Goal: Task Accomplishment & Management: Manage account settings

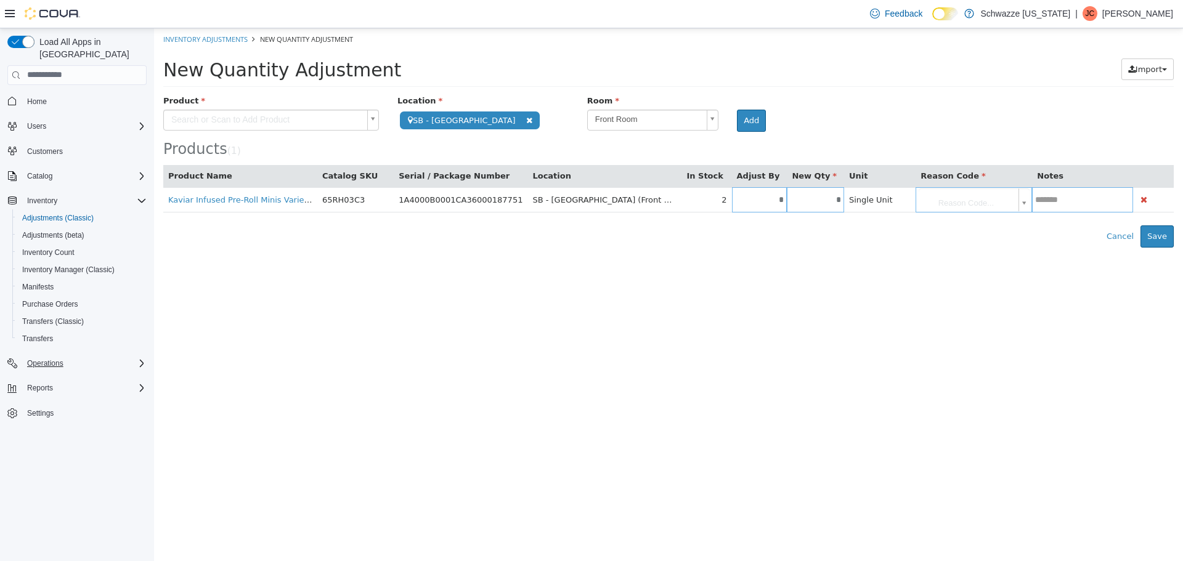
click at [137, 359] on icon "Complex example" at bounding box center [142, 364] width 10 height 10
drag, startPoint x: 51, startPoint y: 293, endPoint x: 134, endPoint y: 279, distance: 84.3
click at [50, 299] on span "Purchase Orders" at bounding box center [50, 304] width 56 height 10
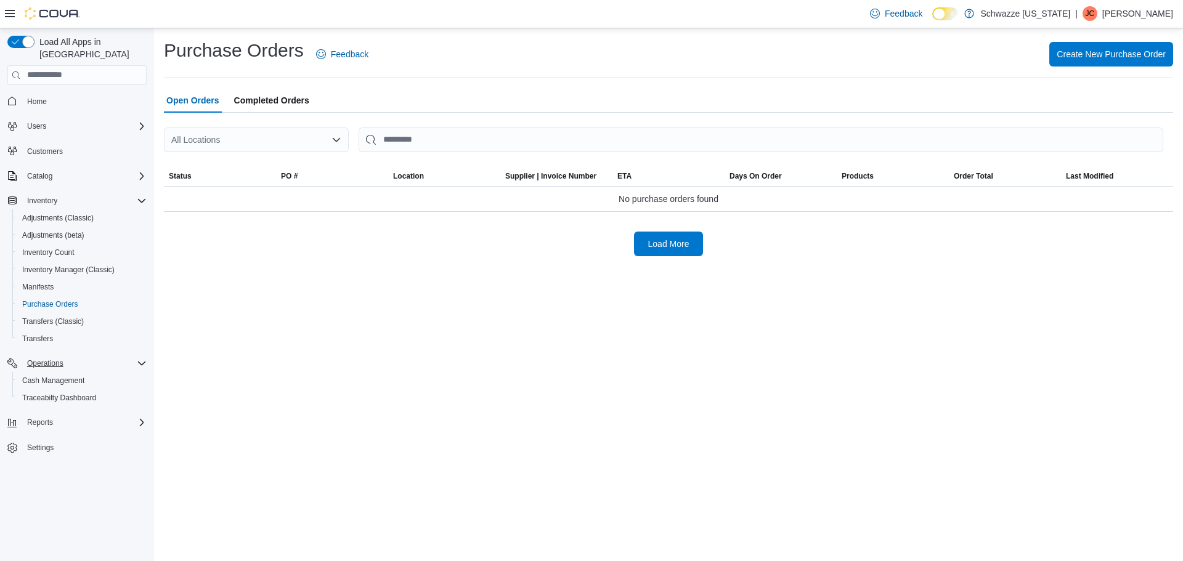
click at [241, 142] on div "All Locations" at bounding box center [256, 140] width 185 height 25
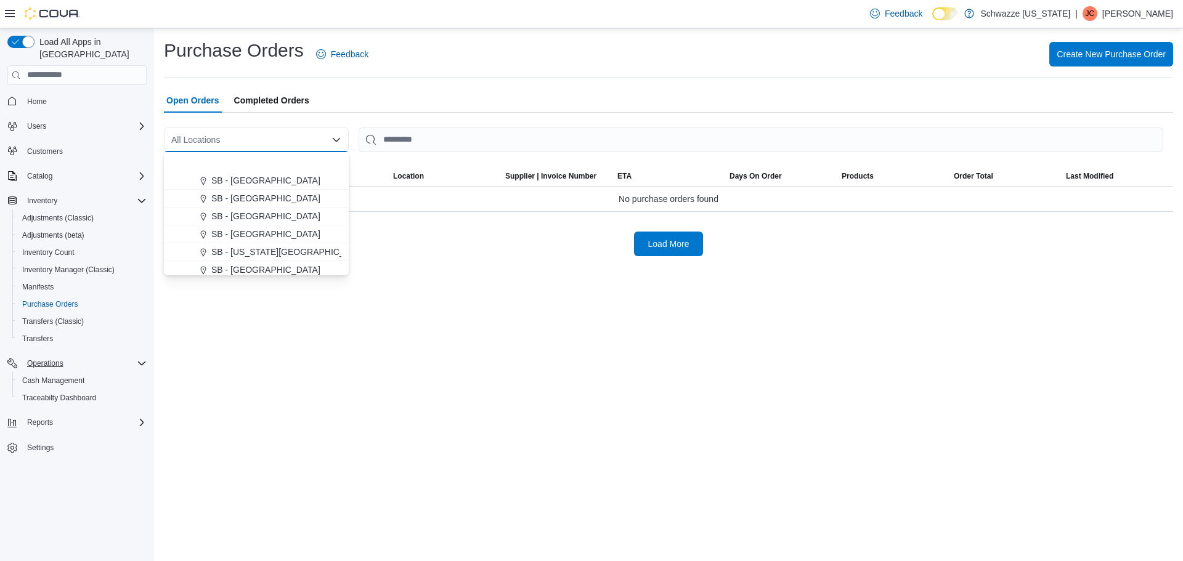
scroll to position [246, 0]
click at [260, 186] on span "SB - [GEOGRAPHIC_DATA]" at bounding box center [265, 182] width 109 height 12
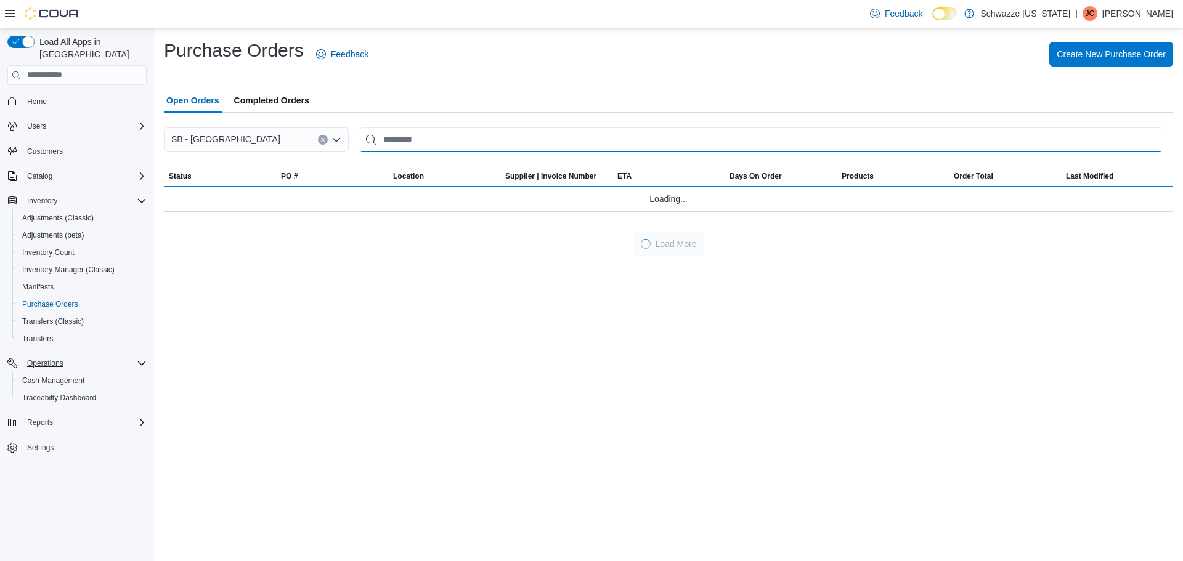
click at [439, 131] on input "This is a search bar. After typing your query, hit enter to filter the results …" at bounding box center [761, 140] width 805 height 25
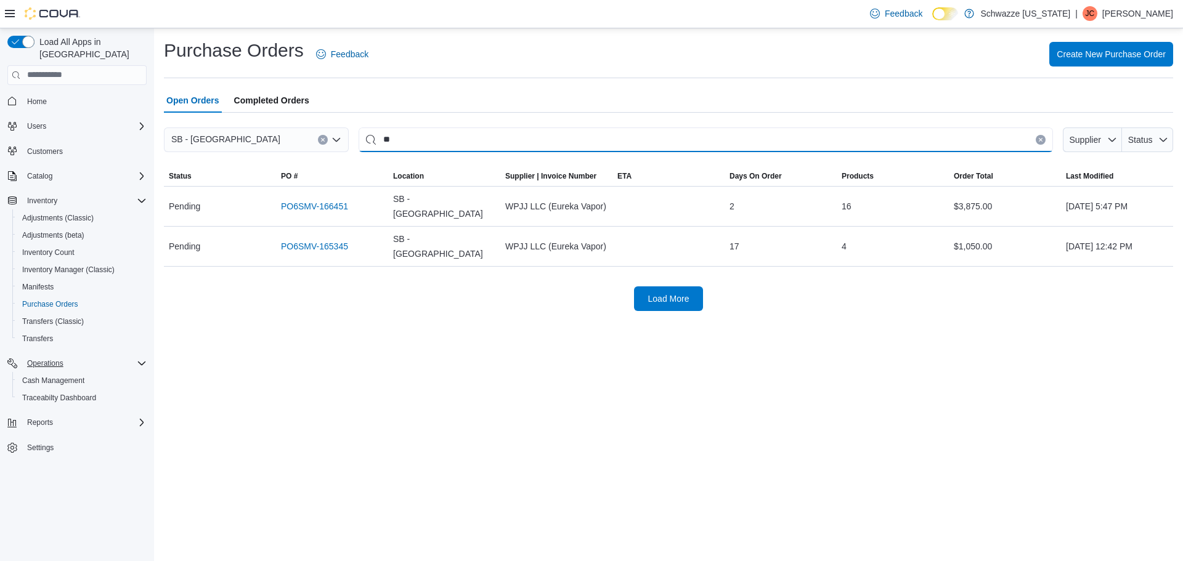
type input "*"
click at [39, 418] on span "Reports" at bounding box center [40, 423] width 26 height 10
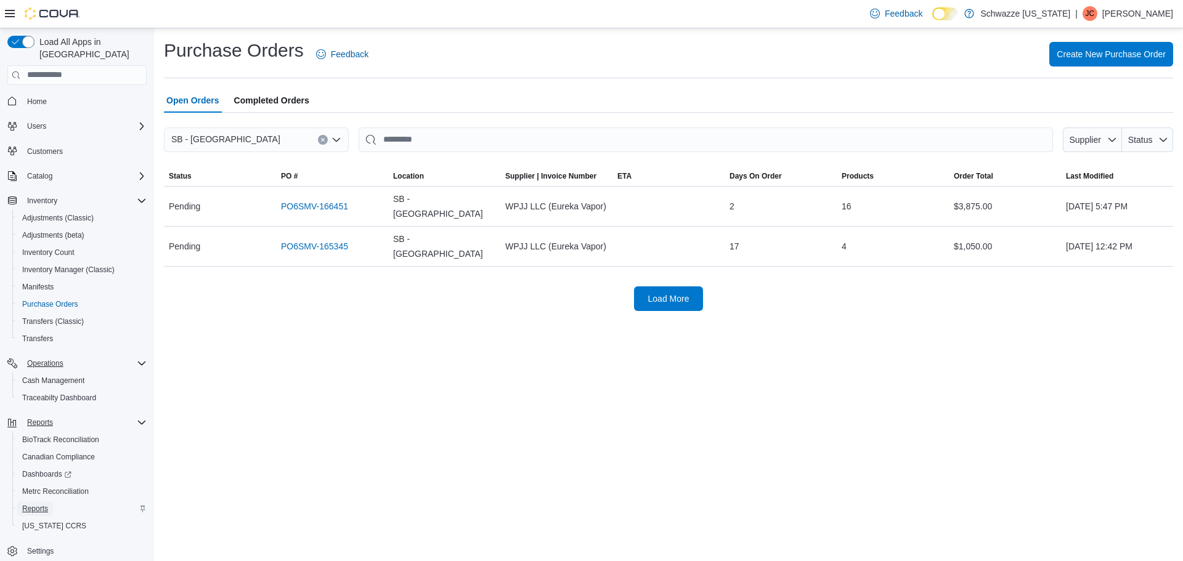
click at [33, 504] on span "Reports" at bounding box center [35, 509] width 26 height 10
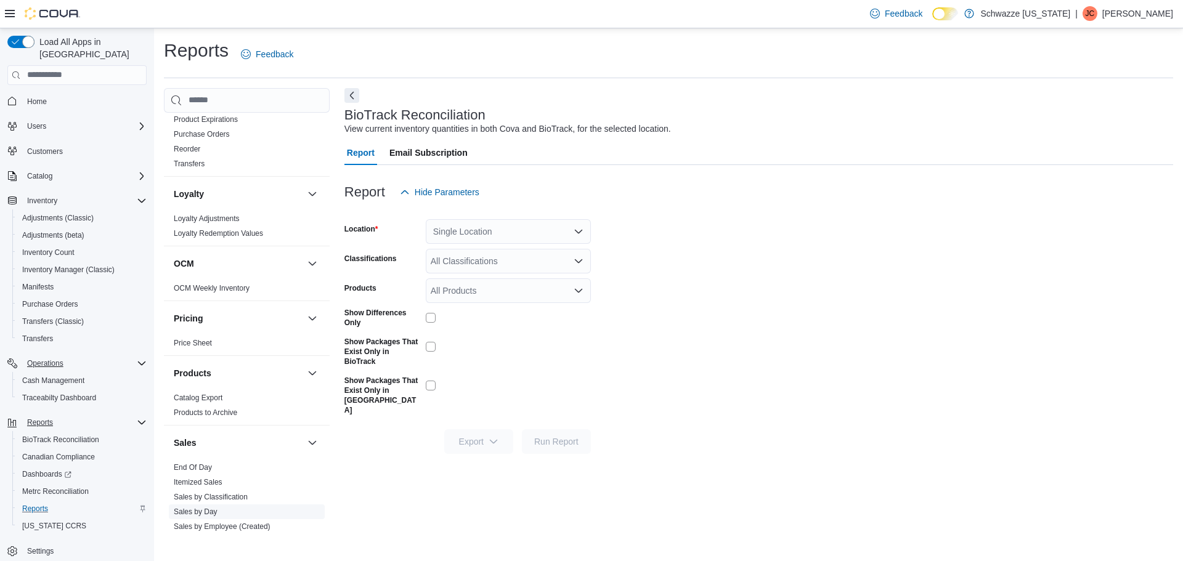
scroll to position [514, 0]
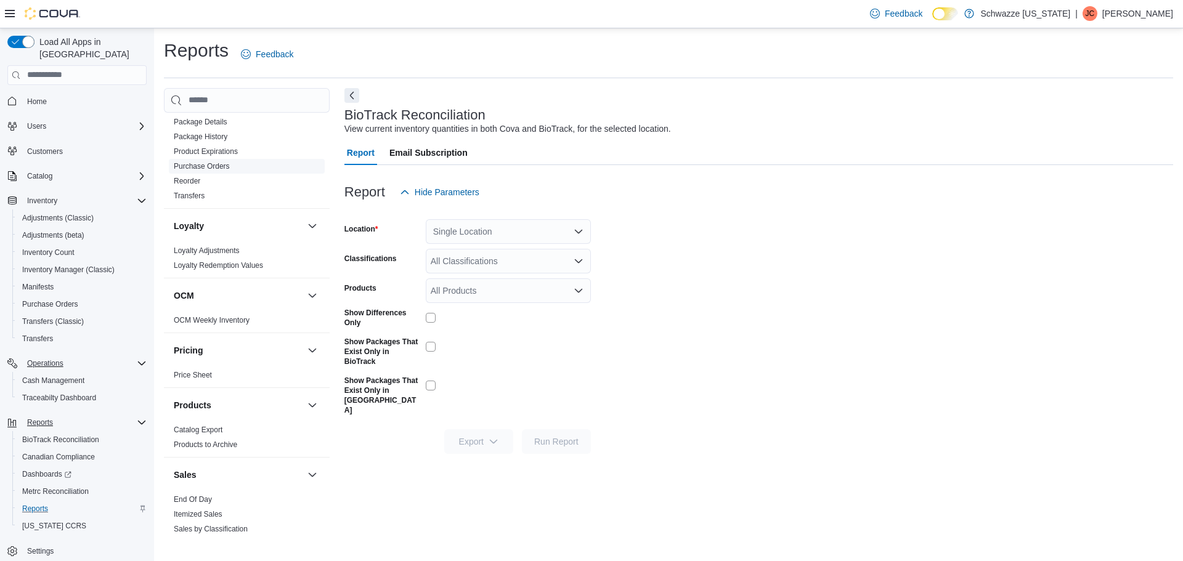
click at [203, 160] on span "Purchase Orders" at bounding box center [247, 166] width 156 height 15
click at [203, 166] on link "Purchase Orders" at bounding box center [202, 166] width 56 height 9
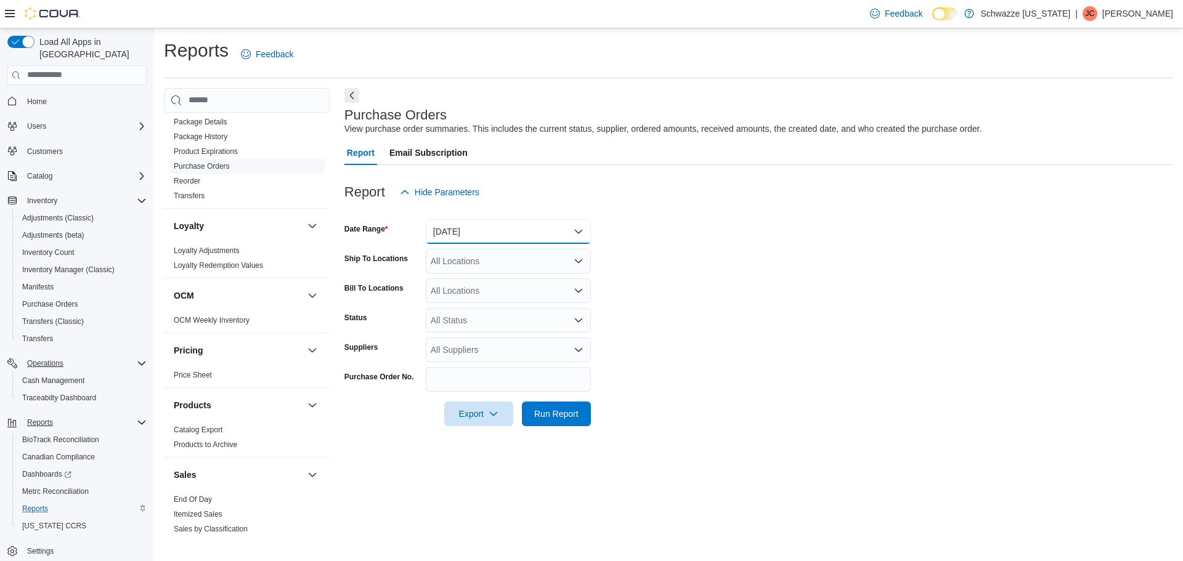
click at [451, 231] on button "[DATE]" at bounding box center [508, 231] width 165 height 25
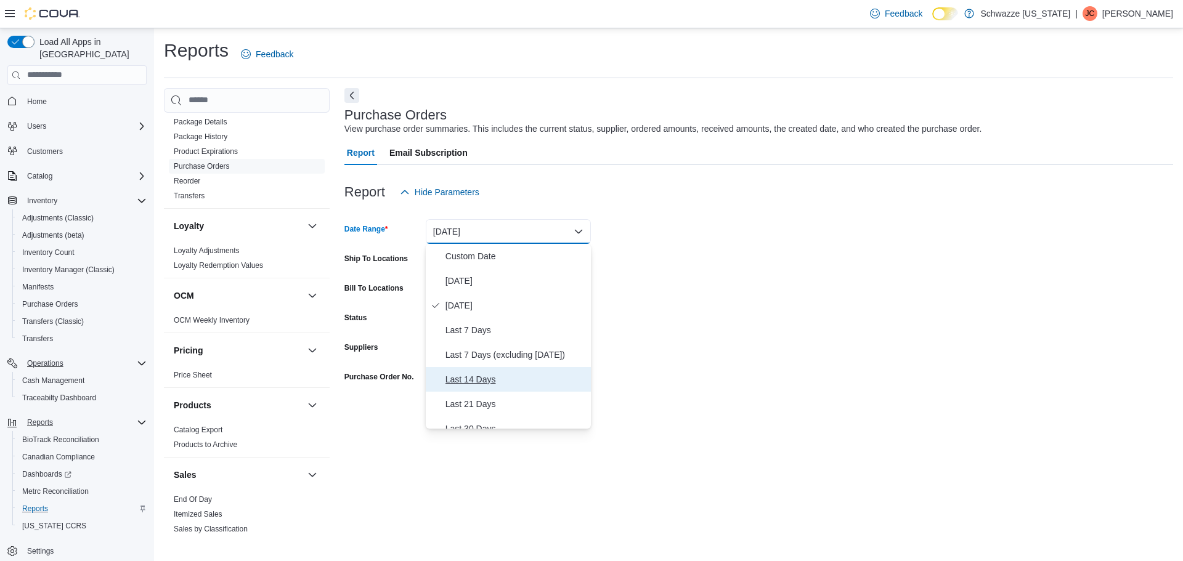
click at [484, 389] on button "Last 14 Days" at bounding box center [508, 379] width 165 height 25
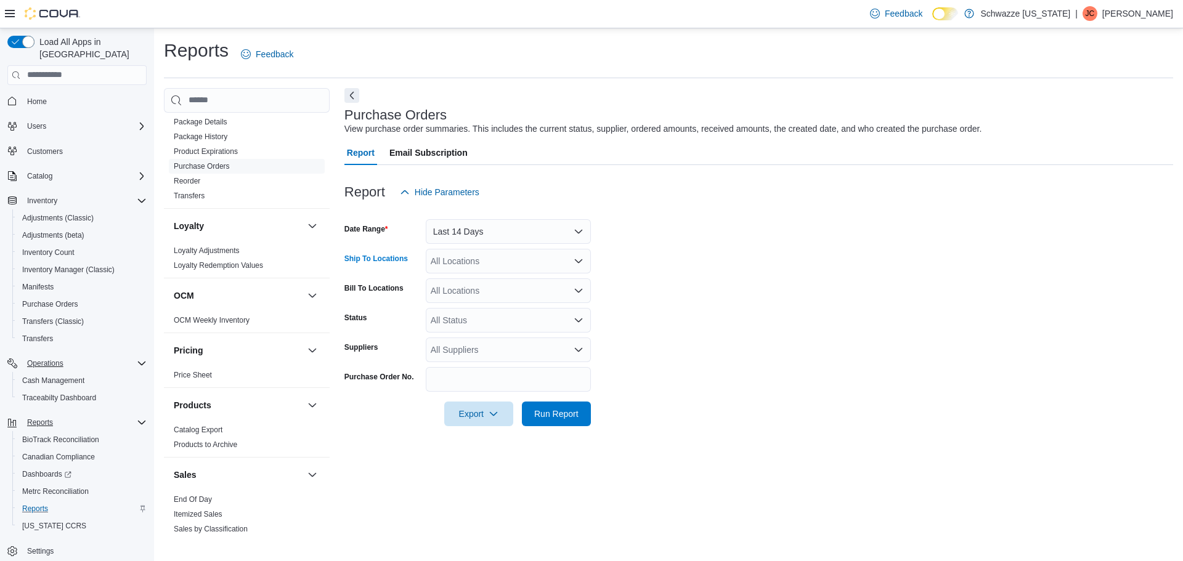
click at [474, 264] on div "All Locations" at bounding box center [508, 261] width 165 height 25
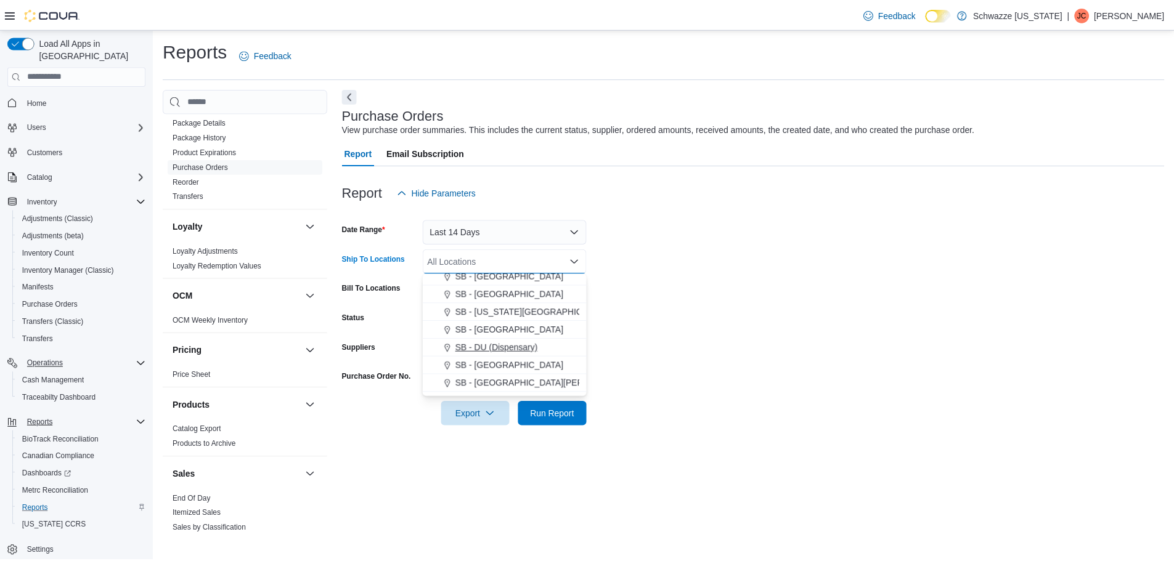
scroll to position [246, 0]
click at [505, 301] on span "SB - [GEOGRAPHIC_DATA]" at bounding box center [512, 304] width 109 height 12
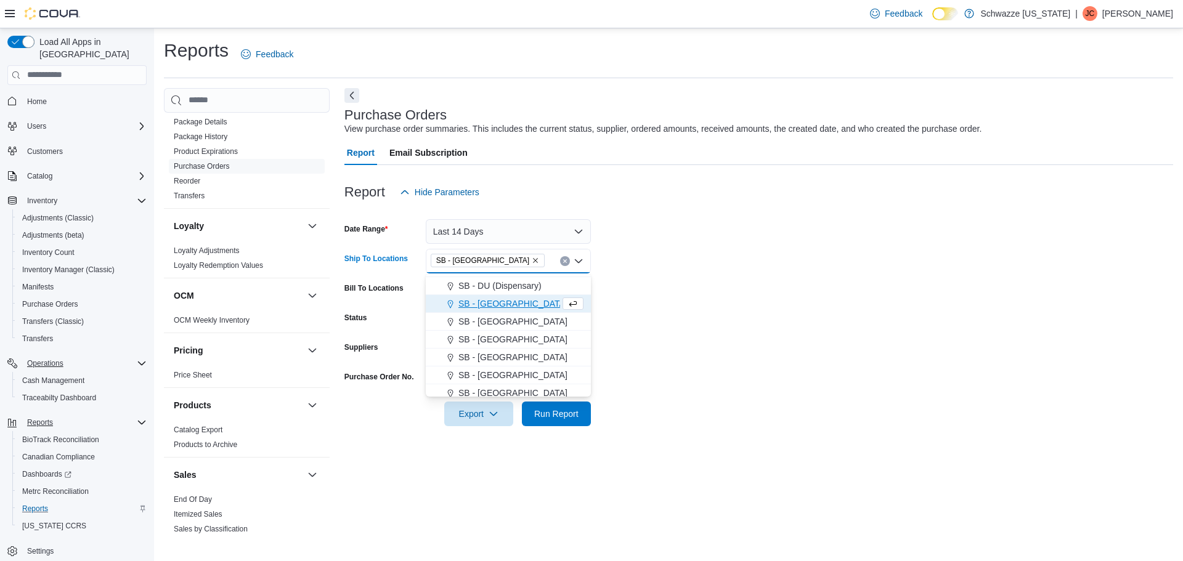
click at [691, 301] on form "Date Range Last 14 Days Ship To Locations SB - Federal Heights Combo box. Selec…" at bounding box center [758, 316] width 829 height 222
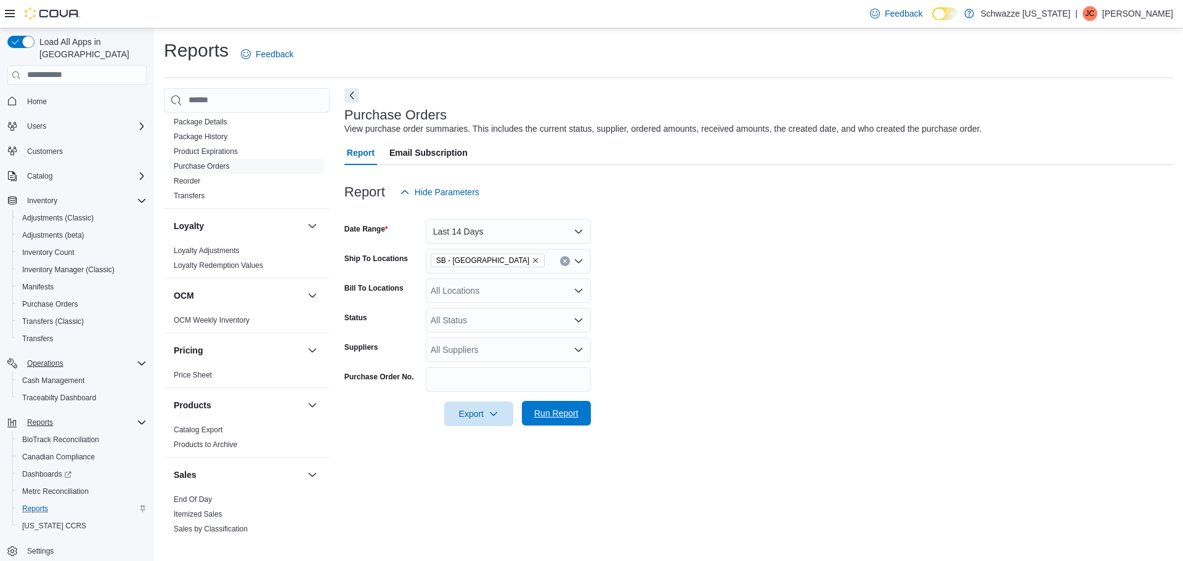
click at [550, 409] on span "Run Report" at bounding box center [556, 413] width 44 height 12
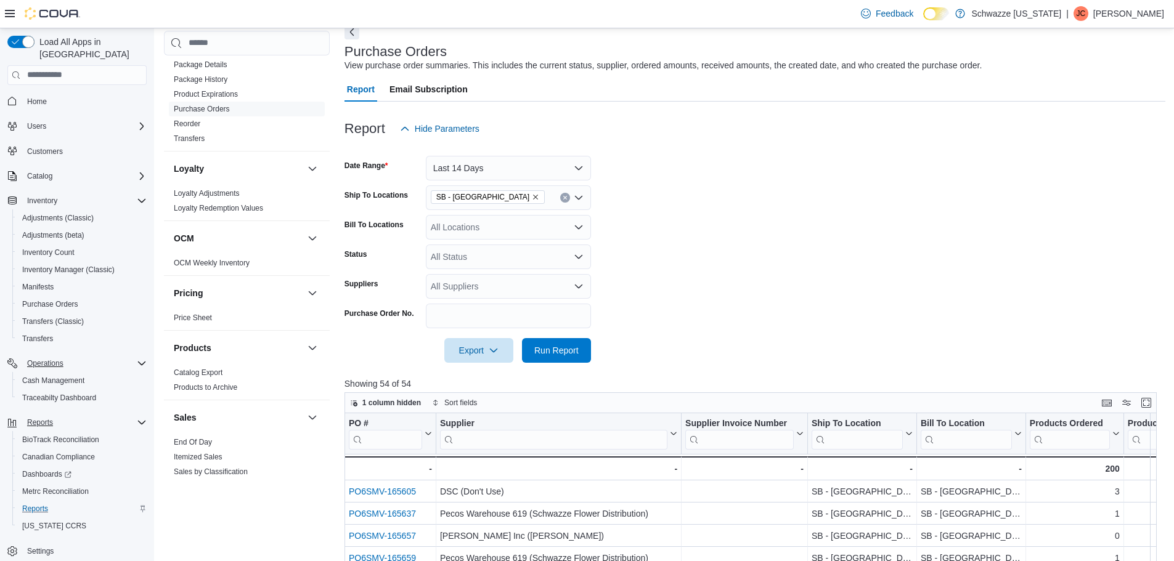
scroll to position [62, 0]
click at [353, 40] on button "Next" at bounding box center [351, 33] width 15 height 15
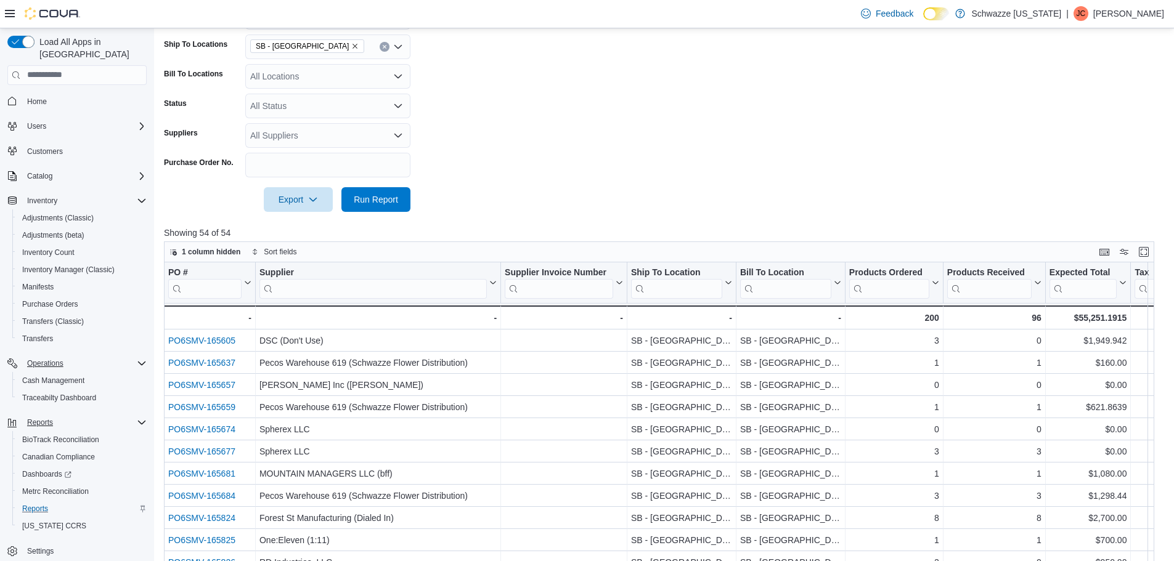
scroll to position [246, 0]
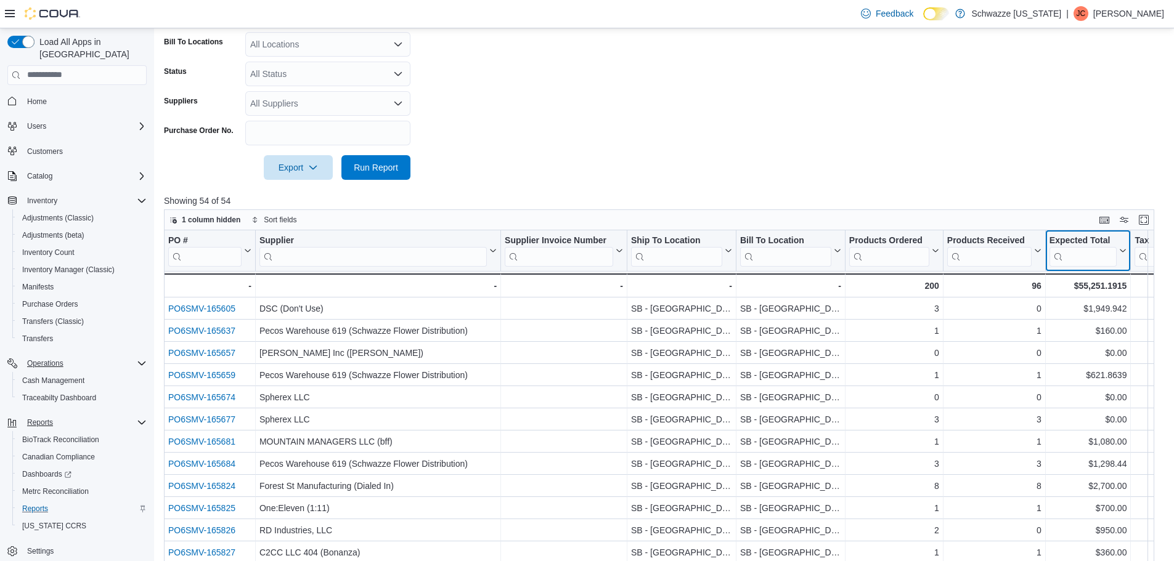
click at [1096, 257] on input "search" at bounding box center [1083, 256] width 68 height 20
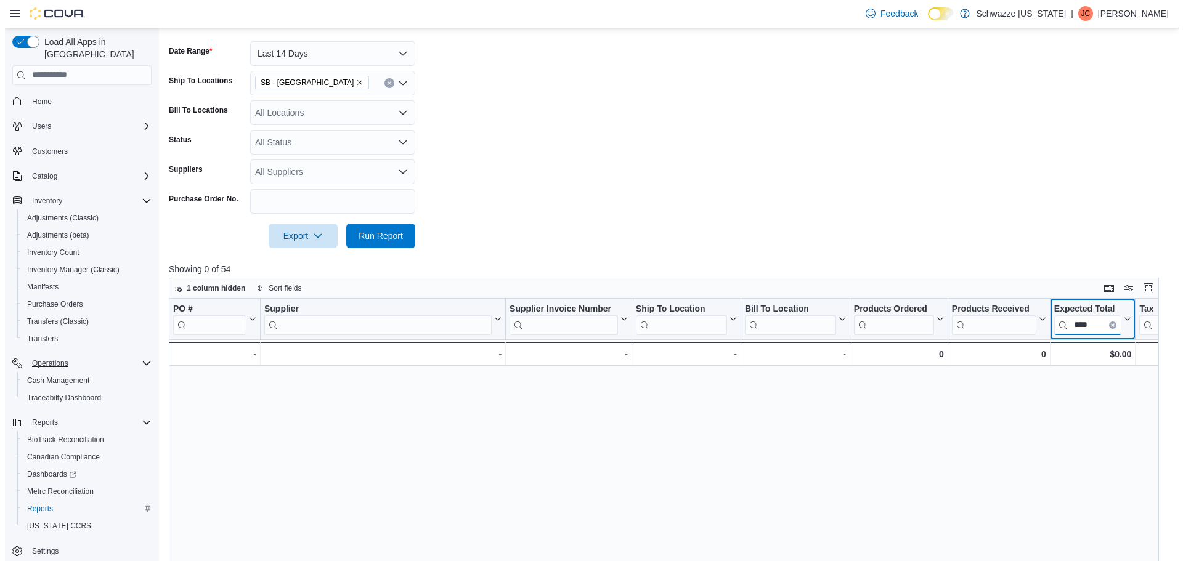
scroll to position [0, 0]
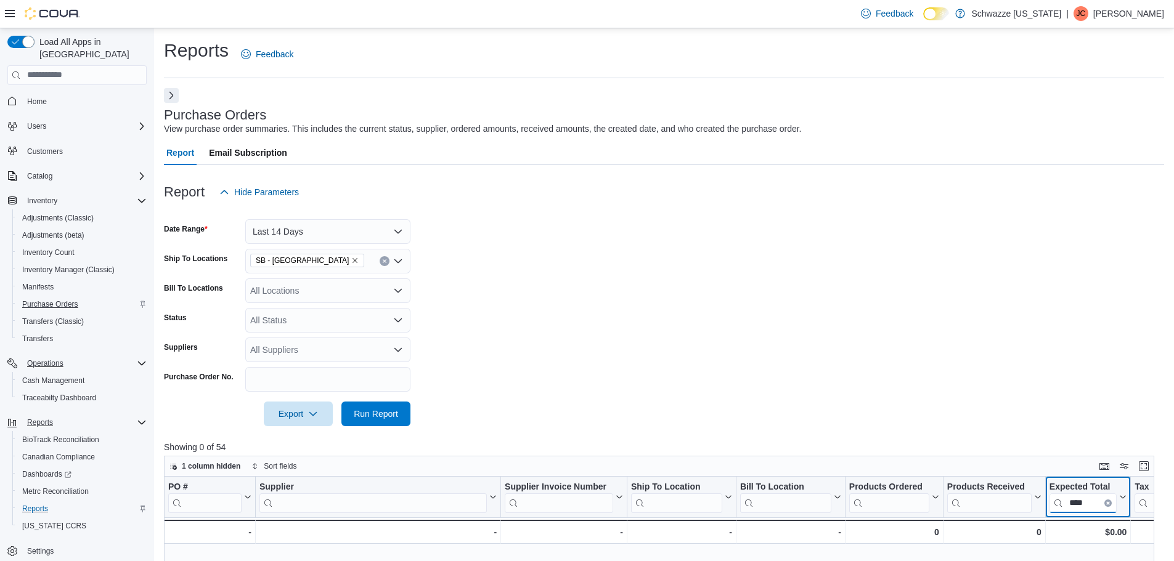
type input "****"
click at [53, 299] on span "Purchase Orders" at bounding box center [50, 304] width 56 height 10
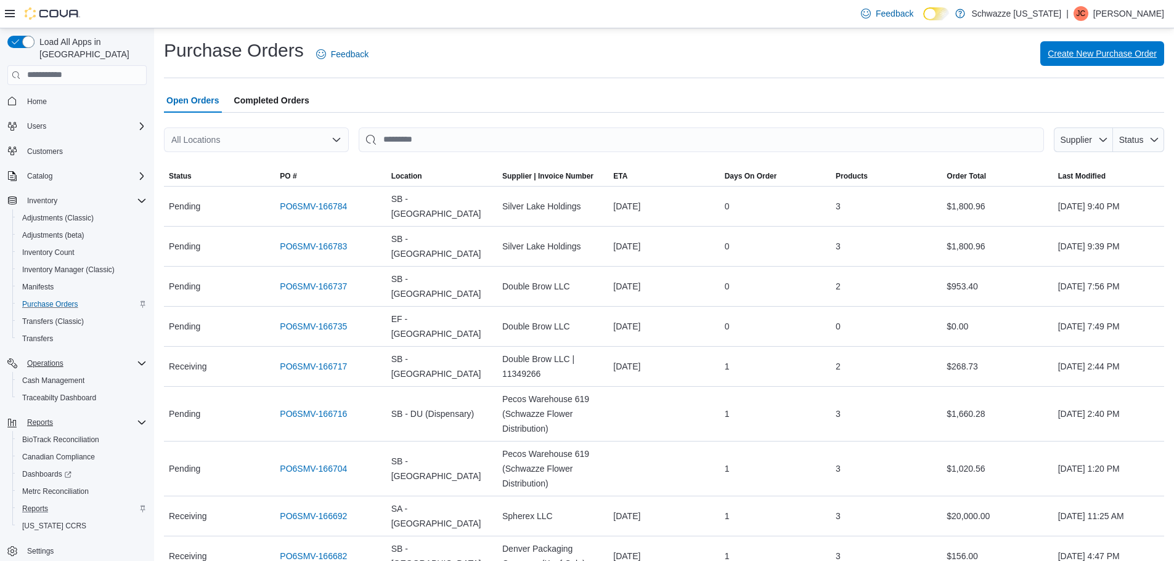
drag, startPoint x: 650, startPoint y: 92, endPoint x: 1068, endPoint y: 51, distance: 420.4
click at [1068, 51] on span "Create New Purchase Order" at bounding box center [1101, 53] width 109 height 12
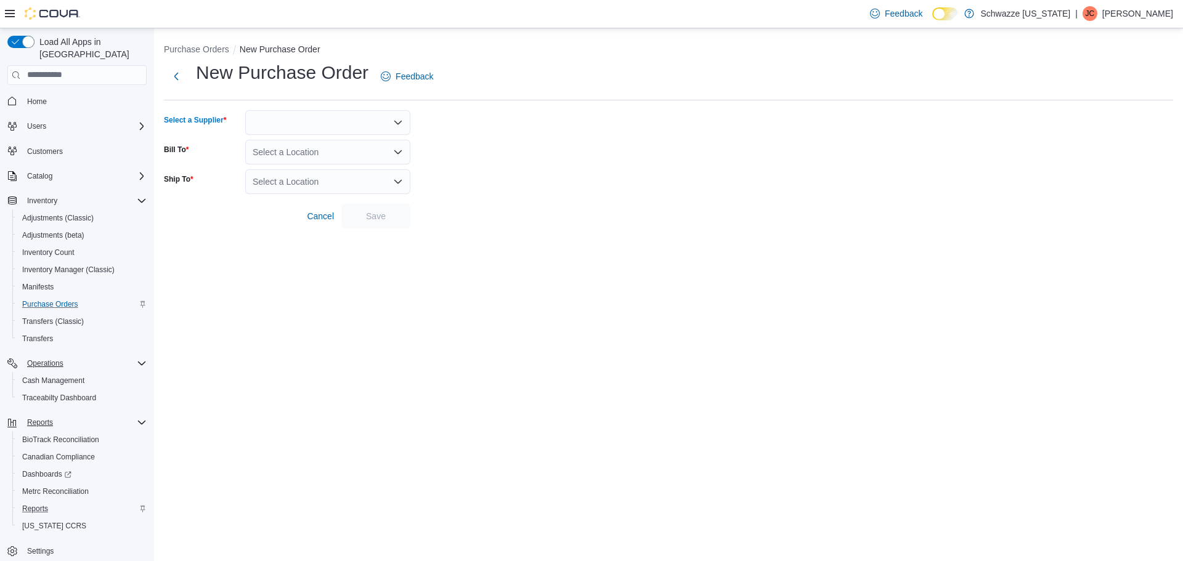
click at [347, 122] on div at bounding box center [327, 122] width 165 height 25
type input "**"
click at [331, 138] on span "WP JJ LLC (Eureka Vapor)" at bounding box center [335, 143] width 136 height 12
click at [298, 157] on div "Select a Location" at bounding box center [327, 152] width 165 height 25
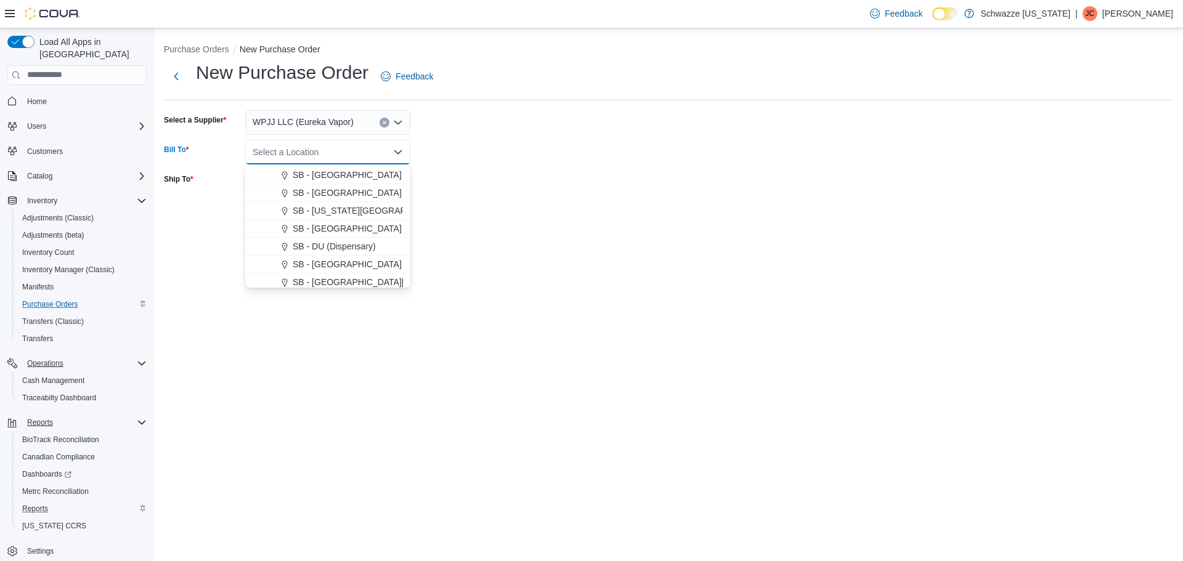
scroll to position [185, 0]
click at [333, 256] on span "SB - [GEOGRAPHIC_DATA]" at bounding box center [347, 256] width 109 height 12
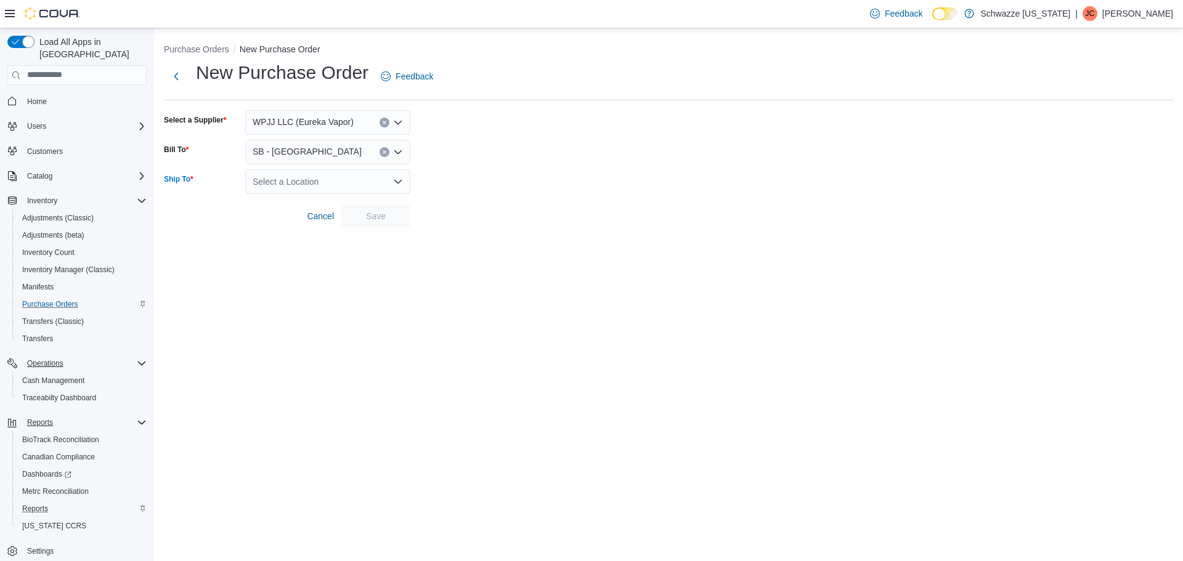
click at [327, 189] on div "Select a Location" at bounding box center [327, 181] width 165 height 25
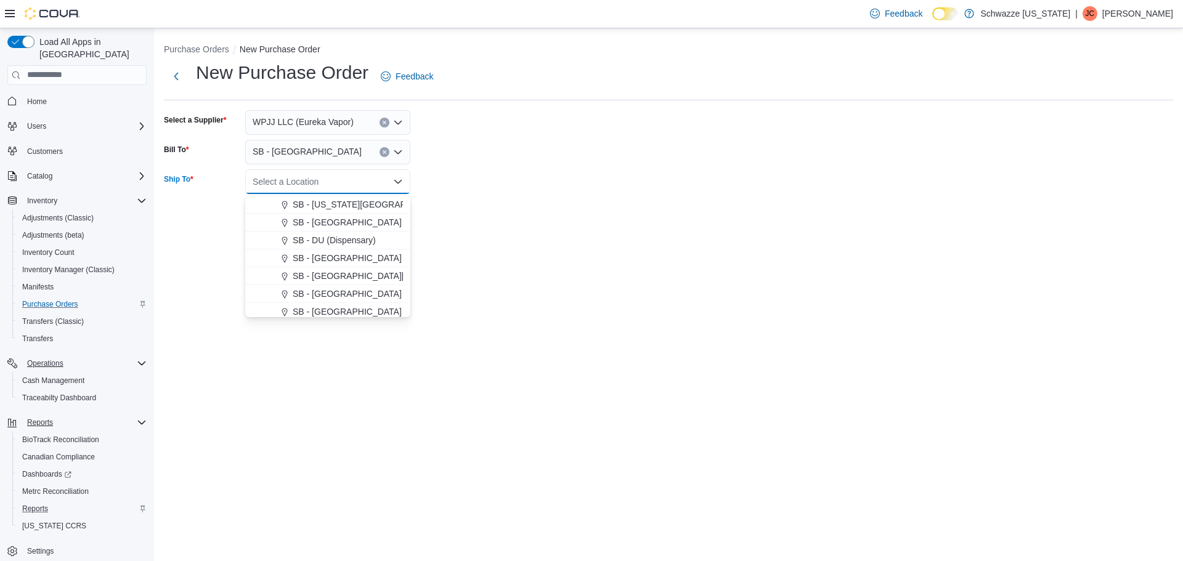
scroll to position [246, 0]
click at [328, 230] on span "SB - [GEOGRAPHIC_DATA]" at bounding box center [347, 224] width 109 height 12
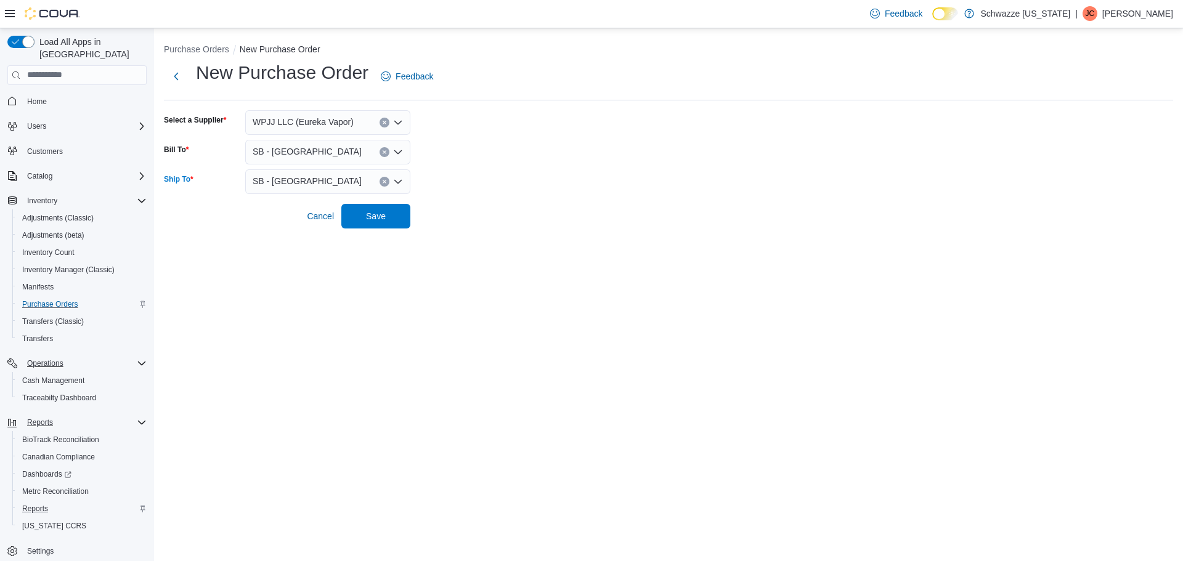
click at [507, 196] on div at bounding box center [668, 199] width 1009 height 10
click at [388, 211] on span "Save" at bounding box center [376, 215] width 54 height 25
click at [386, 215] on span "Save" at bounding box center [376, 215] width 54 height 25
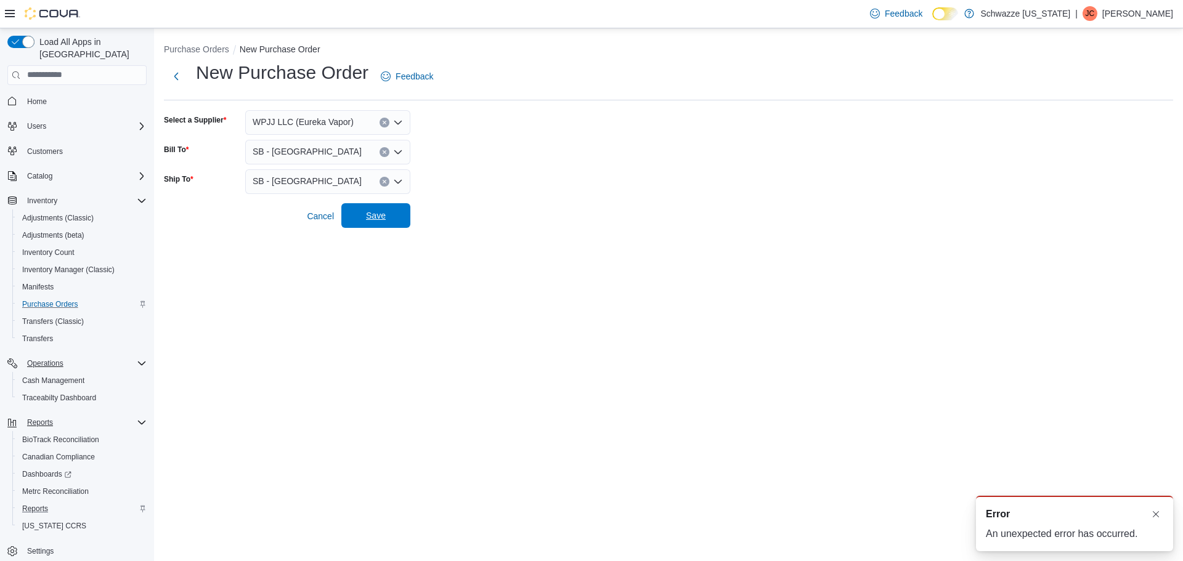
drag, startPoint x: 373, startPoint y: 222, endPoint x: 380, endPoint y: 222, distance: 6.8
click at [373, 222] on span "Save" at bounding box center [376, 215] width 54 height 25
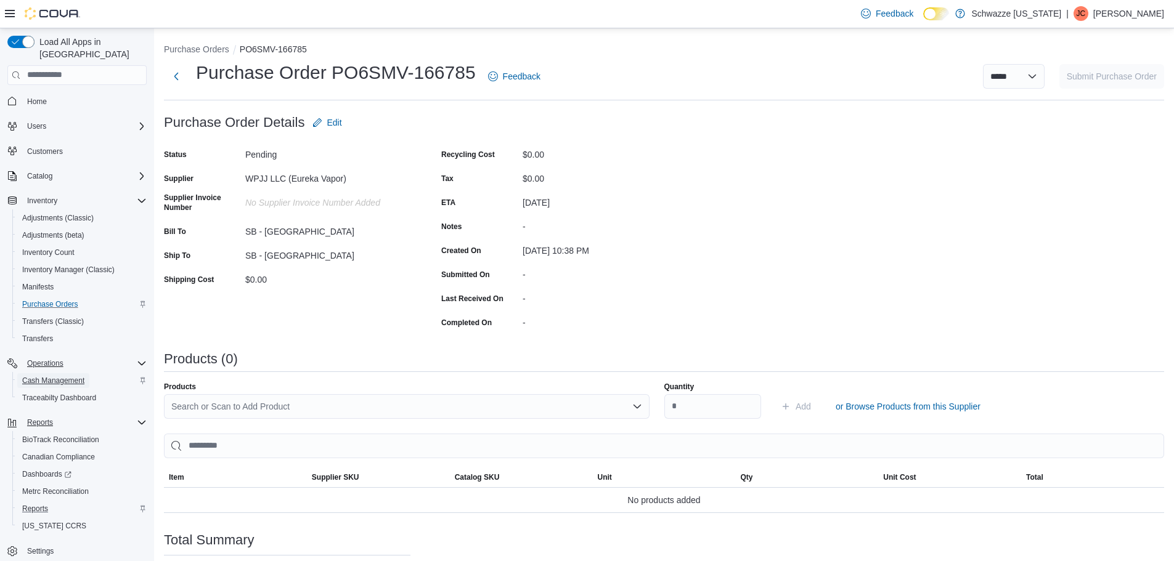
click at [50, 376] on span "Cash Management" at bounding box center [53, 381] width 62 height 10
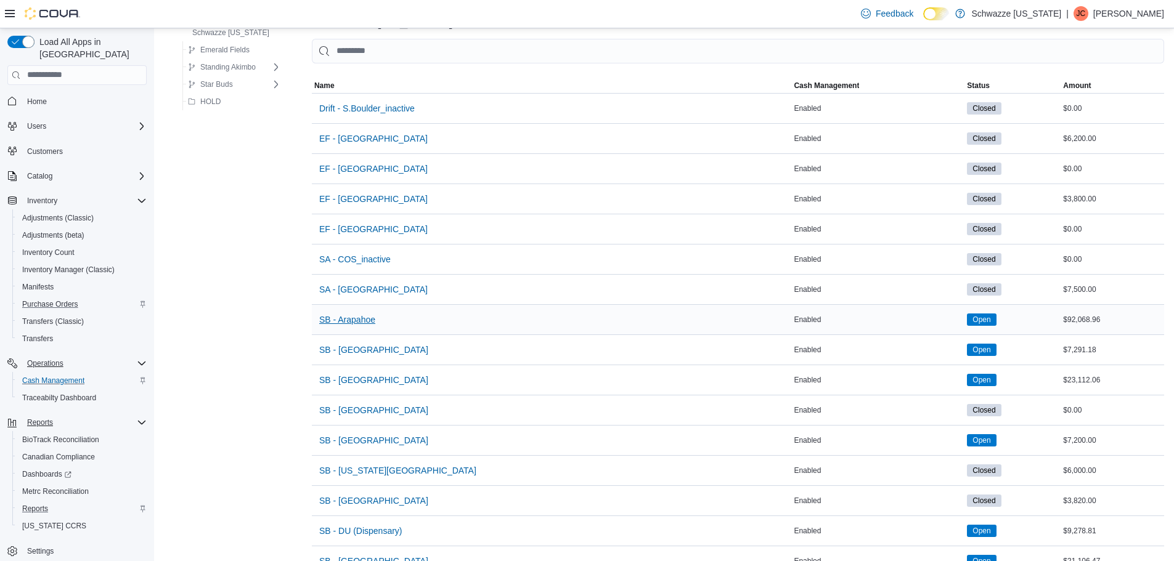
scroll to position [308, 0]
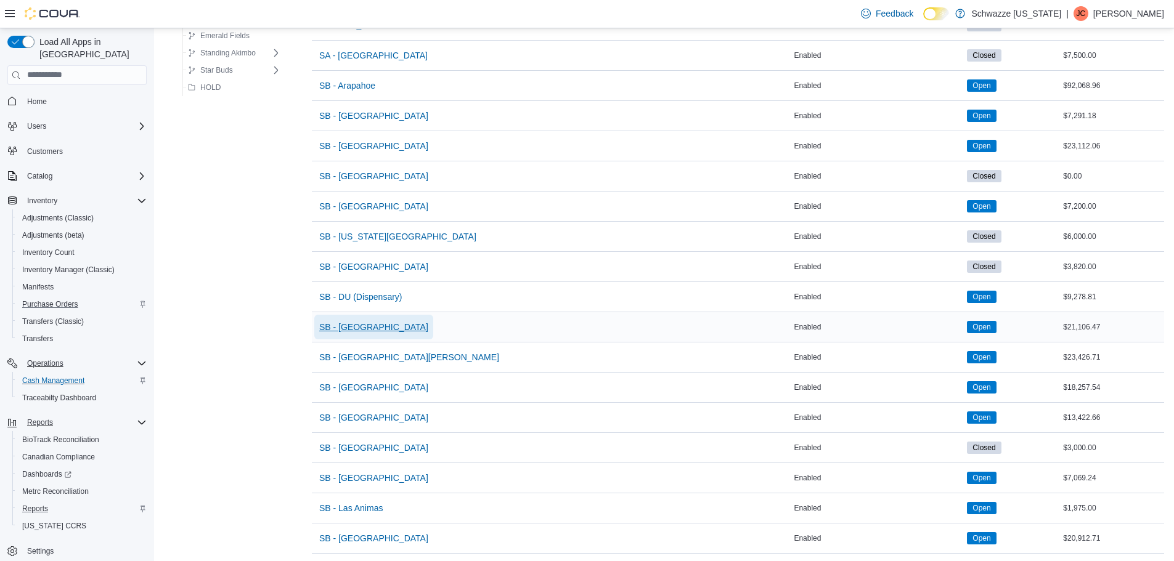
click at [361, 320] on span "SB - [GEOGRAPHIC_DATA]" at bounding box center [373, 327] width 109 height 25
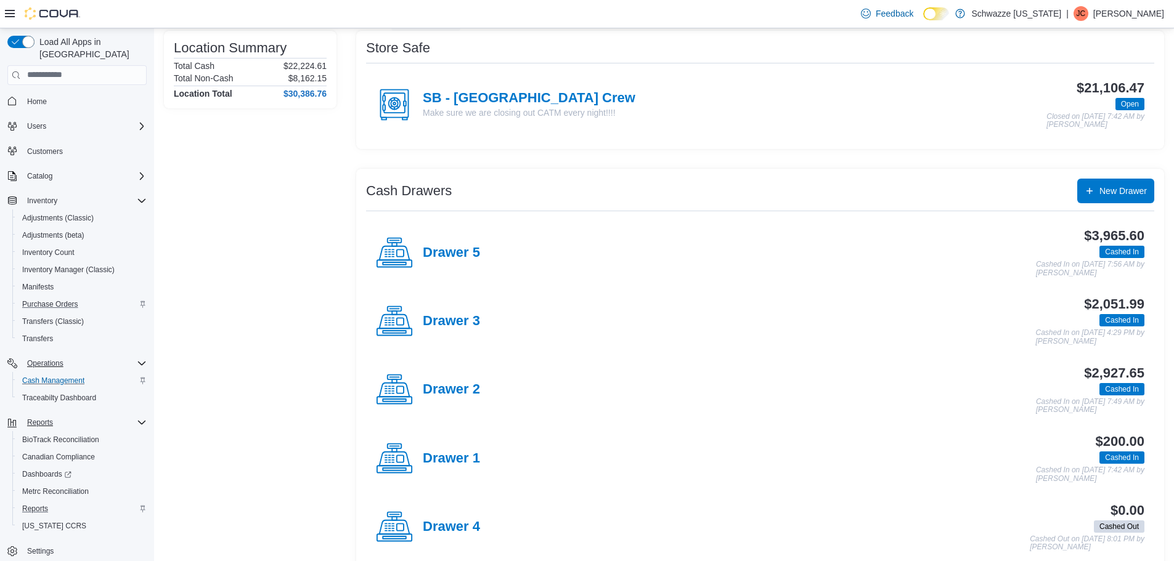
scroll to position [188, 0]
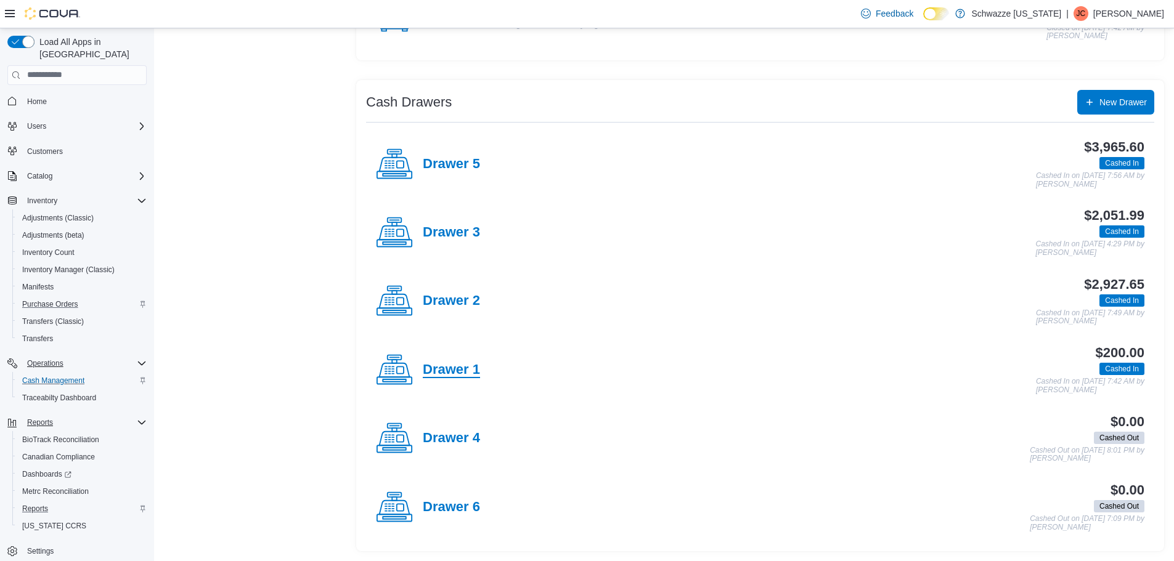
click at [471, 376] on h4 "Drawer 1" at bounding box center [451, 370] width 57 height 16
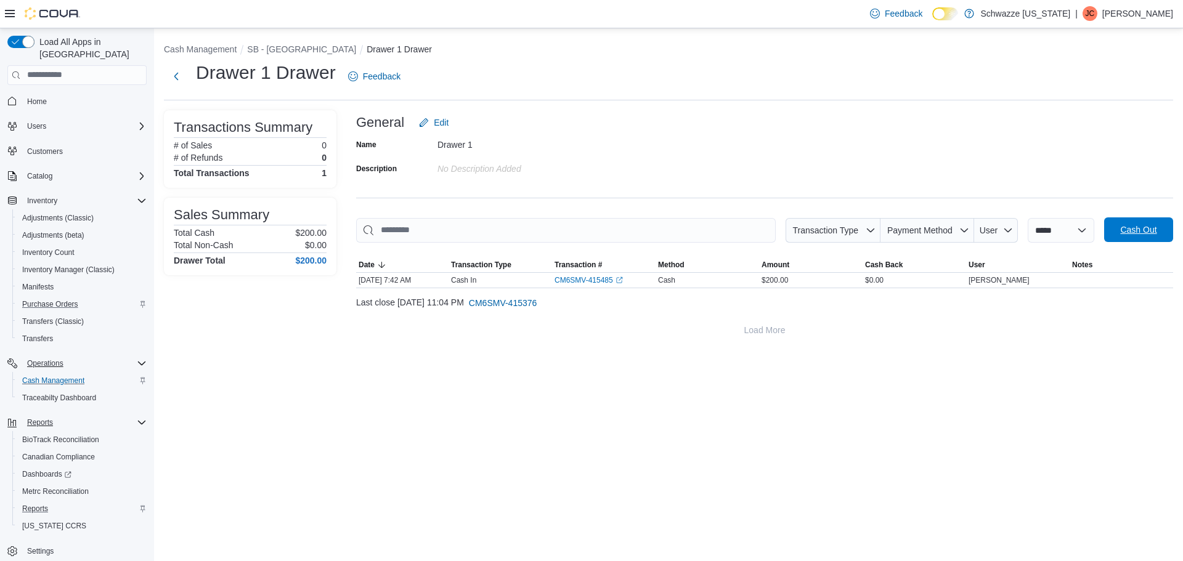
click at [1148, 233] on span "Cash Out" at bounding box center [1138, 230] width 36 height 12
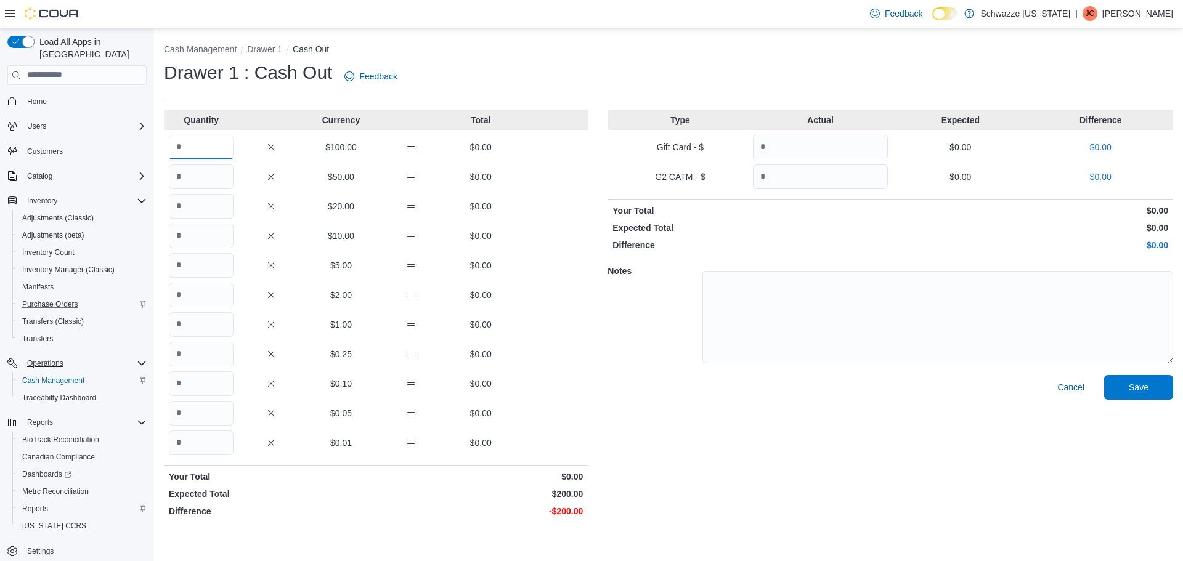
click at [195, 146] on input "Quantity" at bounding box center [201, 147] width 65 height 25
type input "*"
click at [1147, 392] on span "Save" at bounding box center [1139, 387] width 20 height 12
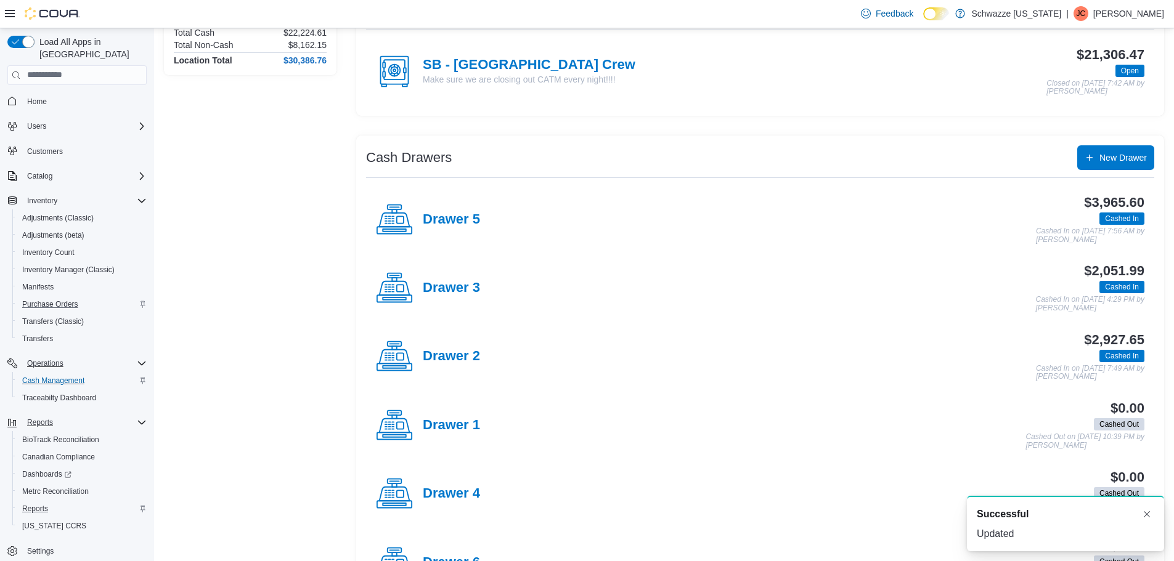
scroll to position [185, 0]
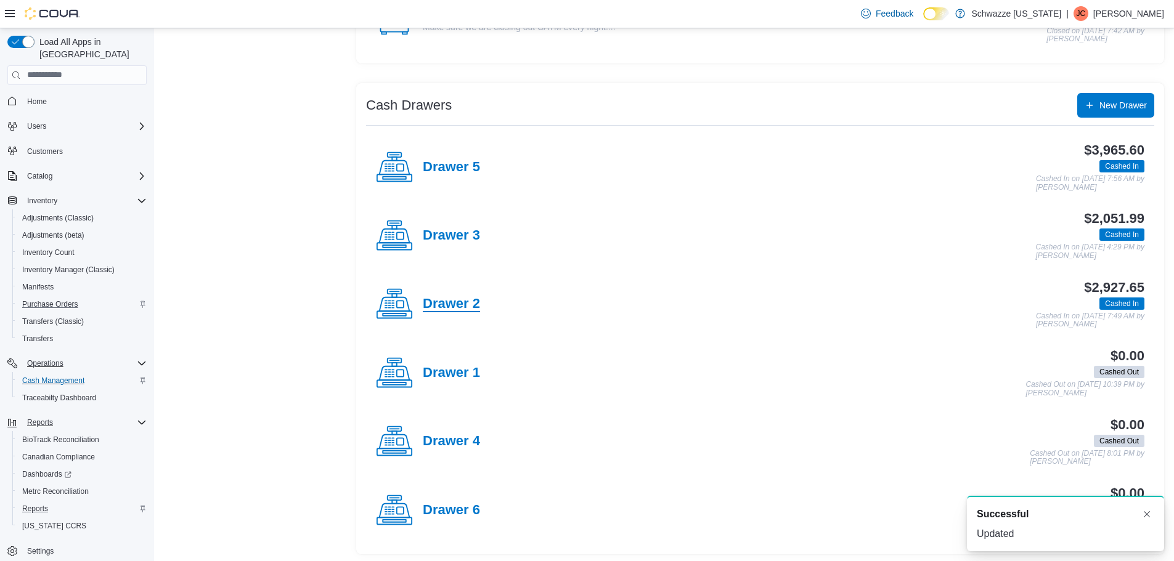
click at [430, 301] on h4 "Drawer 2" at bounding box center [451, 304] width 57 height 16
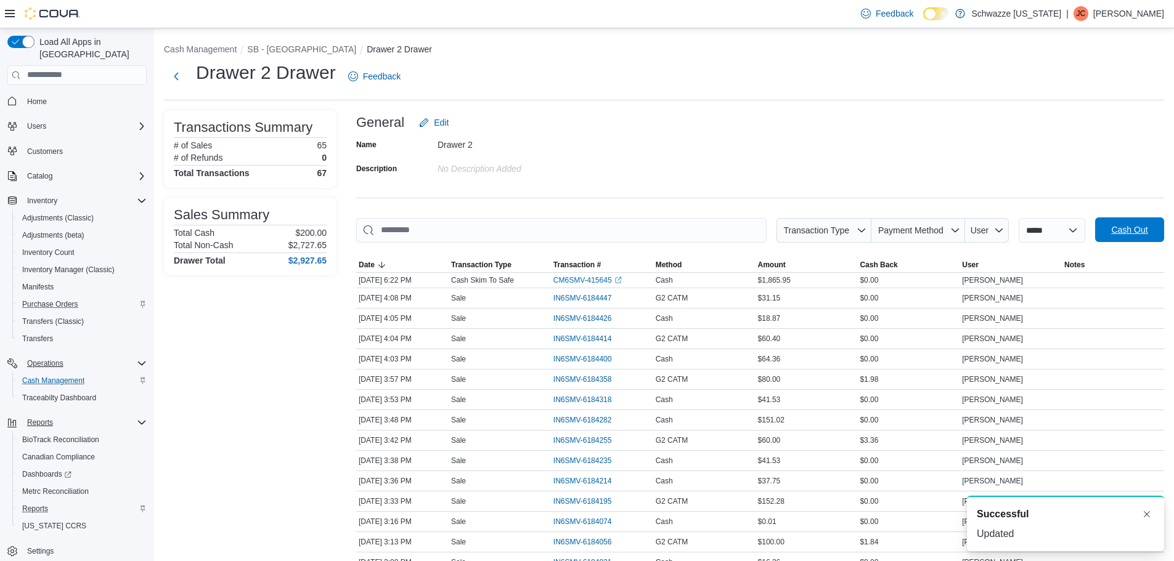
click at [1147, 232] on span "Cash Out" at bounding box center [1129, 230] width 36 height 12
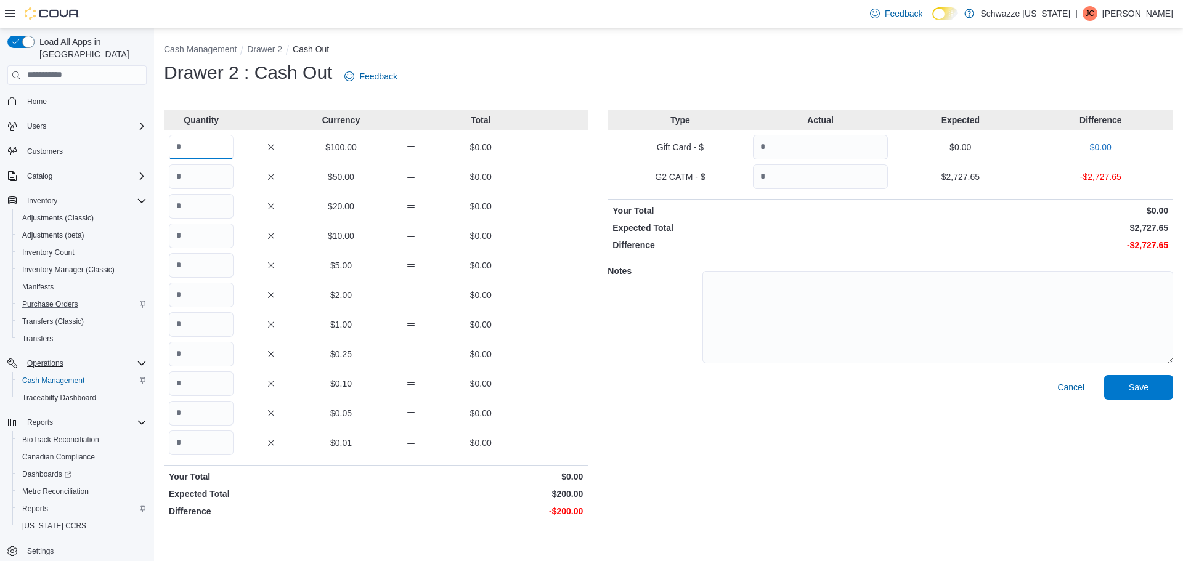
click at [204, 144] on input "Quantity" at bounding box center [201, 147] width 65 height 25
type input "*"
click at [807, 180] on input "Quantity" at bounding box center [820, 176] width 135 height 25
type input "*"
type input "*******"
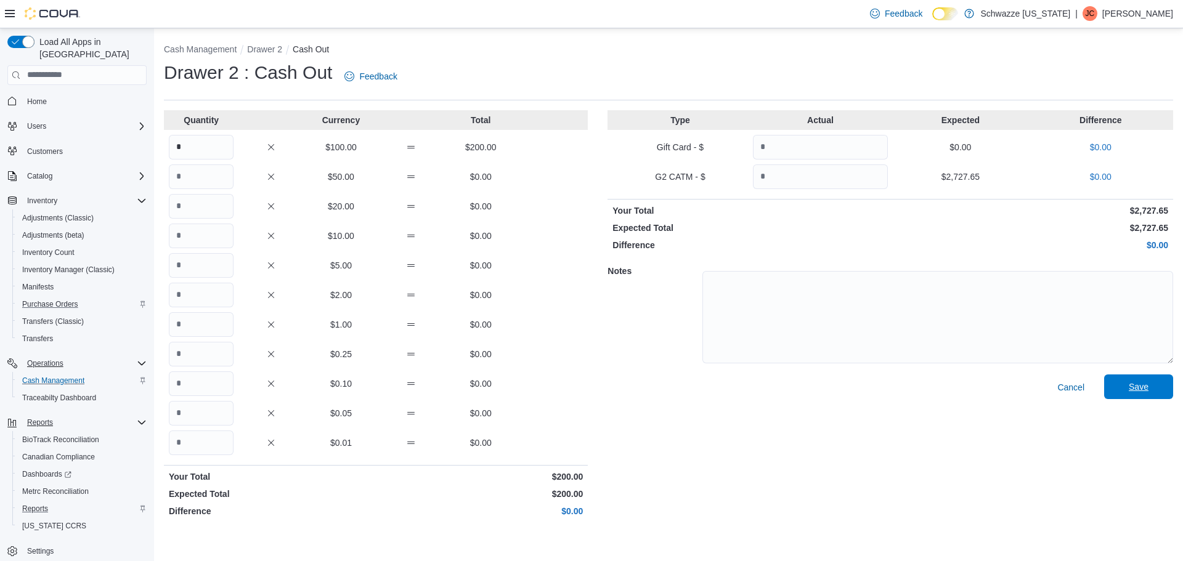
click at [1139, 392] on span "Save" at bounding box center [1139, 387] width 20 height 12
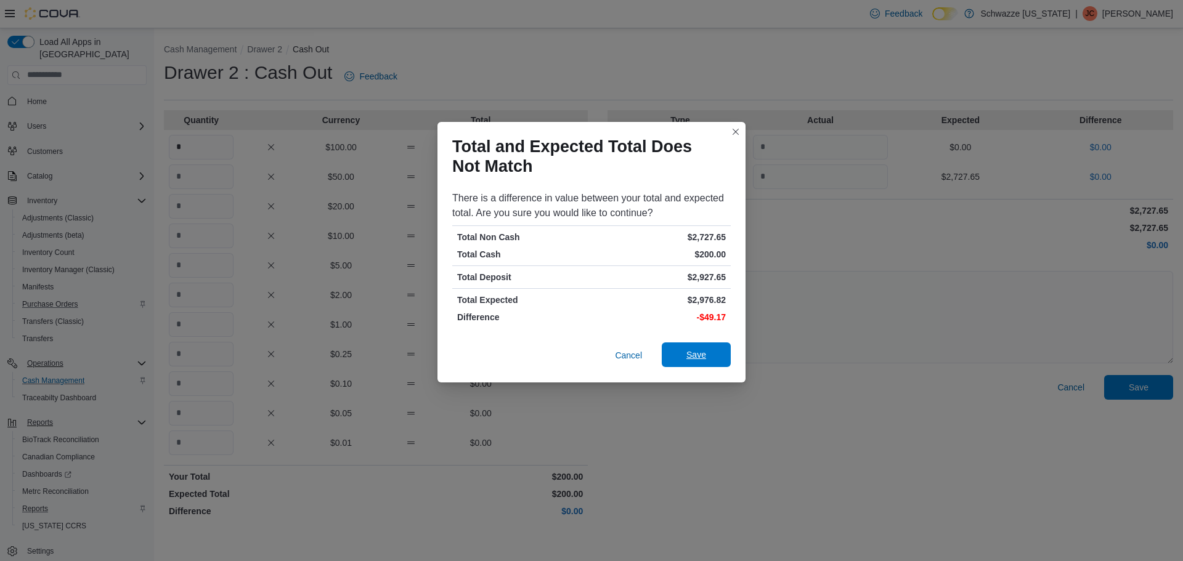
click at [689, 348] on span "Save" at bounding box center [696, 355] width 54 height 25
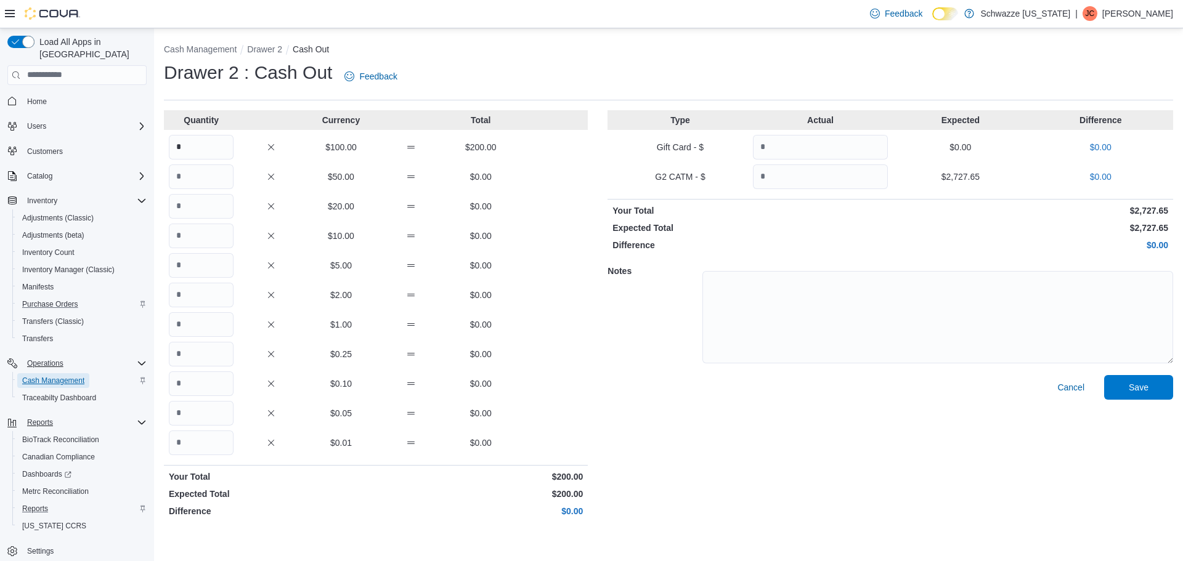
click at [52, 376] on span "Cash Management" at bounding box center [53, 381] width 62 height 10
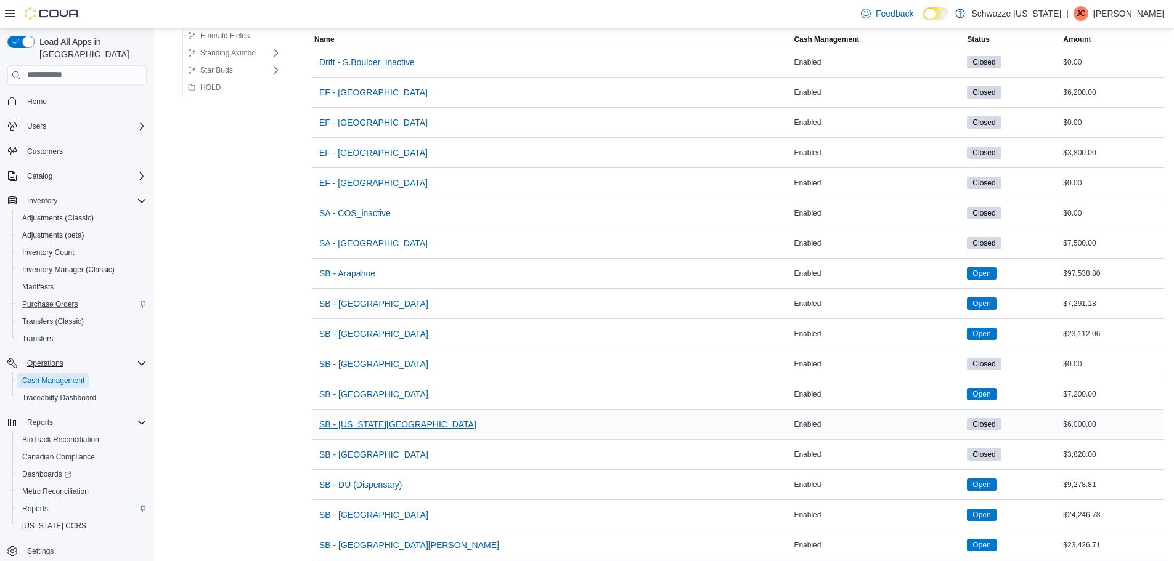
scroll to position [185, 0]
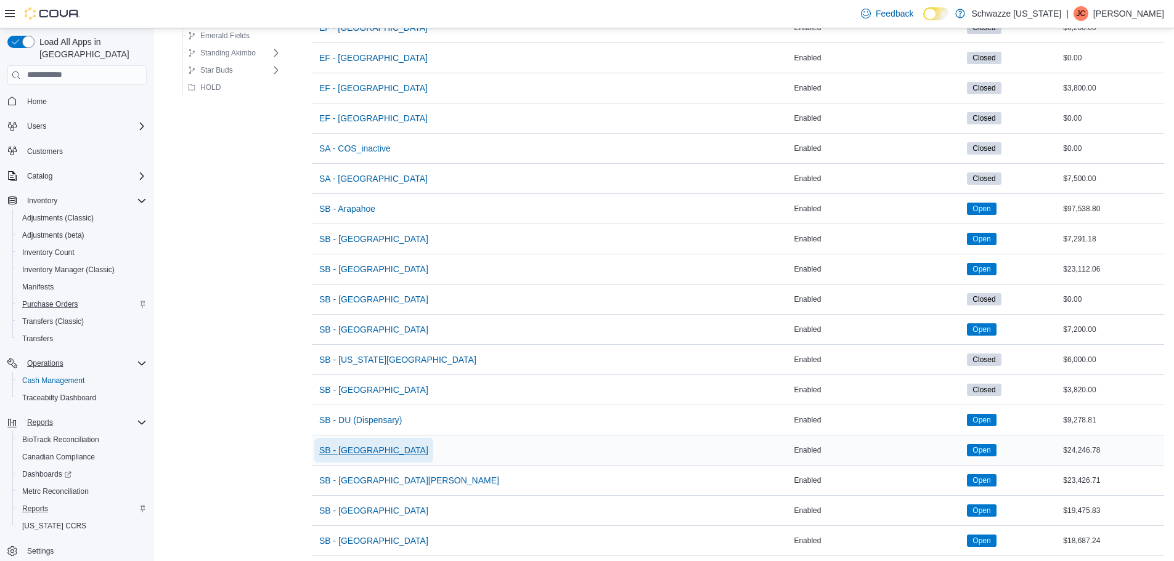
click at [373, 453] on span "SB - [GEOGRAPHIC_DATA]" at bounding box center [373, 450] width 109 height 12
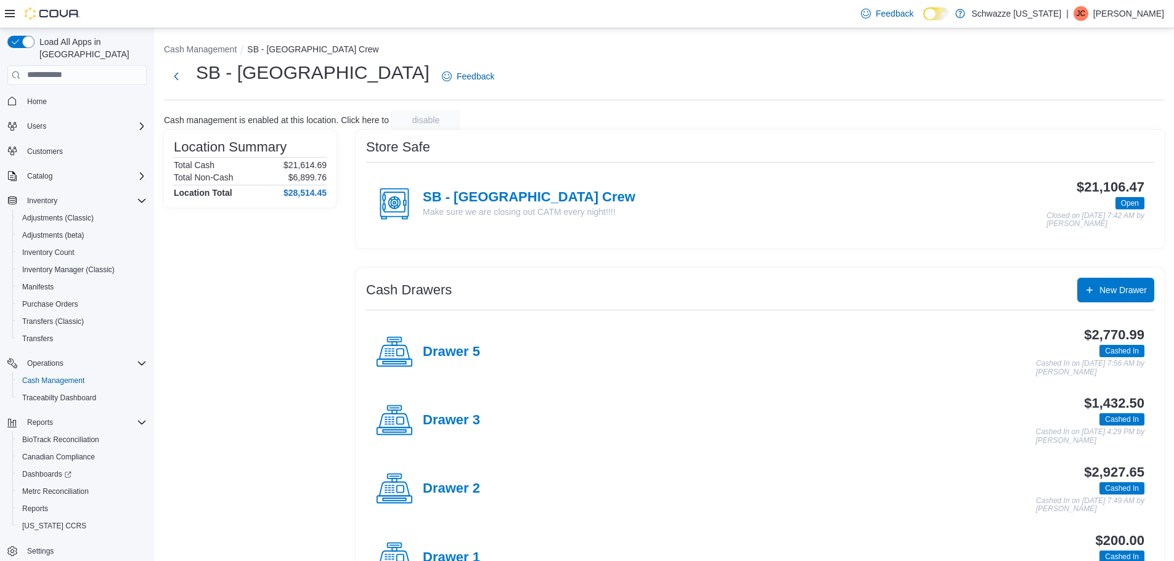
scroll to position [188, 0]
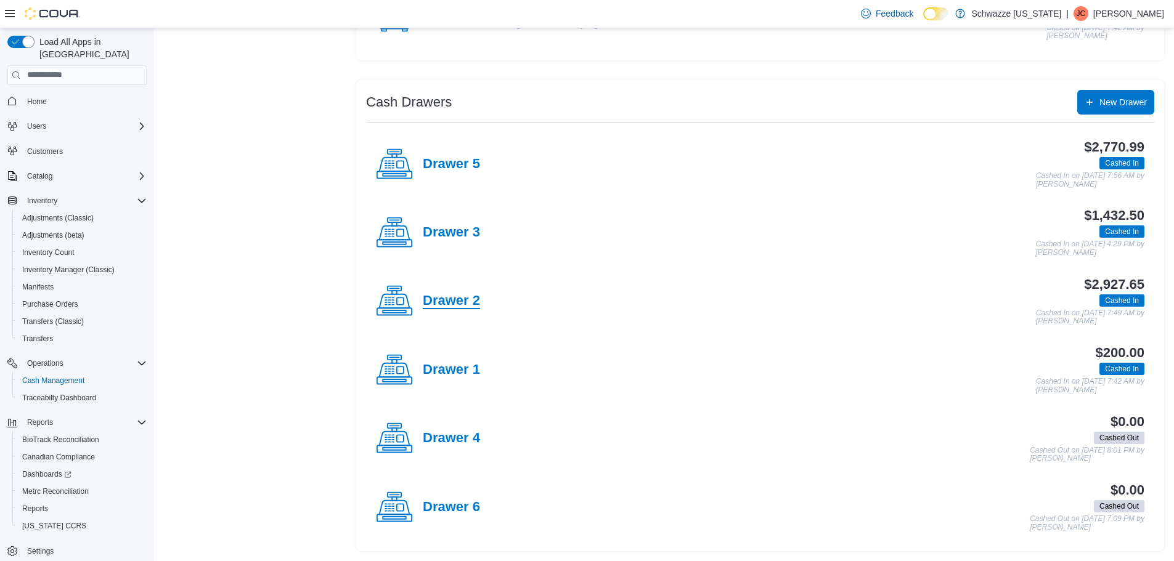
click at [450, 295] on h4 "Drawer 2" at bounding box center [451, 301] width 57 height 16
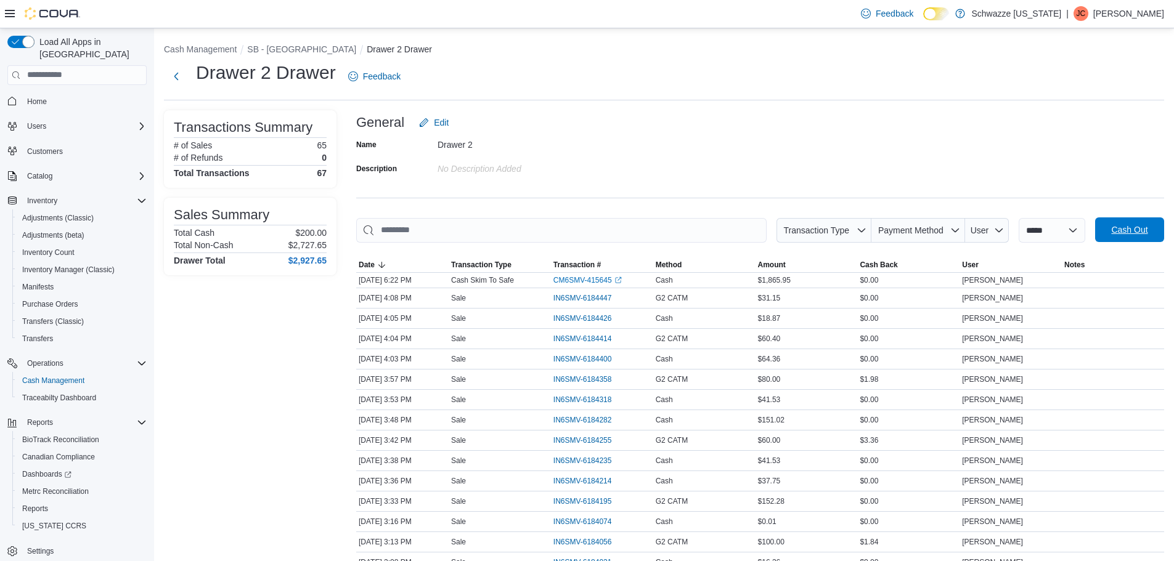
click at [1129, 231] on span "Cash Out" at bounding box center [1129, 230] width 36 height 12
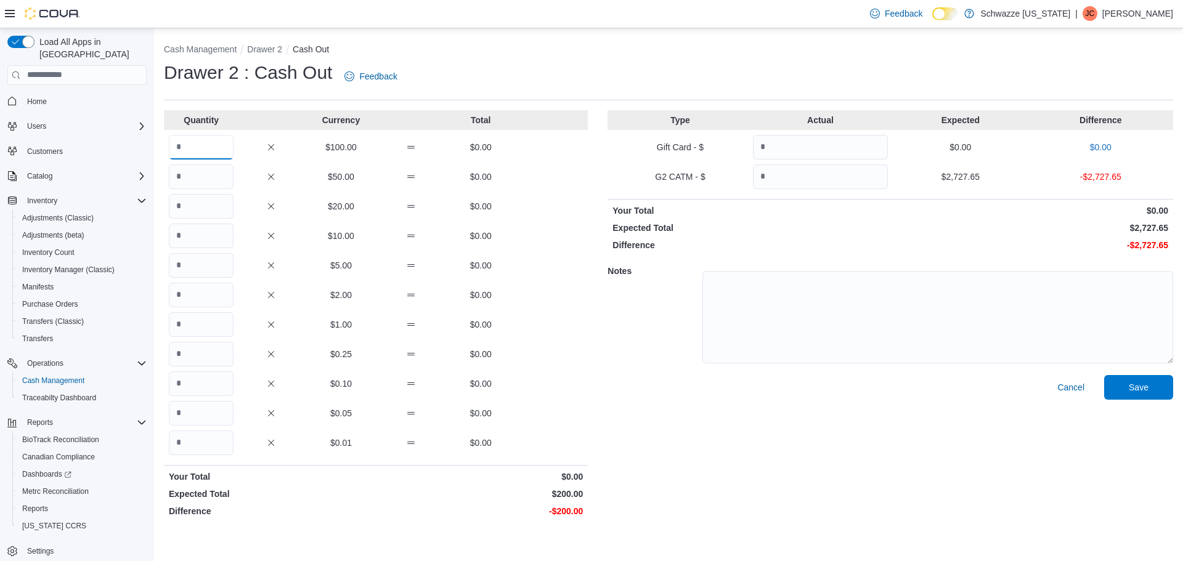
click at [195, 152] on input "Quantity" at bounding box center [201, 147] width 65 height 25
type input "*"
click at [822, 176] on input "Quantity" at bounding box center [820, 176] width 135 height 25
type input "*******"
click at [1143, 396] on span "Save" at bounding box center [1138, 387] width 54 height 25
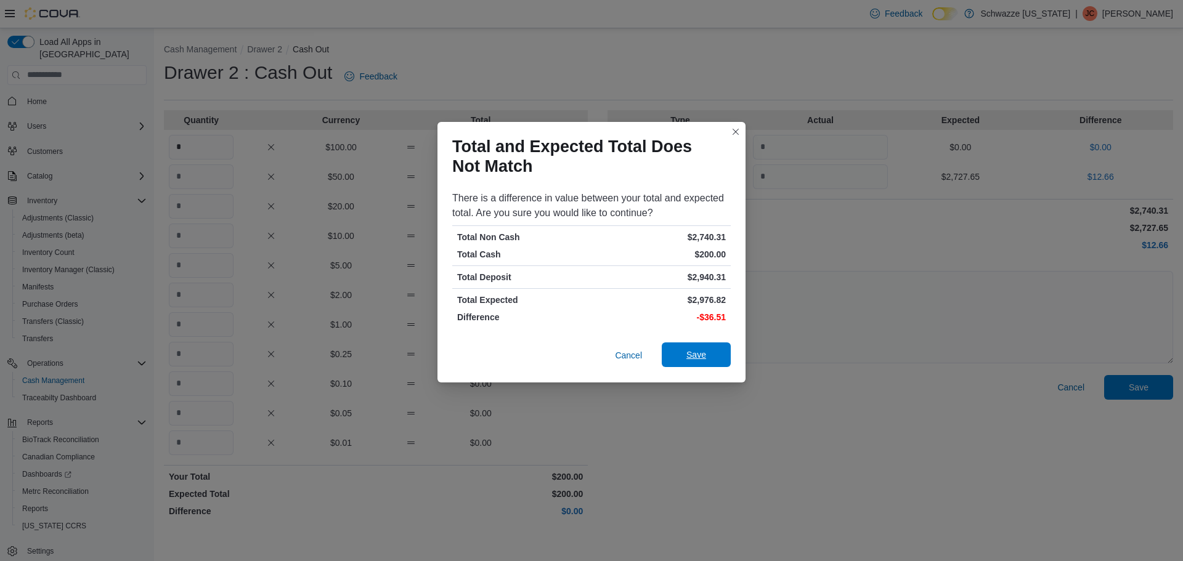
click at [691, 355] on span "Save" at bounding box center [696, 355] width 20 height 12
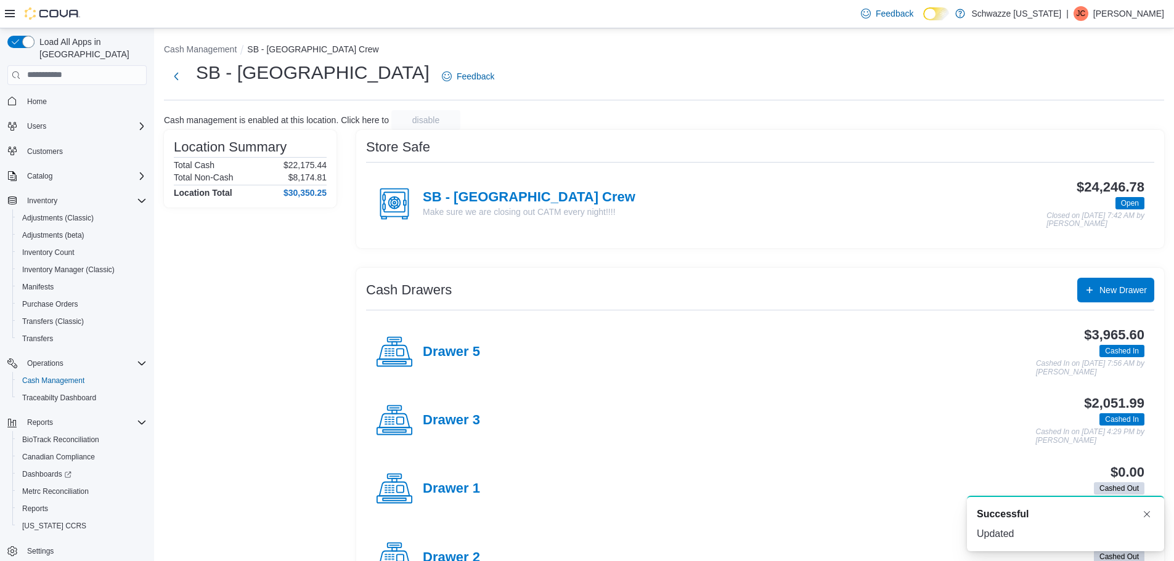
scroll to position [188, 0]
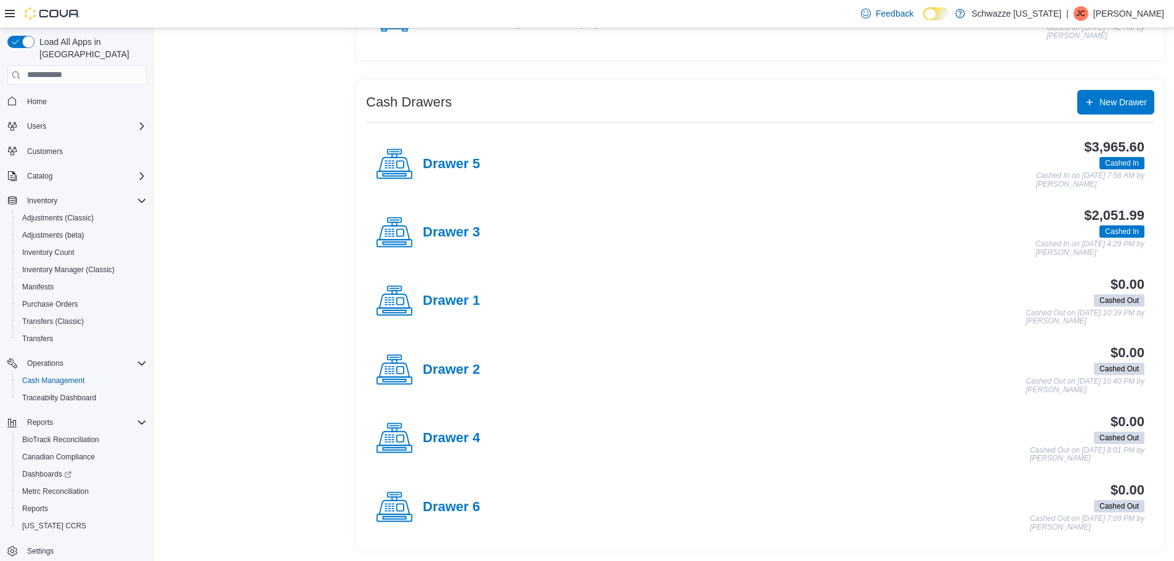
click at [283, 232] on div "Location Summary Total Cash $22,175.44 Total Non-Cash $8,174.81 Location Total …" at bounding box center [250, 247] width 173 height 610
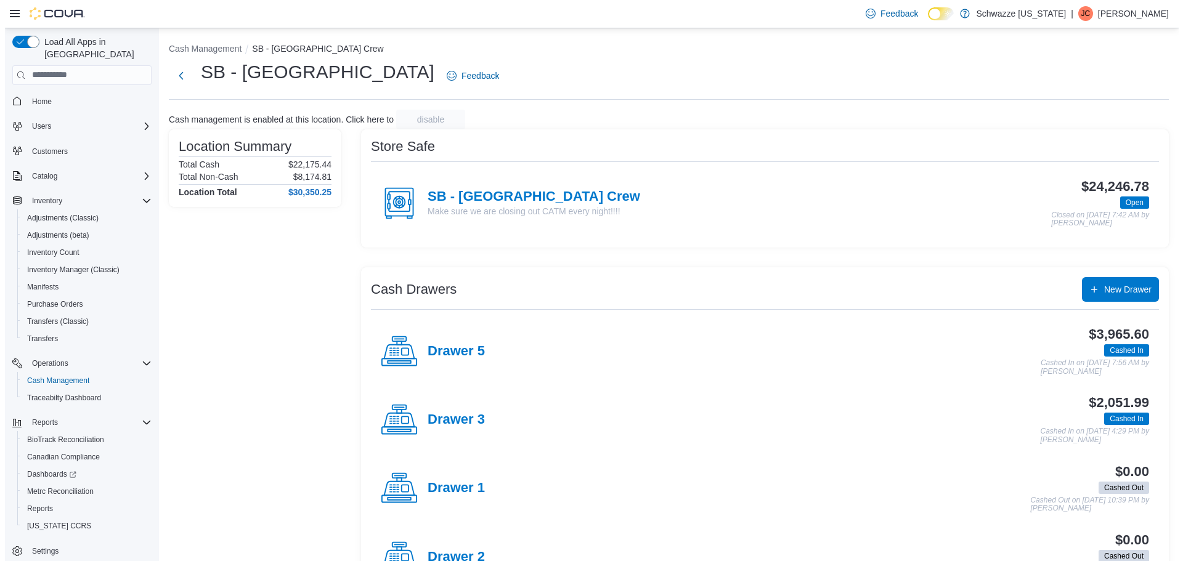
scroll to position [0, 0]
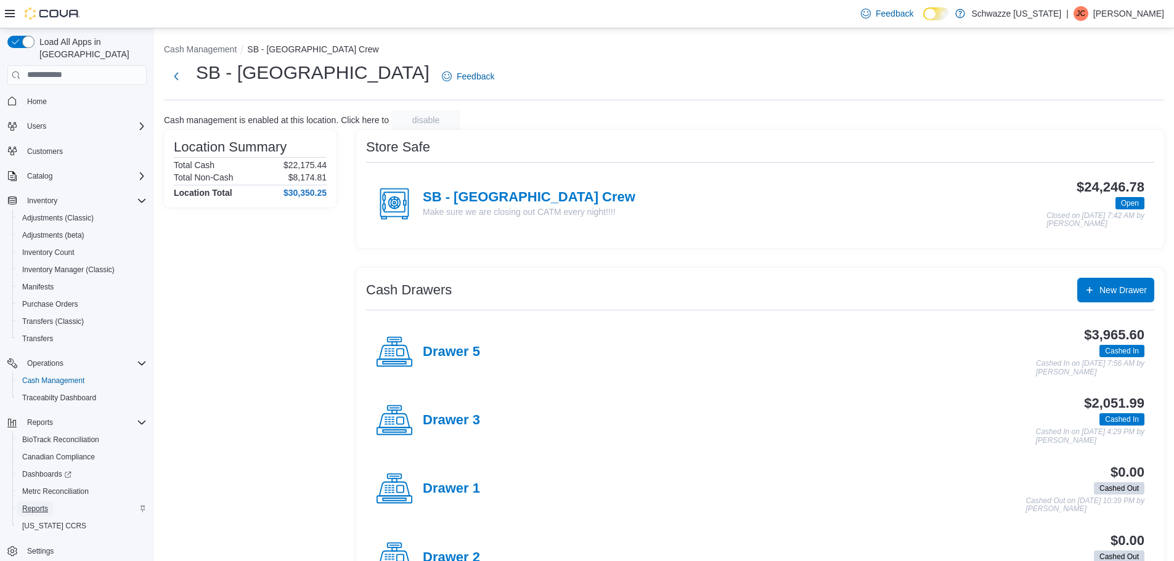
drag, startPoint x: 36, startPoint y: 498, endPoint x: 56, endPoint y: 495, distance: 20.1
click at [36, 504] on span "Reports" at bounding box center [35, 509] width 26 height 10
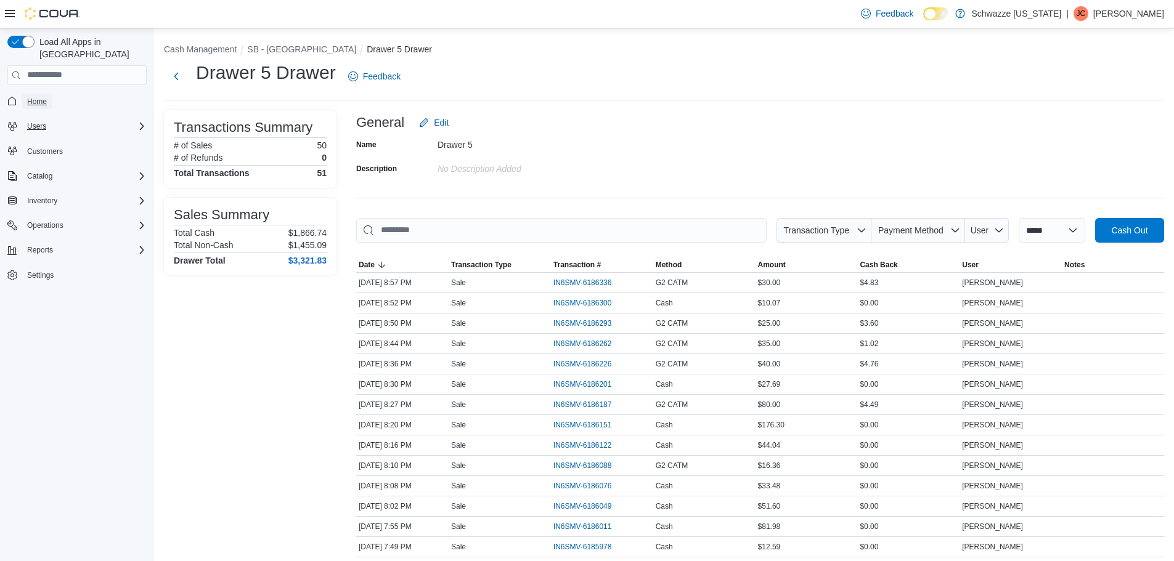
drag, startPoint x: 28, startPoint y: 87, endPoint x: 139, endPoint y: 115, distance: 114.3
click at [28, 97] on span "Home" at bounding box center [37, 102] width 20 height 10
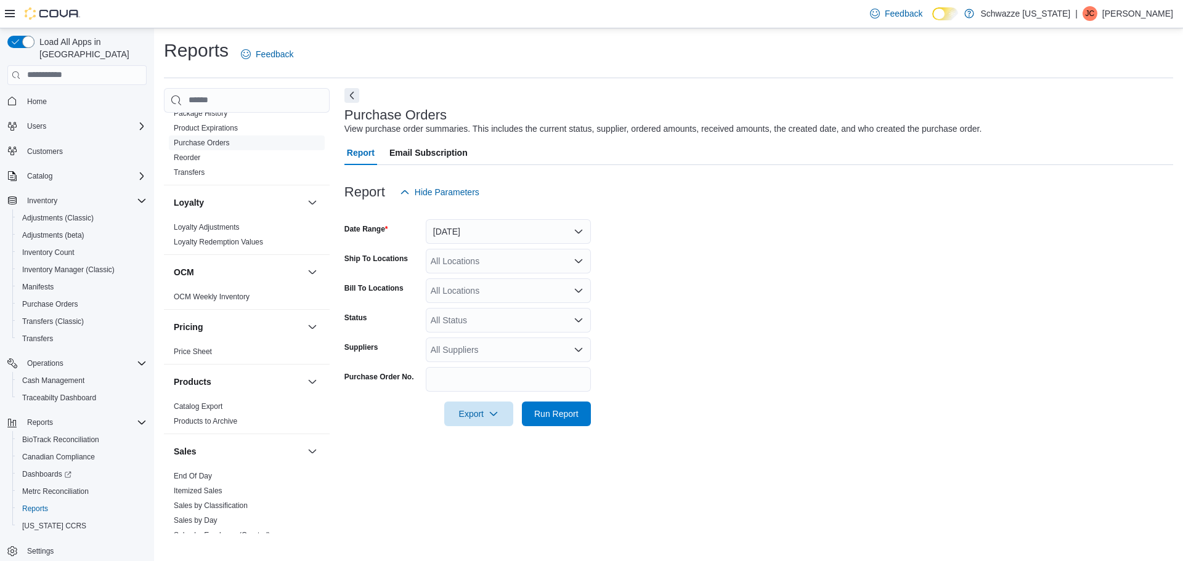
scroll to position [554, 0]
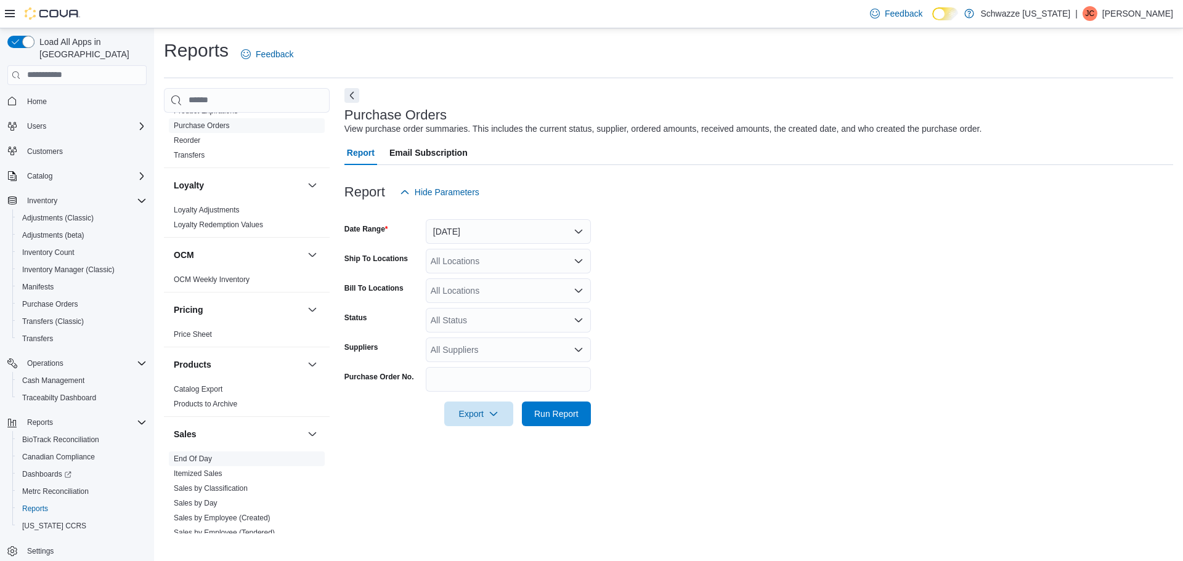
click at [189, 460] on link "End Of Day" at bounding box center [193, 459] width 38 height 9
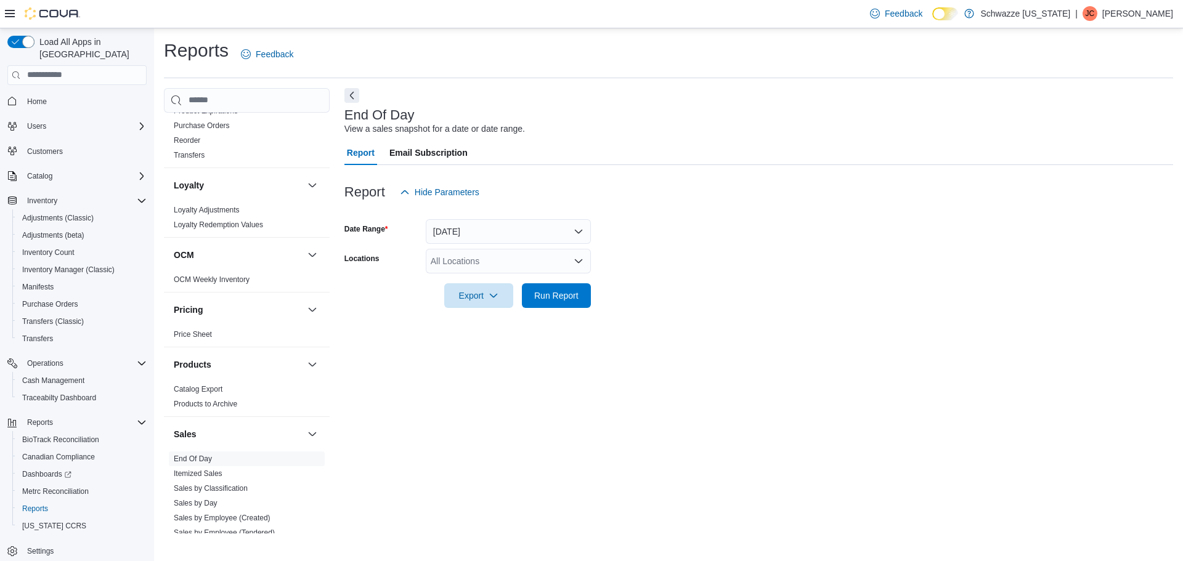
click at [470, 262] on div "All Locations" at bounding box center [508, 261] width 165 height 25
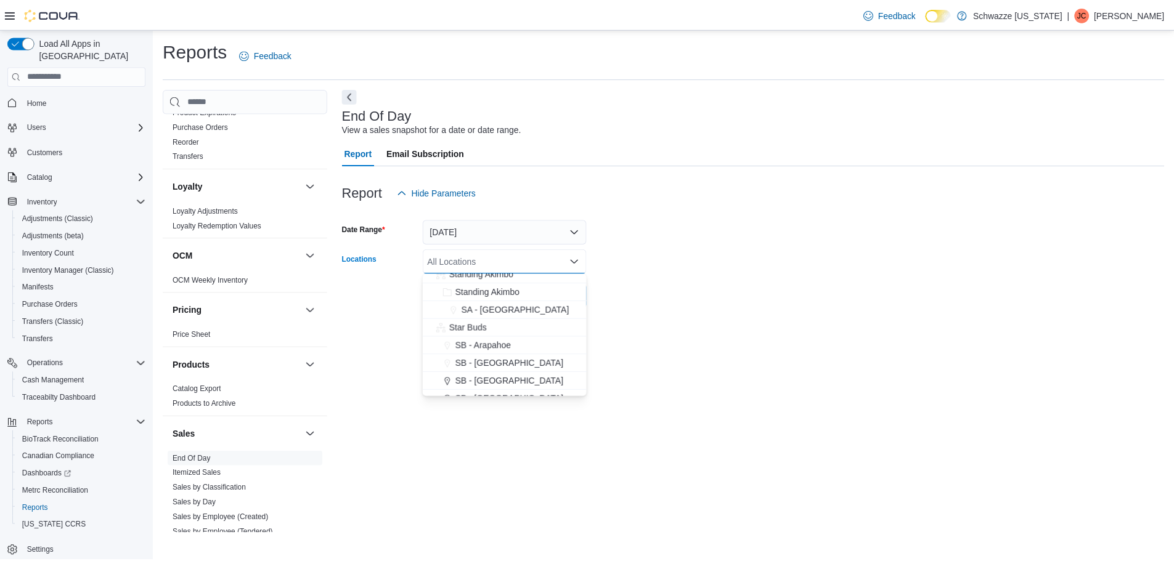
scroll to position [246, 0]
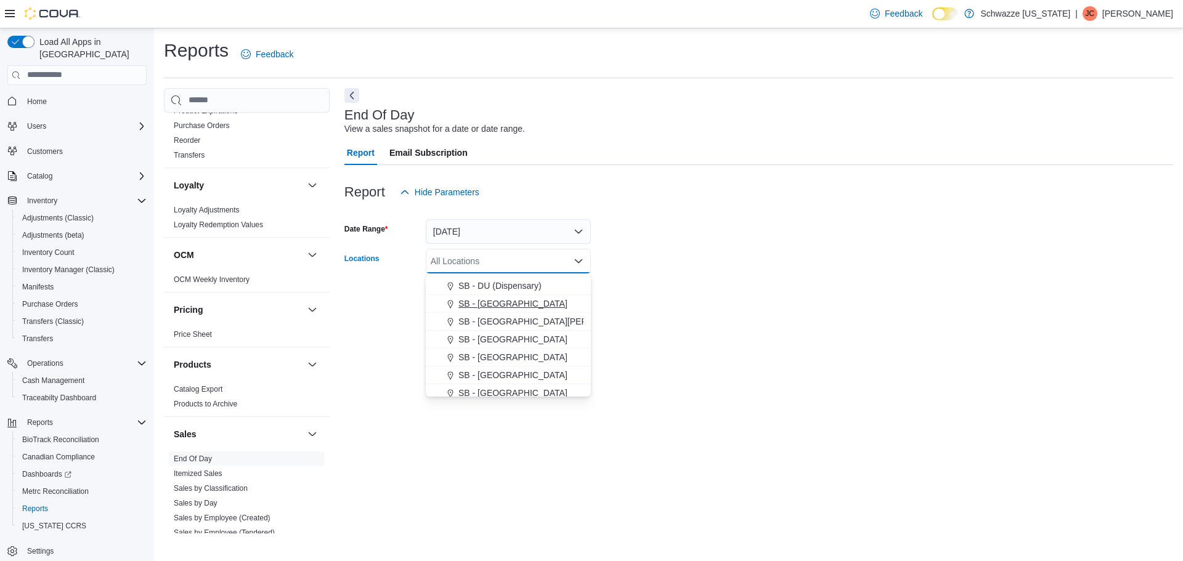
click at [504, 304] on span "SB - [GEOGRAPHIC_DATA]" at bounding box center [512, 304] width 109 height 12
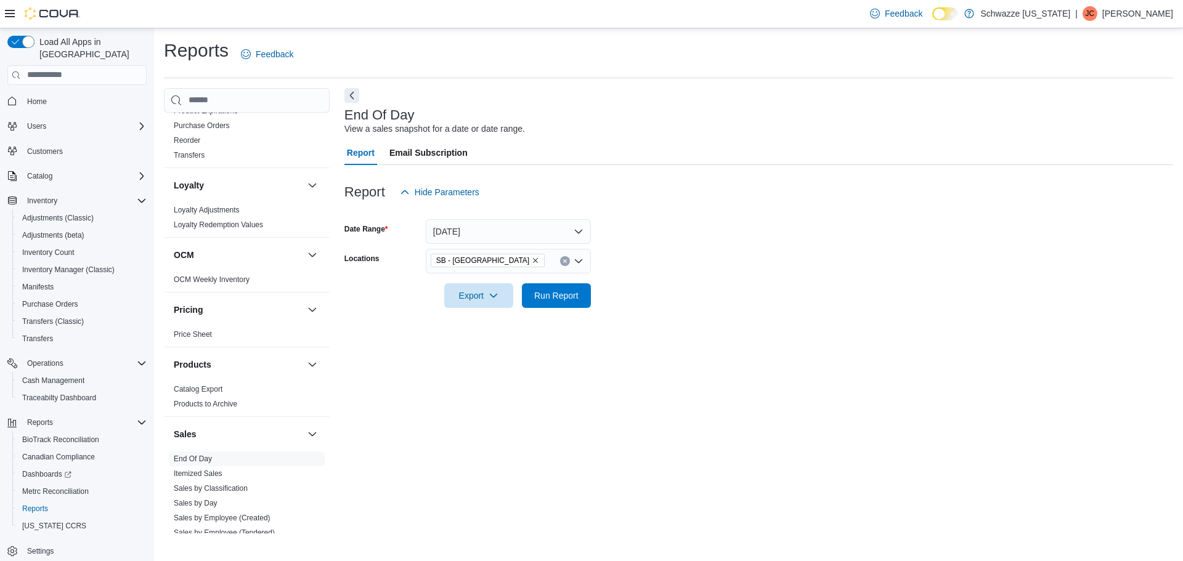
click at [664, 285] on form "Date Range Today Locations SB - Federal Heights Export Run Report" at bounding box center [758, 257] width 829 height 104
drag, startPoint x: 560, startPoint y: 301, endPoint x: 660, endPoint y: 315, distance: 100.9
click at [561, 301] on span "Run Report" at bounding box center [556, 296] width 44 height 12
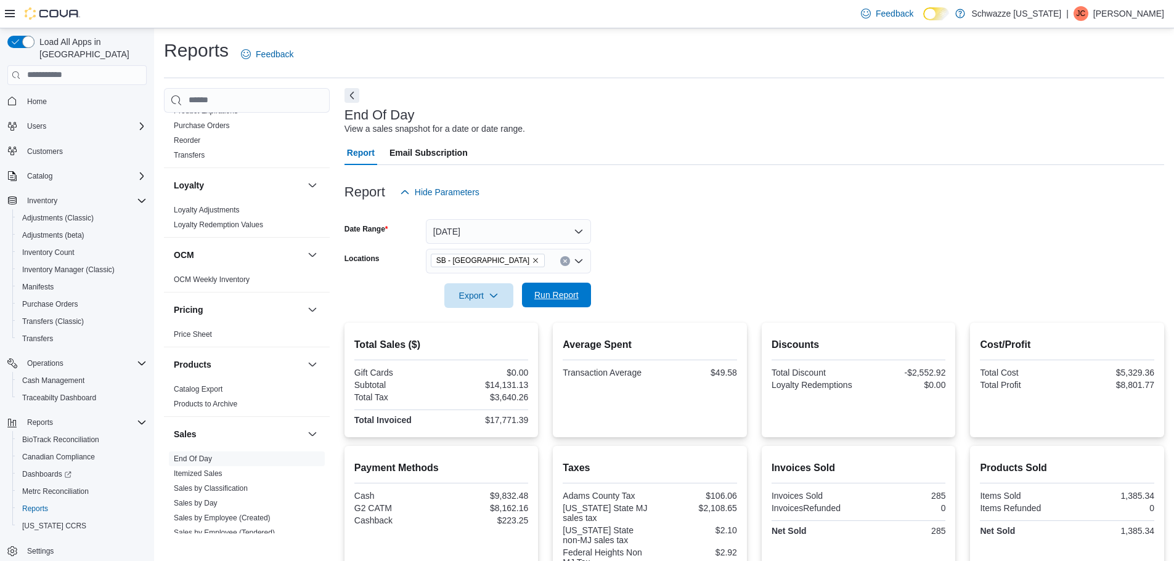
click at [559, 304] on span "Run Report" at bounding box center [556, 295] width 54 height 25
click at [555, 295] on span "Run Report" at bounding box center [556, 295] width 44 height 12
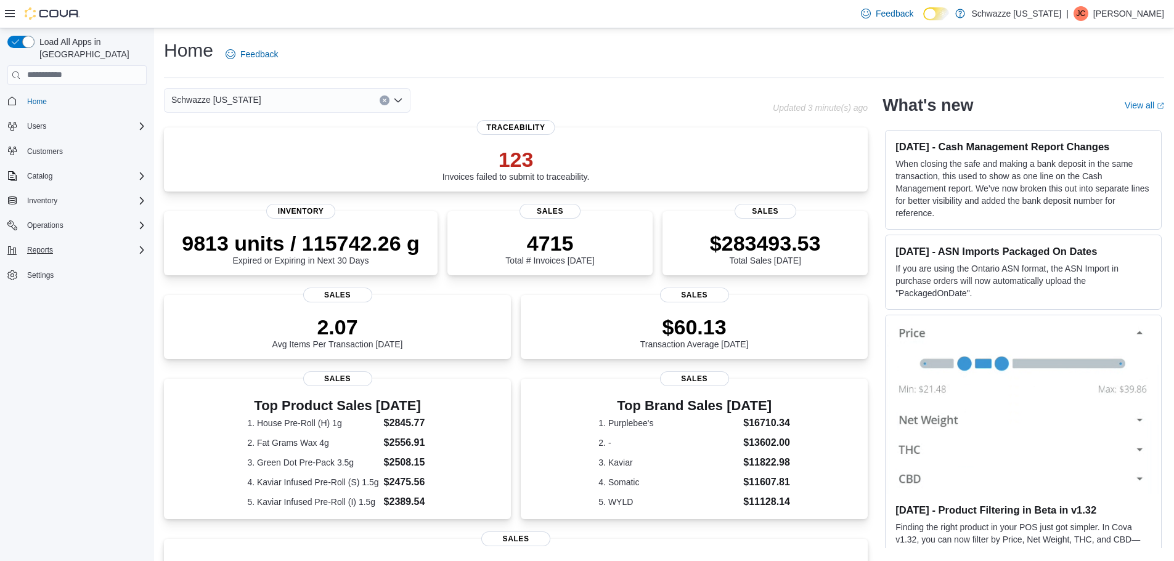
click at [65, 243] on div "Reports" at bounding box center [84, 250] width 124 height 15
click at [46, 331] on span "Reports" at bounding box center [35, 336] width 26 height 10
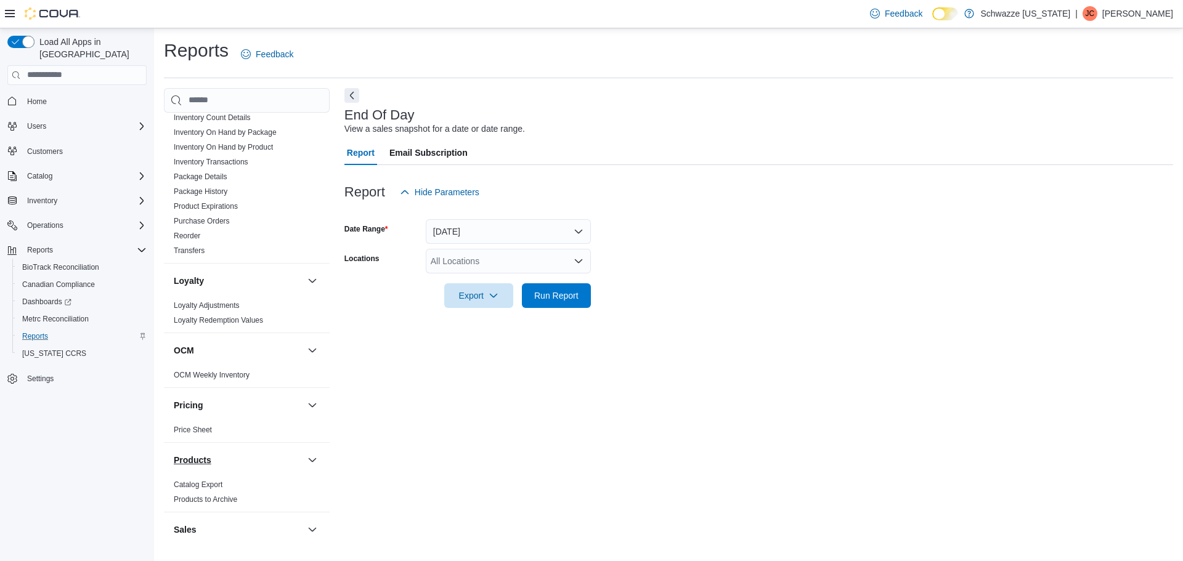
scroll to position [554, 0]
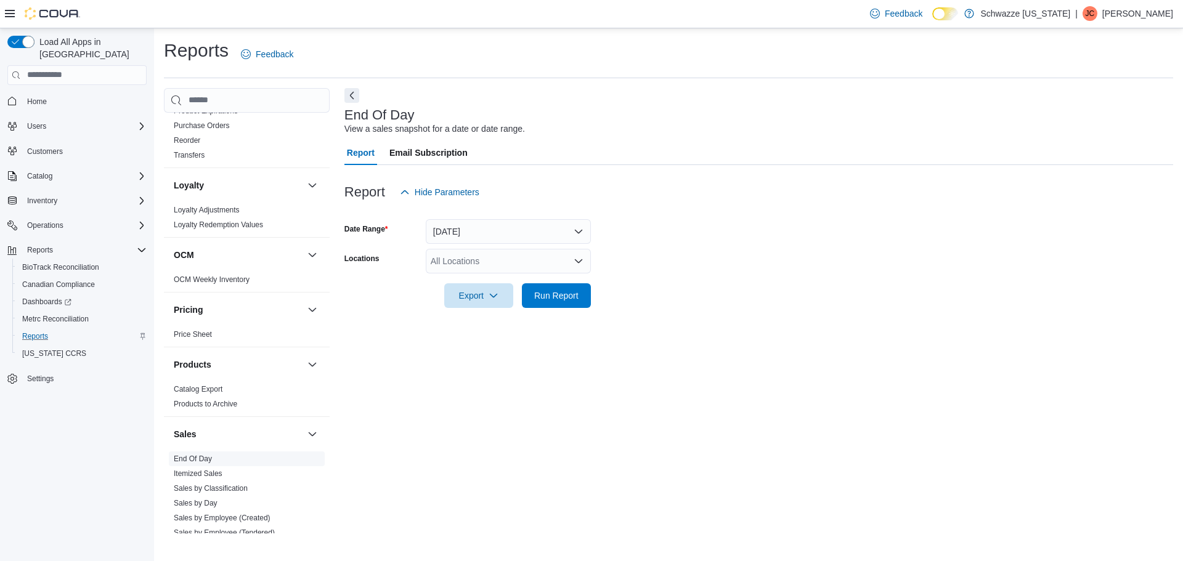
click at [183, 453] on span "End Of Day" at bounding box center [247, 459] width 156 height 15
click at [183, 454] on span "End Of Day" at bounding box center [193, 459] width 38 height 10
click at [183, 456] on link "End Of Day" at bounding box center [193, 459] width 38 height 9
click at [469, 254] on div "All Locations" at bounding box center [508, 261] width 165 height 25
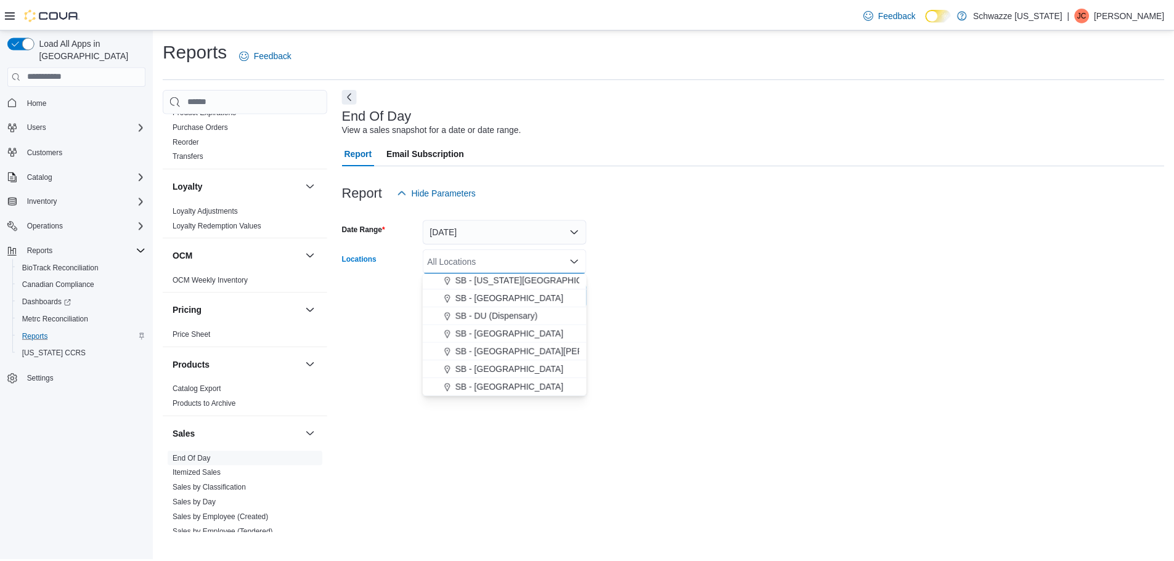
scroll to position [246, 0]
click at [518, 299] on span "SB - [GEOGRAPHIC_DATA]" at bounding box center [512, 304] width 109 height 12
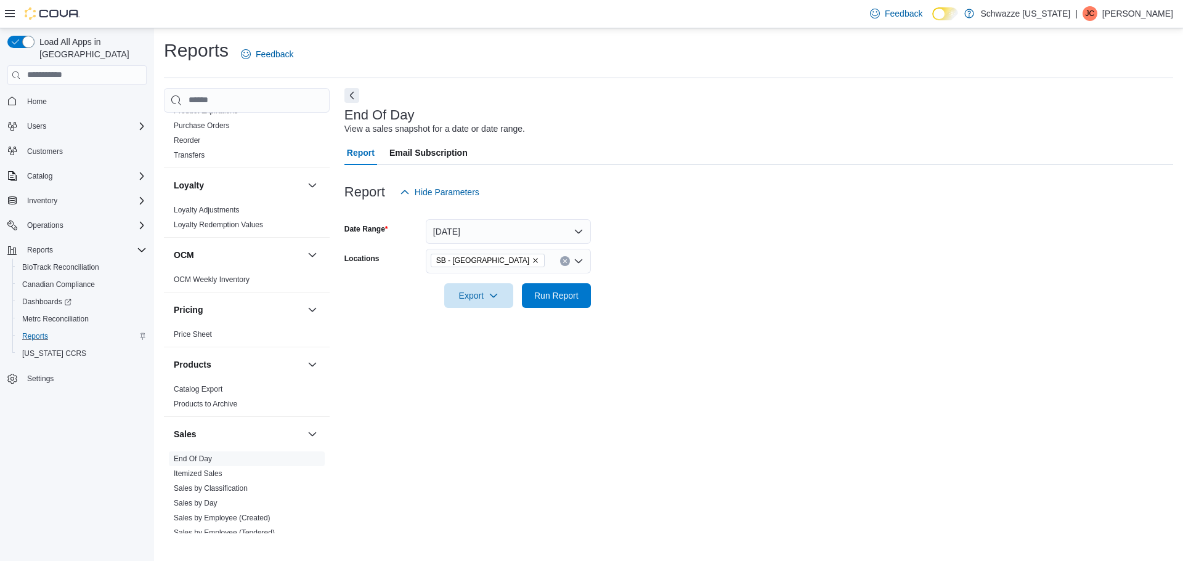
click at [678, 274] on div at bounding box center [758, 279] width 829 height 10
click at [577, 294] on span "Run Report" at bounding box center [556, 295] width 44 height 12
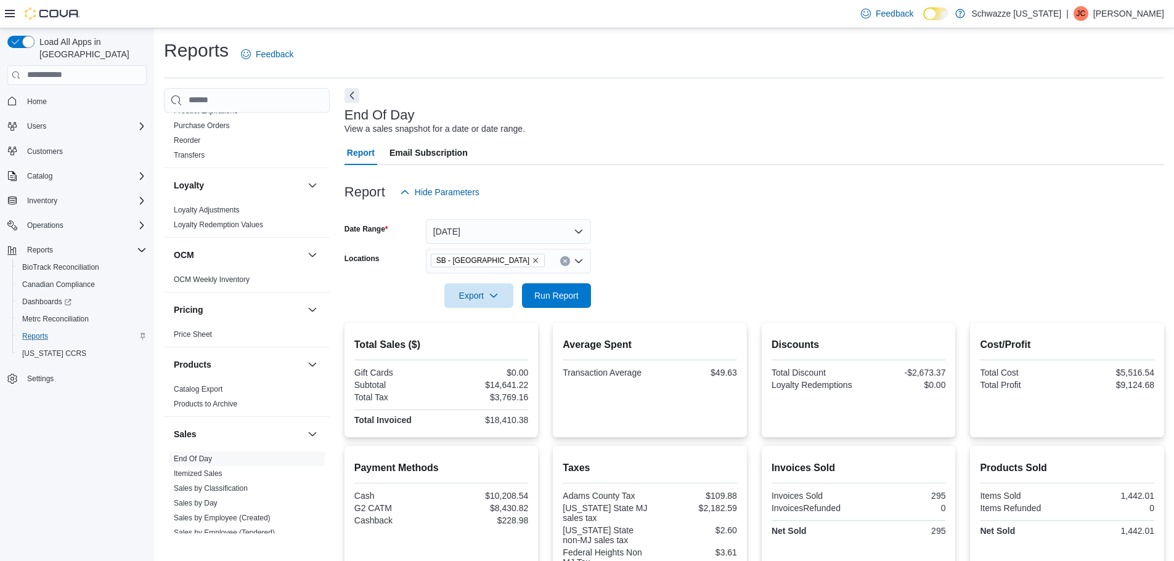
click at [1093, 15] on p "[PERSON_NAME]" at bounding box center [1128, 13] width 71 height 15
click at [1090, 113] on button "Sign Out" at bounding box center [1102, 120] width 113 height 20
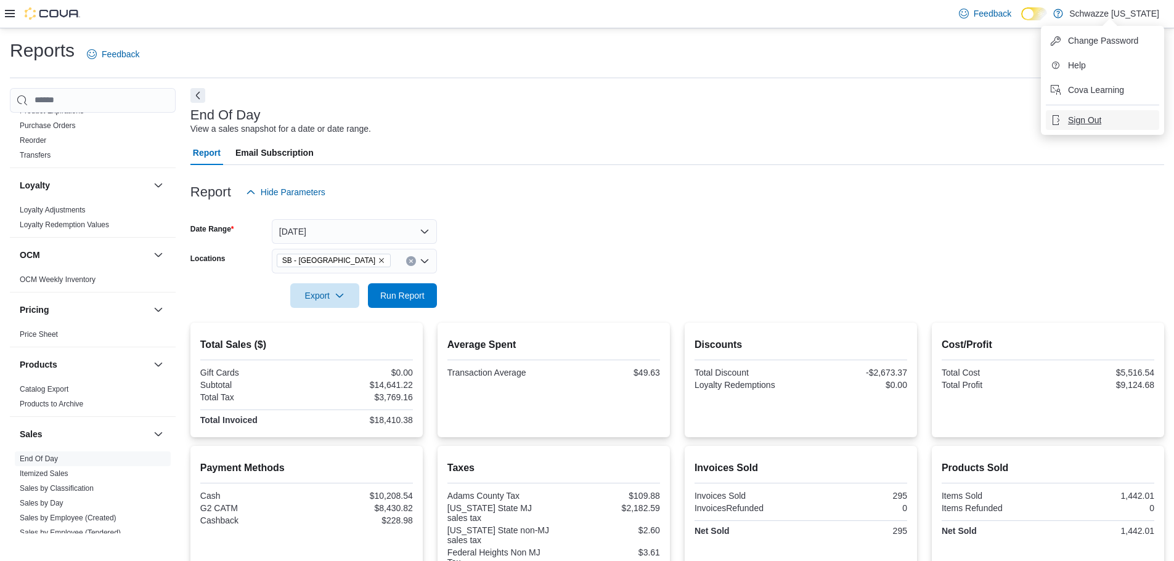
click at [1090, 113] on button "Sign Out" at bounding box center [1102, 120] width 113 height 20
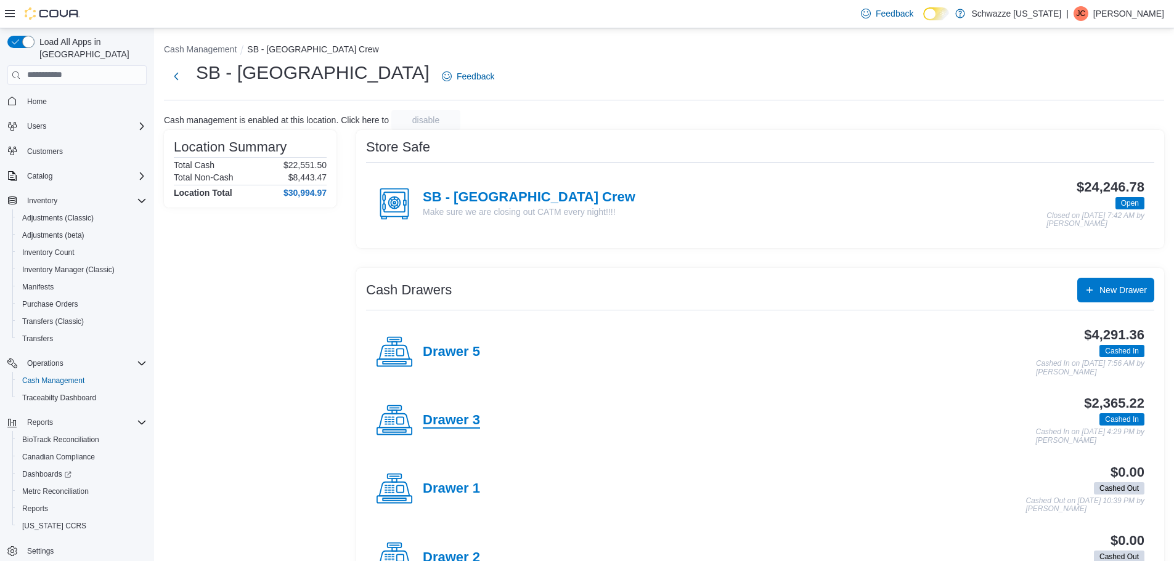
click at [466, 420] on h4 "Drawer 3" at bounding box center [451, 421] width 57 height 16
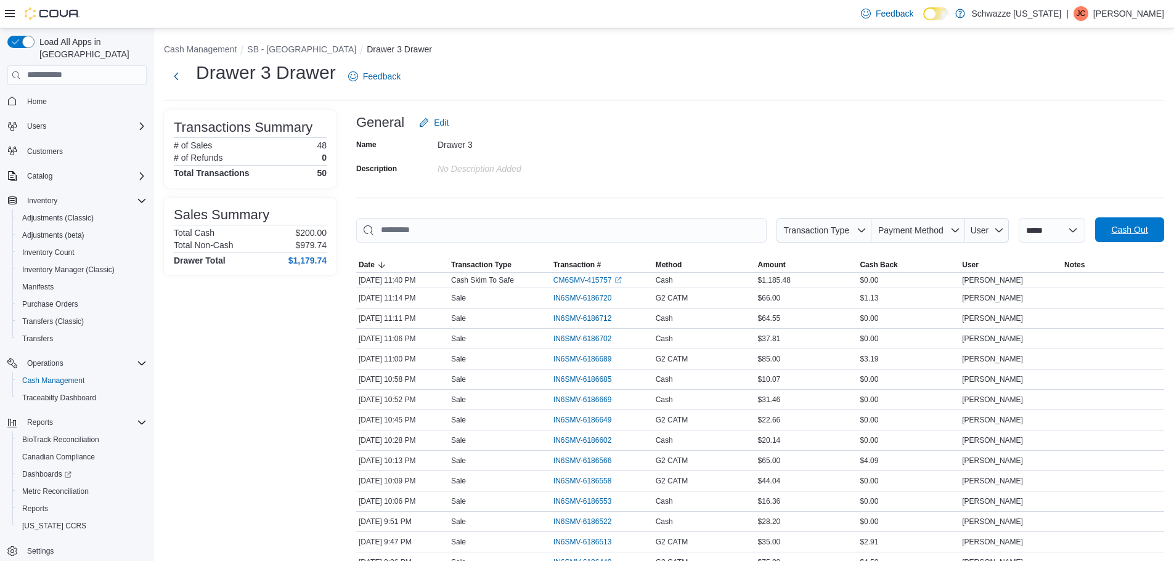
click at [1149, 222] on span "Cash Out" at bounding box center [1129, 229] width 54 height 25
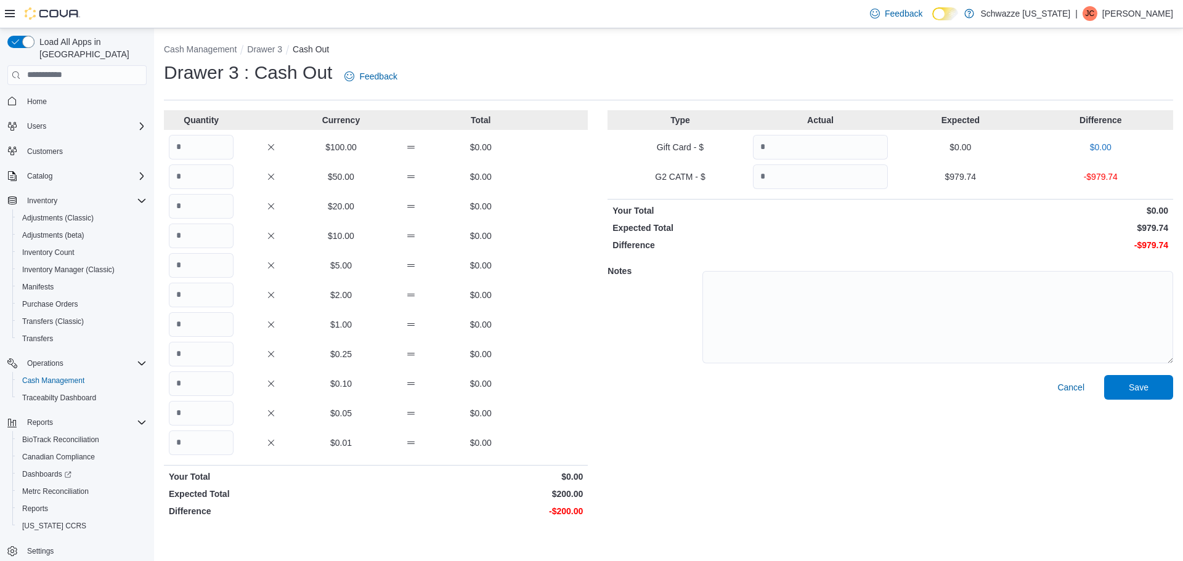
click at [216, 163] on div "Quantity Currency Total $100.00 $0.00 $50.00 $0.00 $20.00 $0.00 $10.00 $0.00 $5…" at bounding box center [376, 316] width 424 height 412
click at [209, 155] on input "Quantity" at bounding box center [201, 147] width 65 height 25
type input "*"
click at [794, 174] on input "Quantity" at bounding box center [820, 176] width 135 height 25
type input "*******"
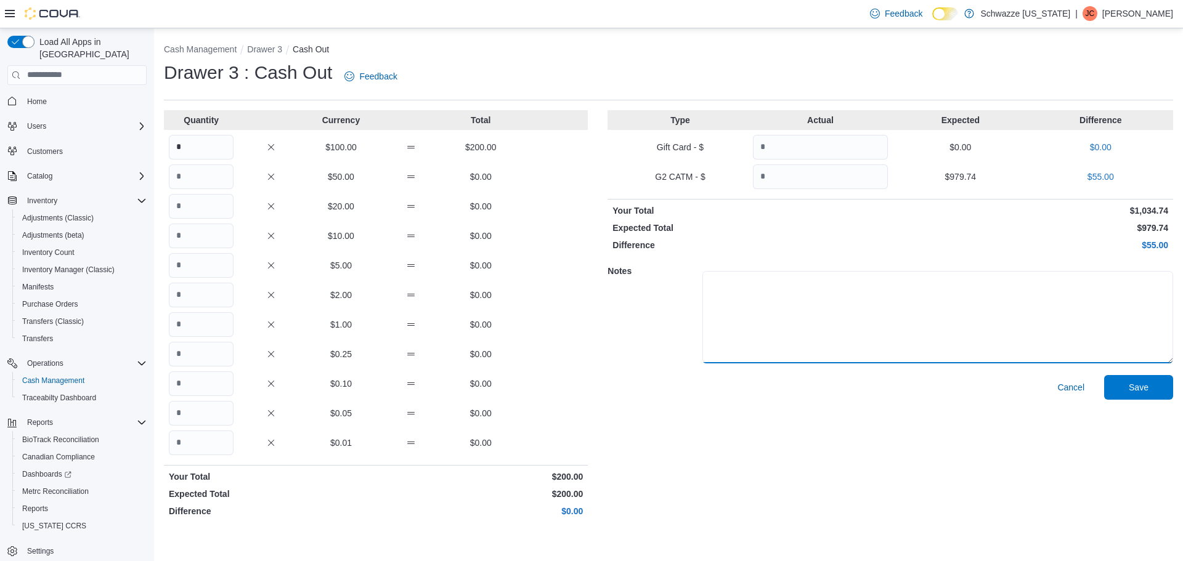
click at [827, 308] on textarea at bounding box center [937, 317] width 471 height 92
type textarea "**********"
click at [1150, 386] on span "Save" at bounding box center [1138, 387] width 54 height 25
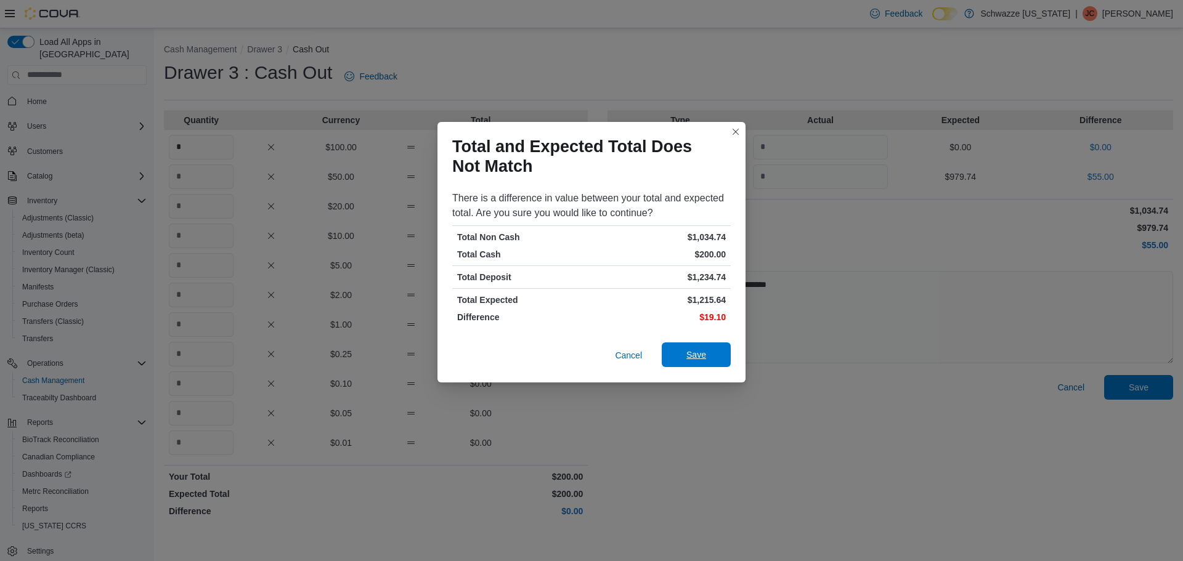
click at [706, 354] on span "Save" at bounding box center [696, 355] width 54 height 25
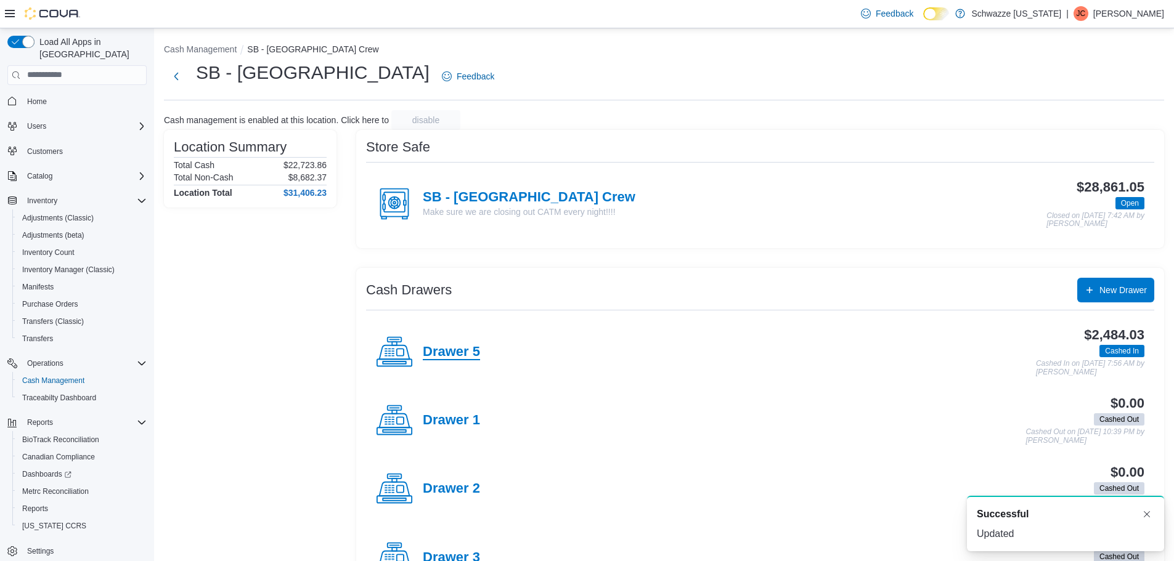
click at [468, 351] on h4 "Drawer 5" at bounding box center [451, 352] width 57 height 16
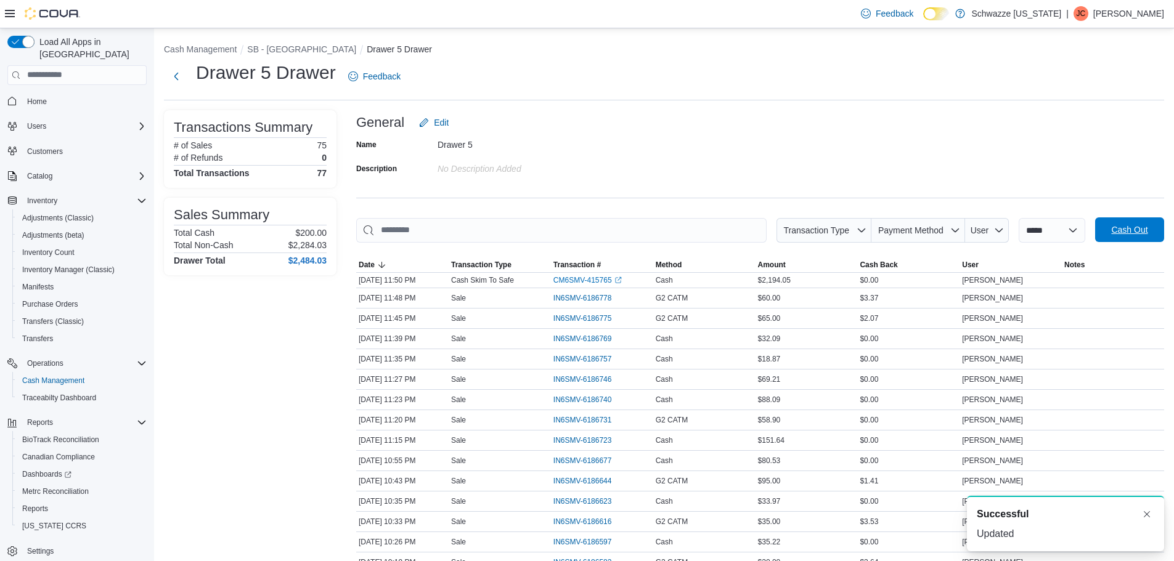
click at [1131, 238] on span "Cash Out" at bounding box center [1129, 229] width 54 height 25
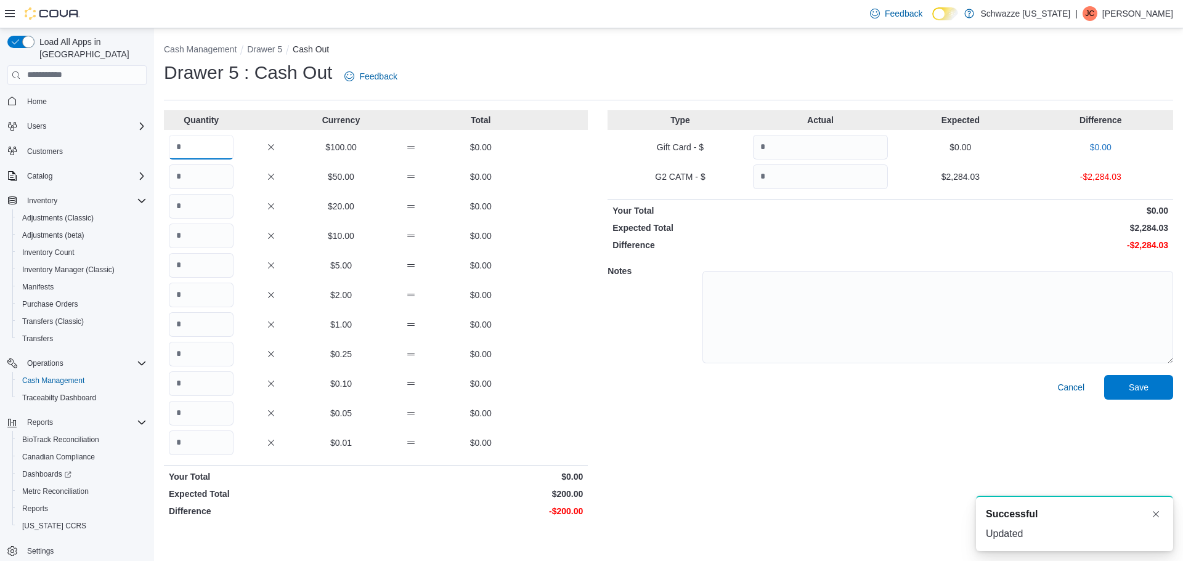
click at [197, 154] on input "Quantity" at bounding box center [201, 147] width 65 height 25
type input "*"
click at [646, 383] on div "Cancel Save" at bounding box center [890, 448] width 566 height 147
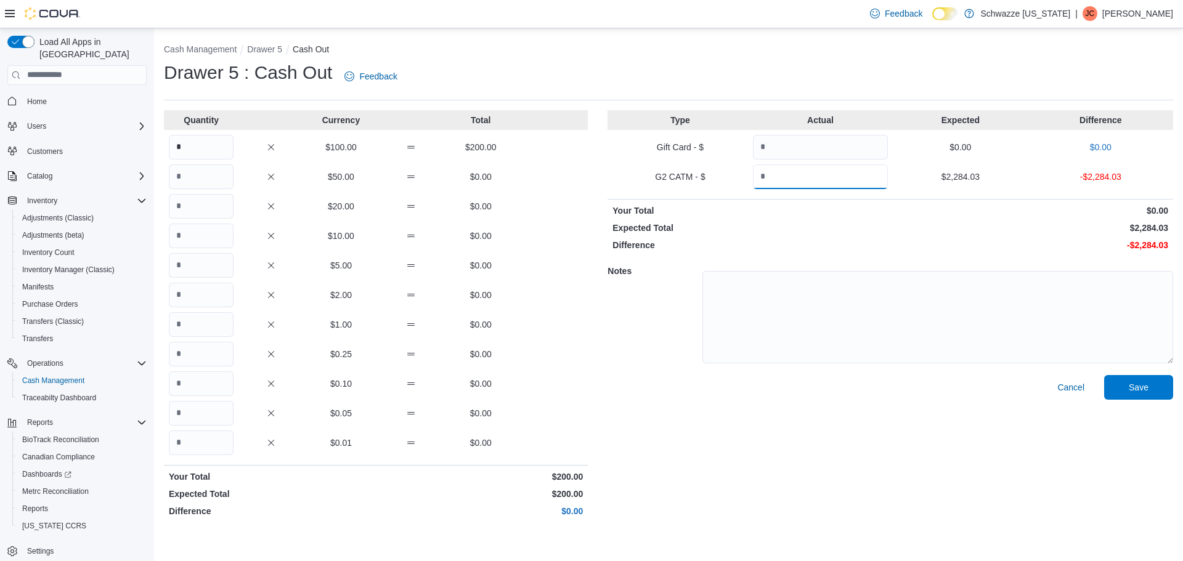
click at [835, 175] on input "Quantity" at bounding box center [820, 176] width 135 height 25
type input "*******"
click at [864, 319] on textarea at bounding box center [937, 317] width 471 height 92
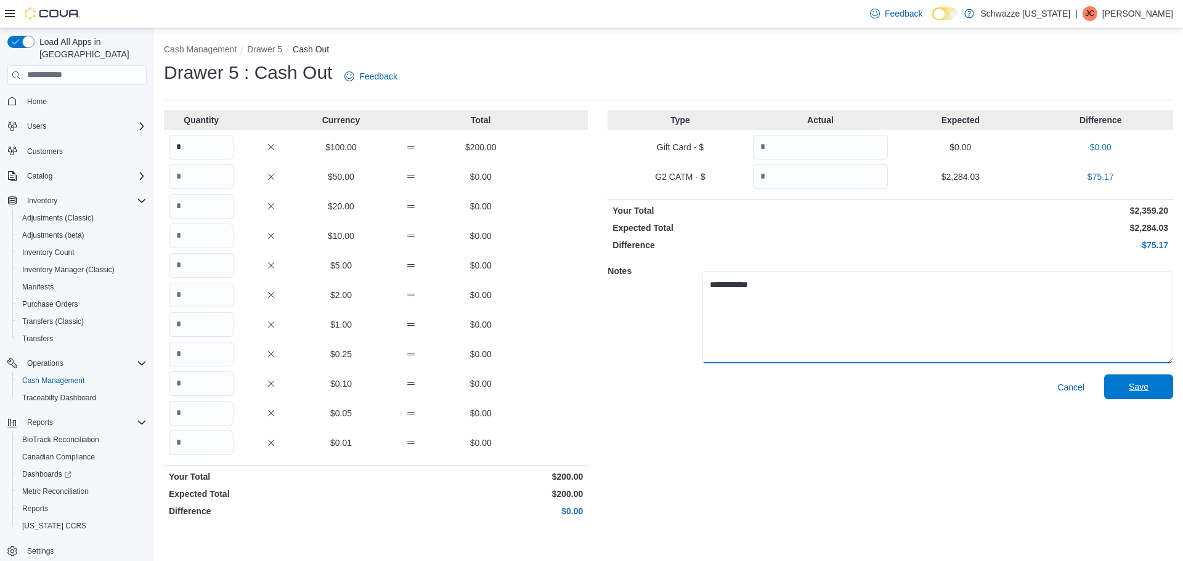
type textarea "**********"
click at [1143, 395] on span "Save" at bounding box center [1138, 387] width 54 height 25
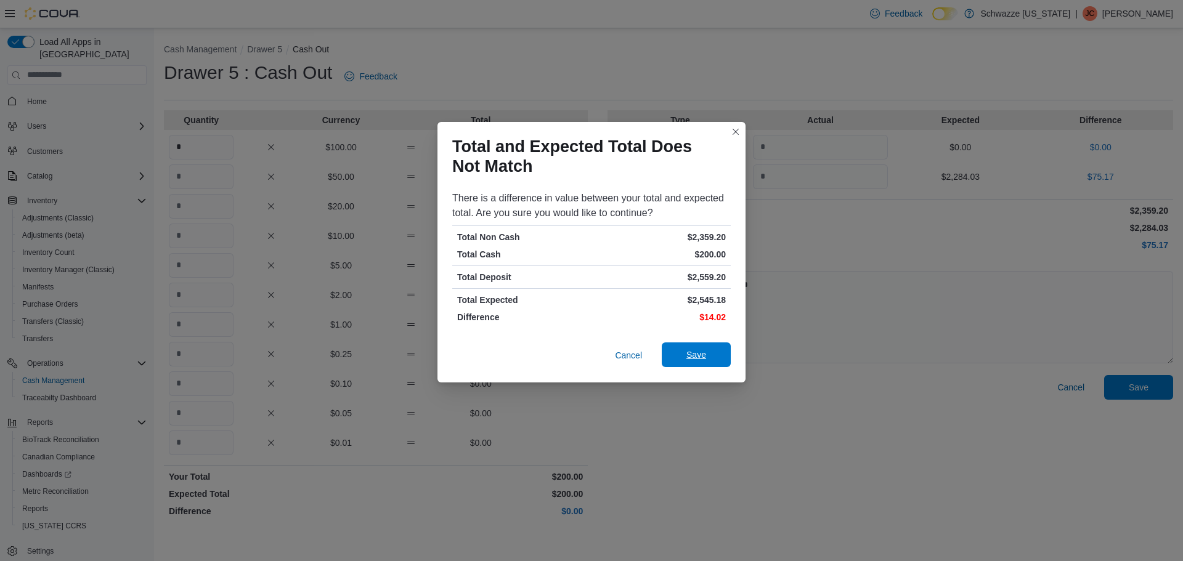
click at [715, 358] on span "Save" at bounding box center [696, 355] width 54 height 25
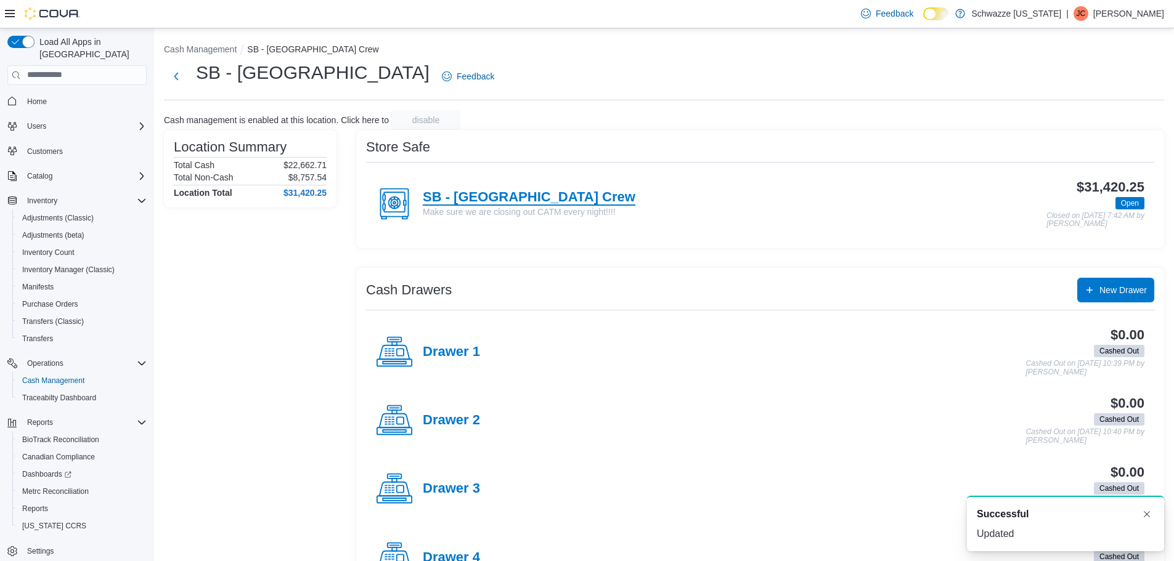
click at [505, 198] on h4 "SB - [GEOGRAPHIC_DATA] Crew" at bounding box center [529, 198] width 213 height 16
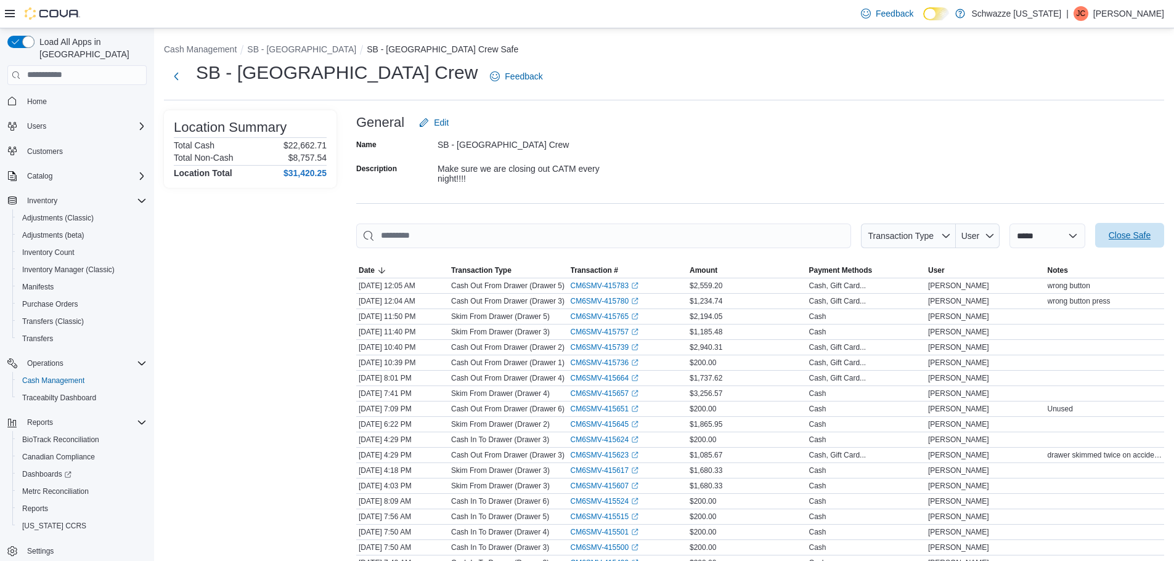
click at [1145, 243] on span "Close Safe" at bounding box center [1129, 235] width 54 height 25
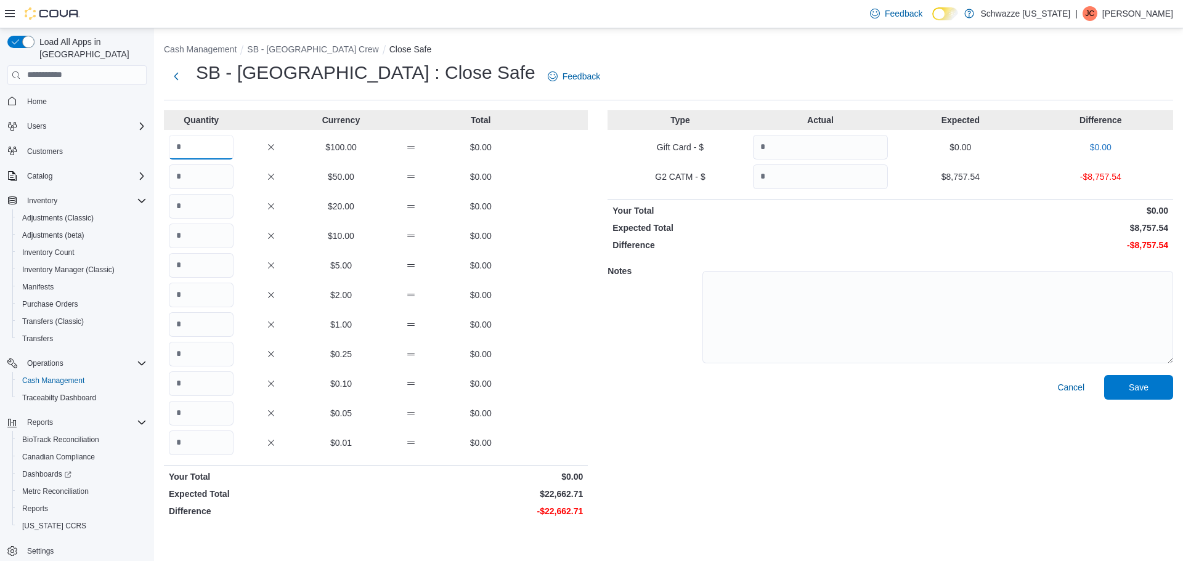
click at [202, 151] on input "Quantity" at bounding box center [201, 147] width 65 height 25
type input "***"
click at [192, 239] on input "Quantity" at bounding box center [201, 236] width 65 height 25
type input "*"
click at [195, 327] on input "Quantity" at bounding box center [201, 324] width 65 height 25
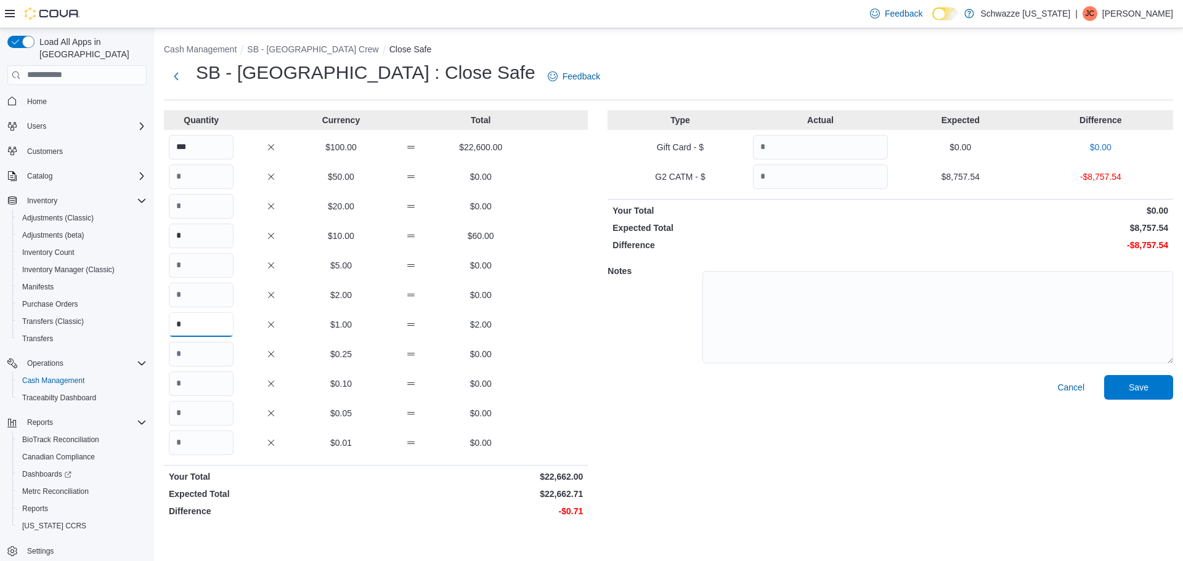
type input "*"
click at [198, 444] on input "Quantity" at bounding box center [201, 443] width 65 height 25
type input "**"
click at [755, 352] on textarea at bounding box center [937, 317] width 471 height 92
click at [810, 174] on input "Quantity" at bounding box center [820, 176] width 135 height 25
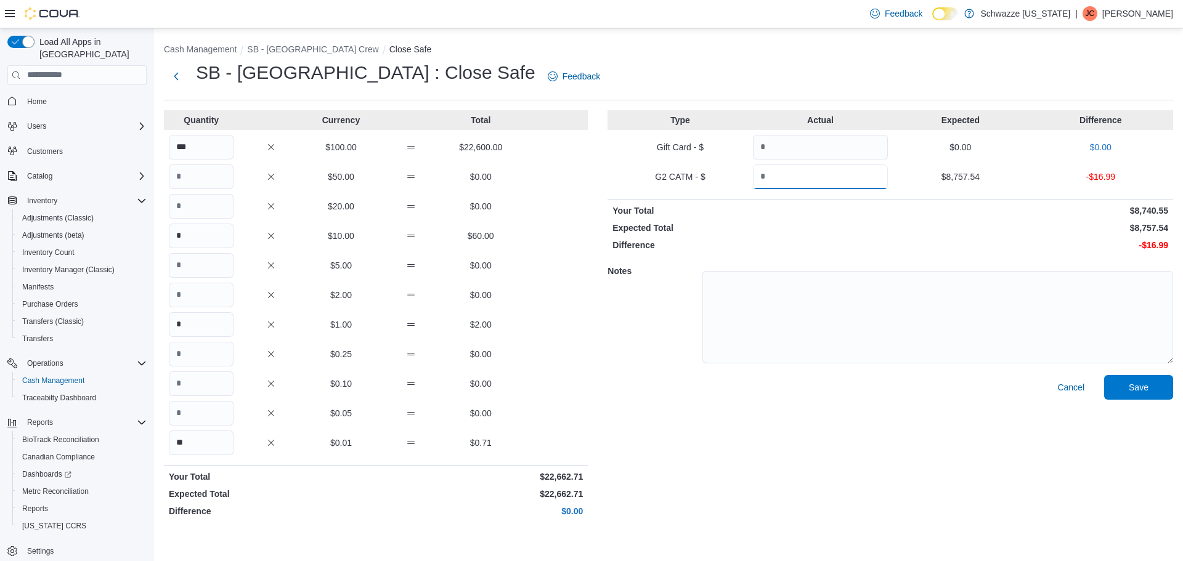
type input "*******"
click at [810, 329] on textarea at bounding box center [937, 317] width 471 height 92
click at [1142, 384] on span "Save" at bounding box center [1139, 387] width 20 height 12
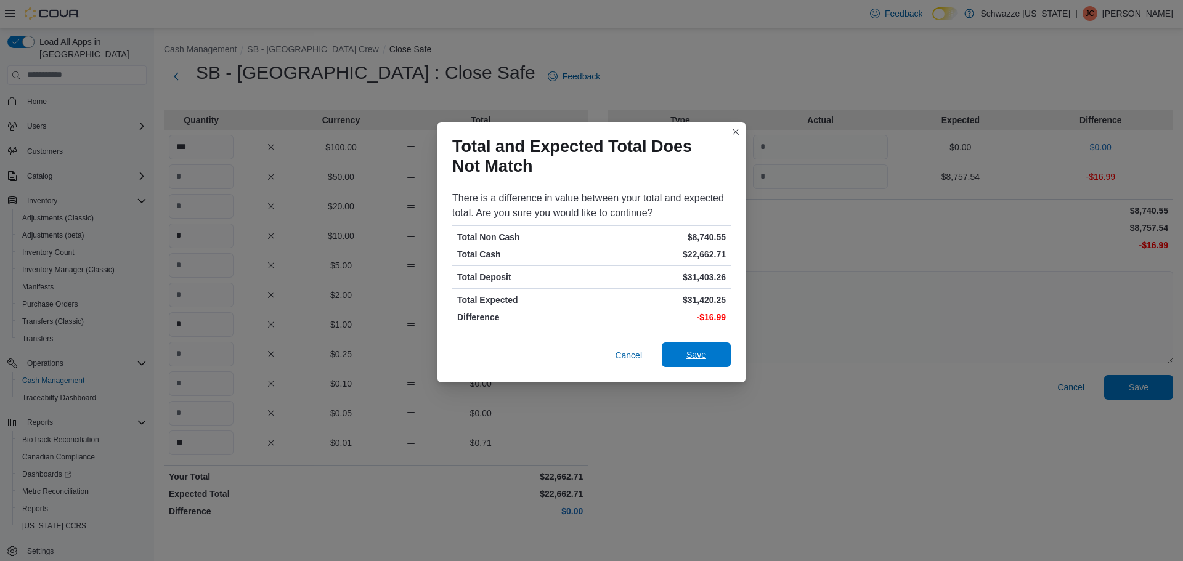
click at [713, 360] on span "Save" at bounding box center [696, 355] width 54 height 25
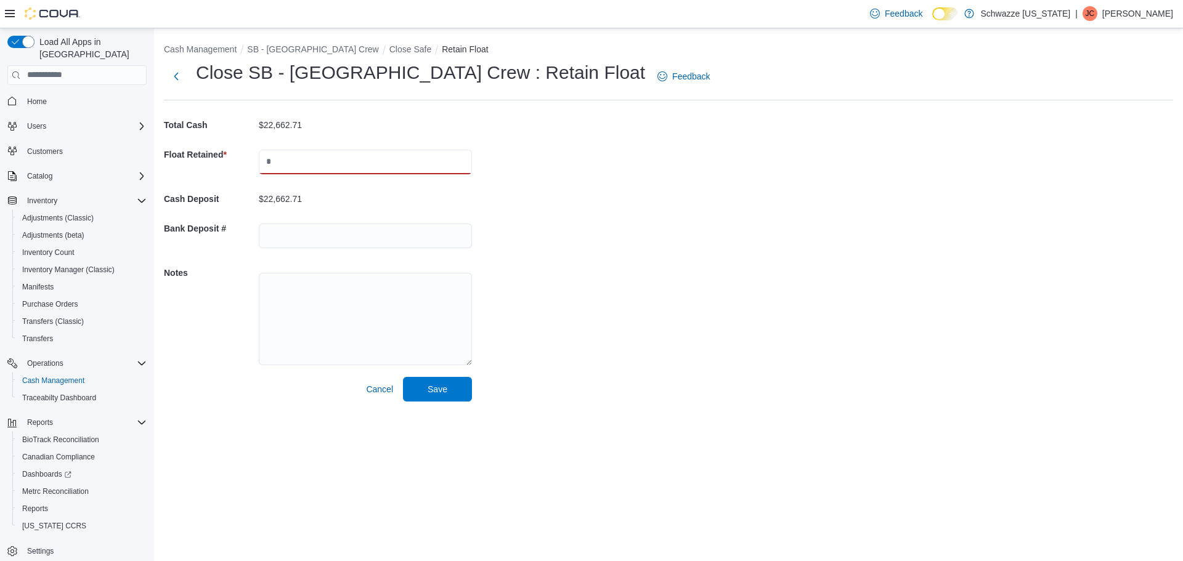
click at [295, 159] on input "text" at bounding box center [365, 162] width 213 height 25
type input "*****"
click at [623, 222] on div "Cash Management SB - [GEOGRAPHIC_DATA] Crew Close Safe Retain Float Close SB - …" at bounding box center [668, 219] width 1029 height 383
click at [375, 234] on input "text" at bounding box center [365, 236] width 213 height 25
type input "****"
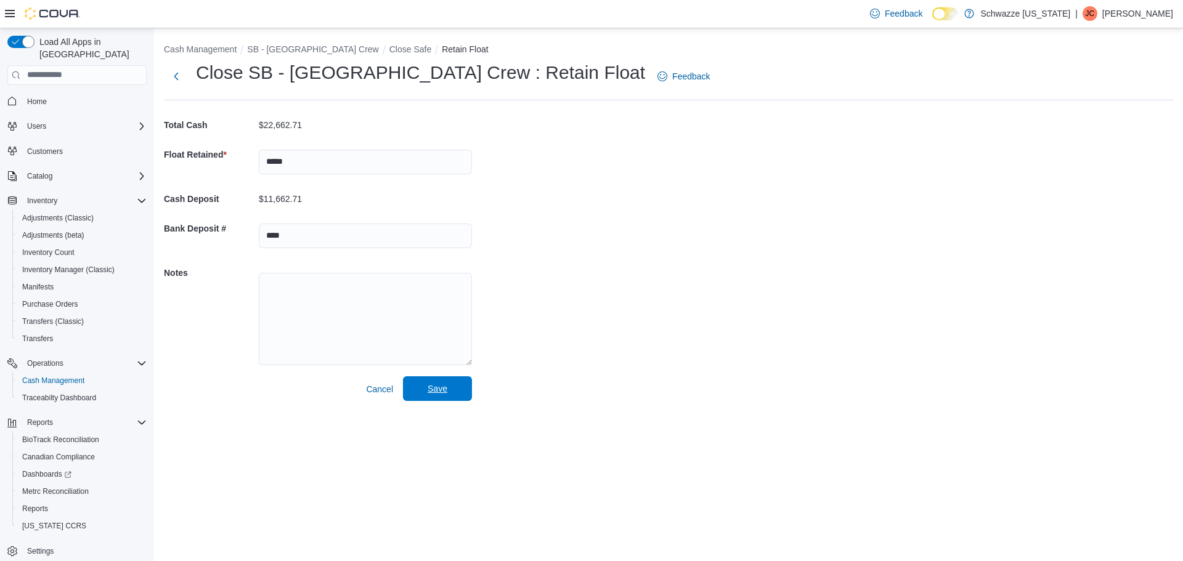
click at [440, 383] on span "Save" at bounding box center [437, 388] width 54 height 25
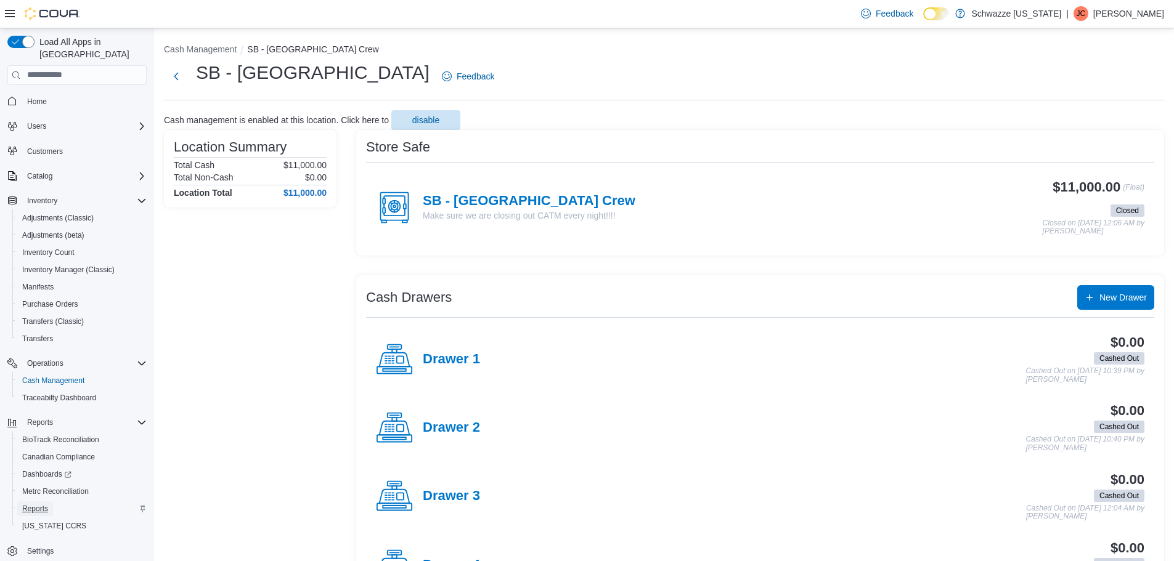
click at [33, 504] on span "Reports" at bounding box center [35, 509] width 26 height 10
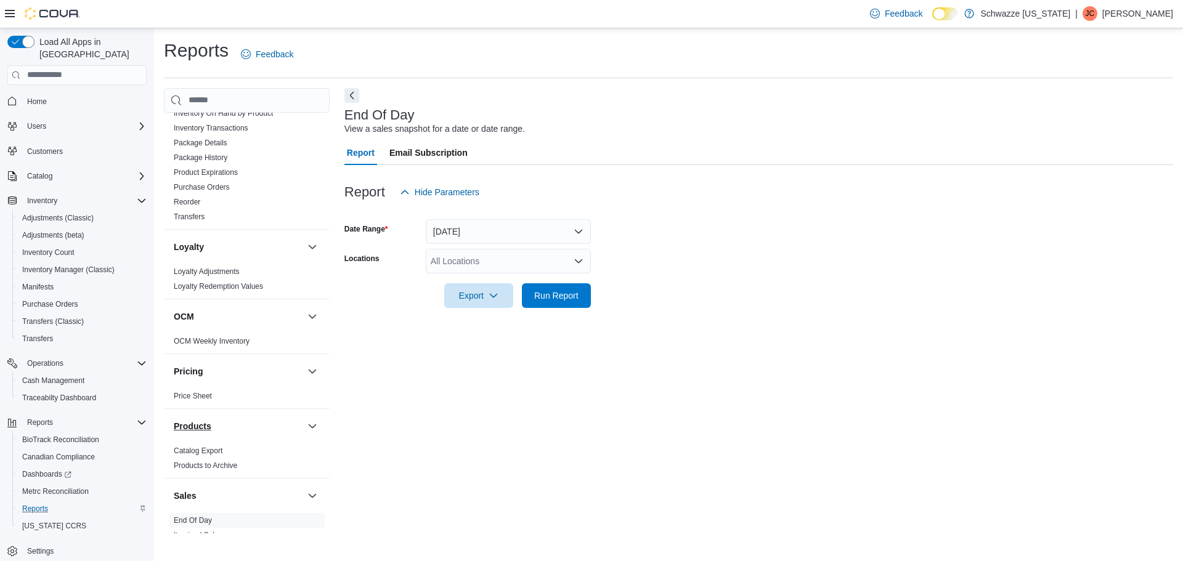
scroll to position [801, 0]
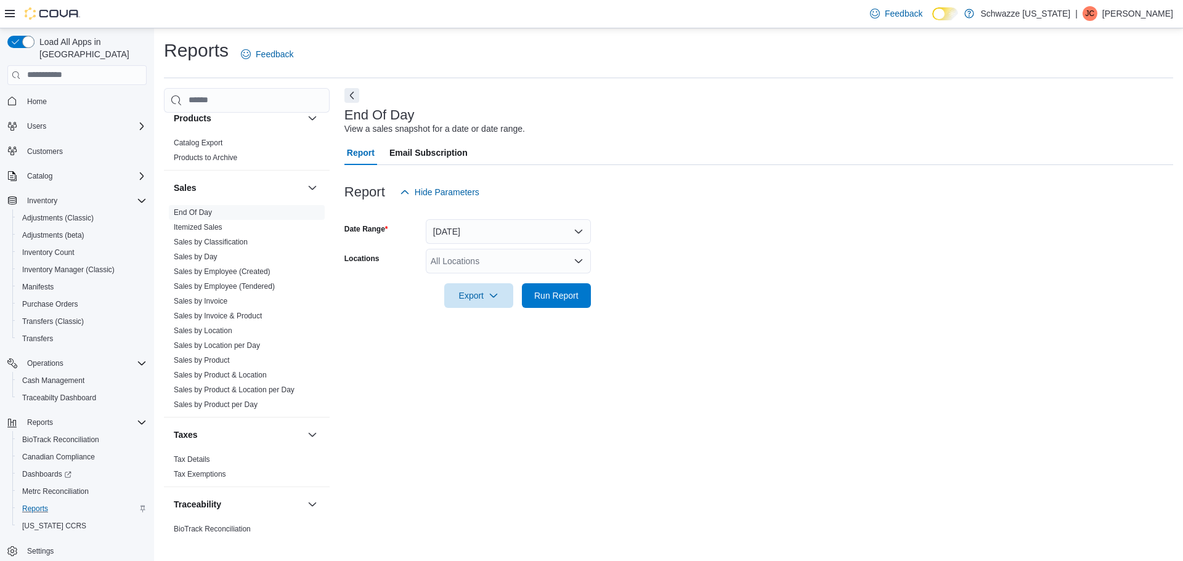
click at [456, 253] on div "All Locations" at bounding box center [508, 261] width 165 height 25
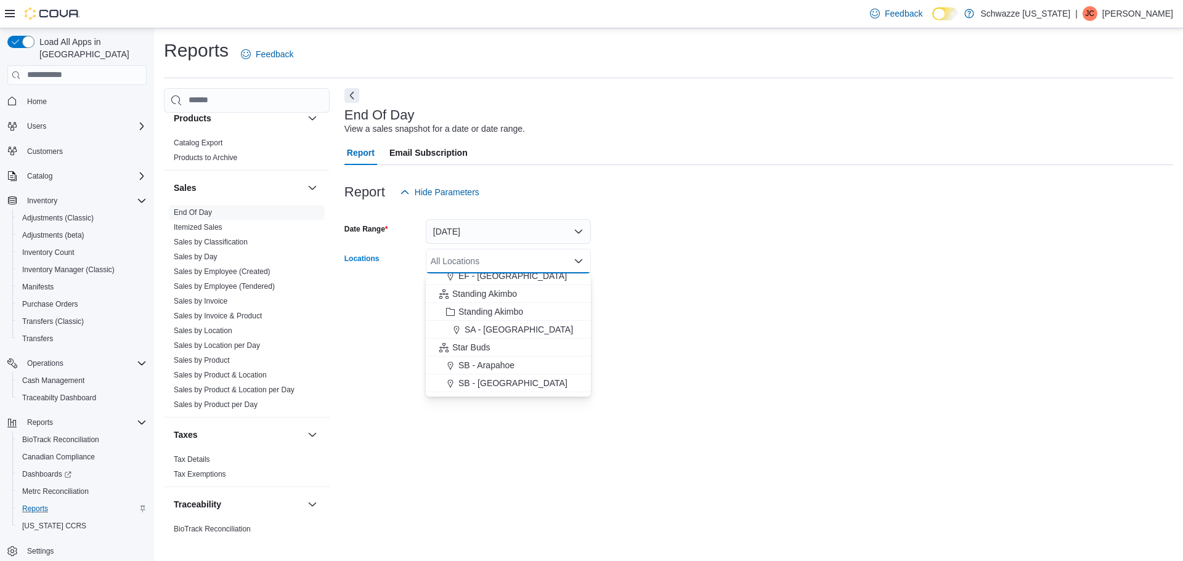
scroll to position [62, 0]
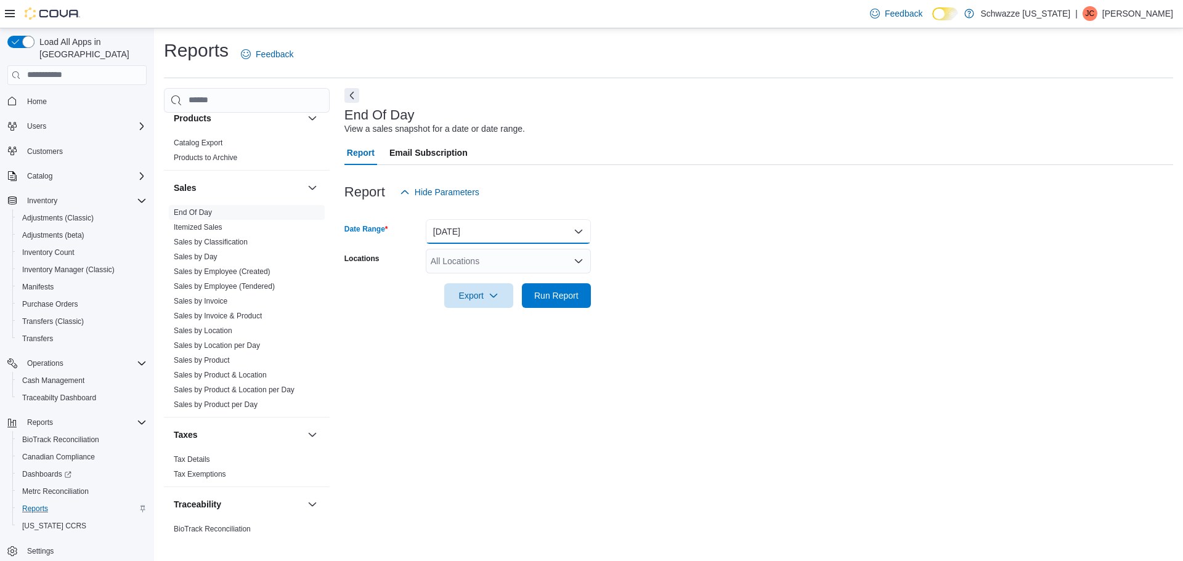
click at [470, 230] on button "[DATE]" at bounding box center [508, 231] width 165 height 25
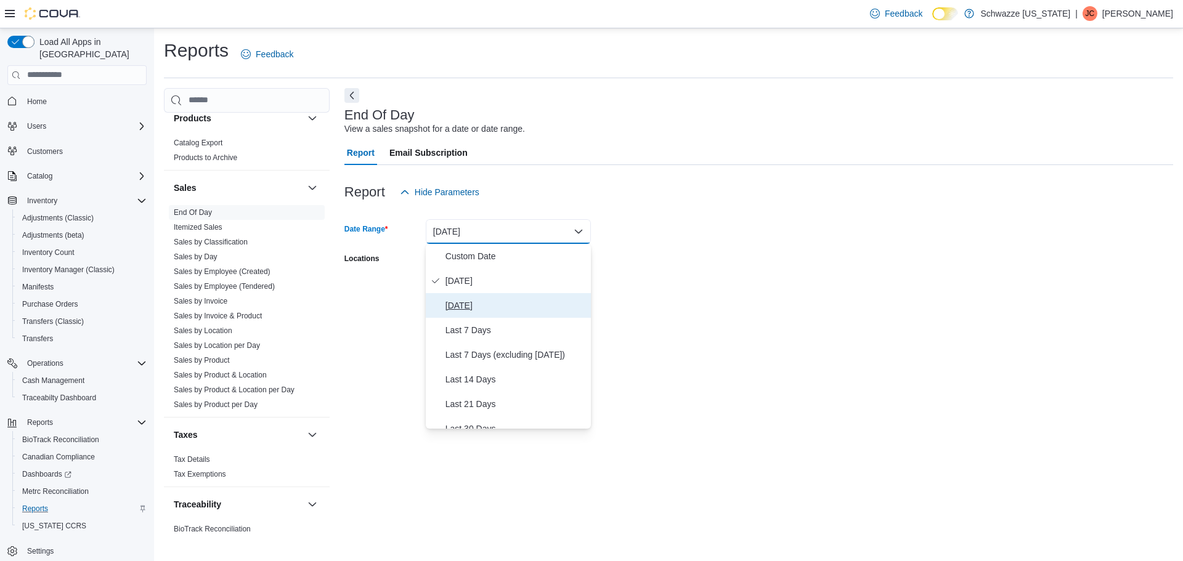
click at [460, 302] on span "[DATE]" at bounding box center [515, 305] width 140 height 15
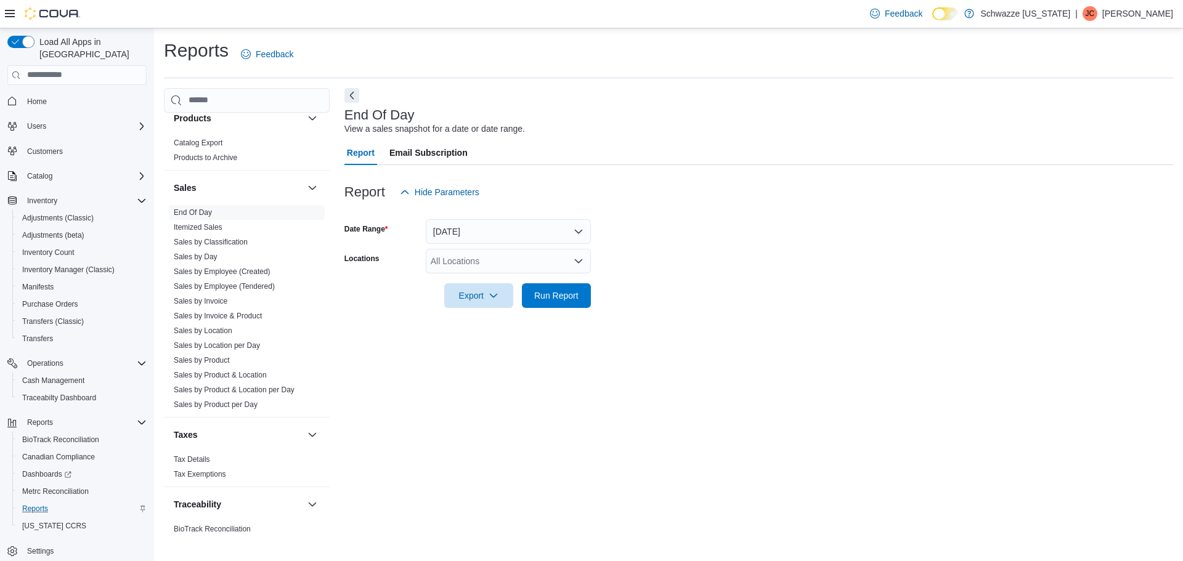
click at [461, 259] on div "All Locations" at bounding box center [508, 261] width 165 height 25
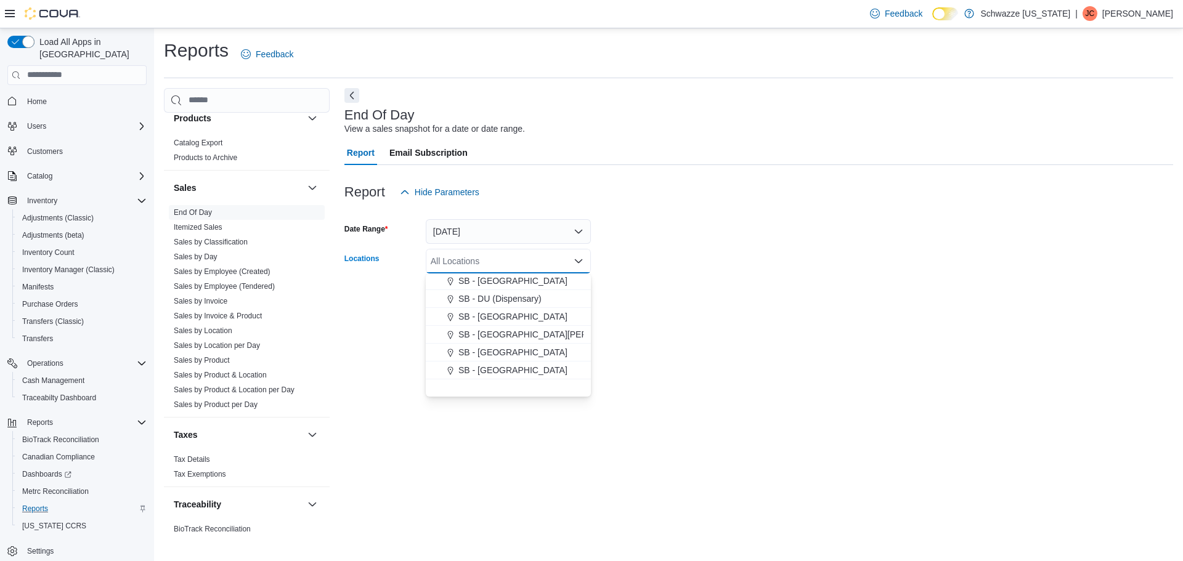
scroll to position [246, 0]
click at [501, 306] on span "SB - [GEOGRAPHIC_DATA]" at bounding box center [512, 304] width 109 height 12
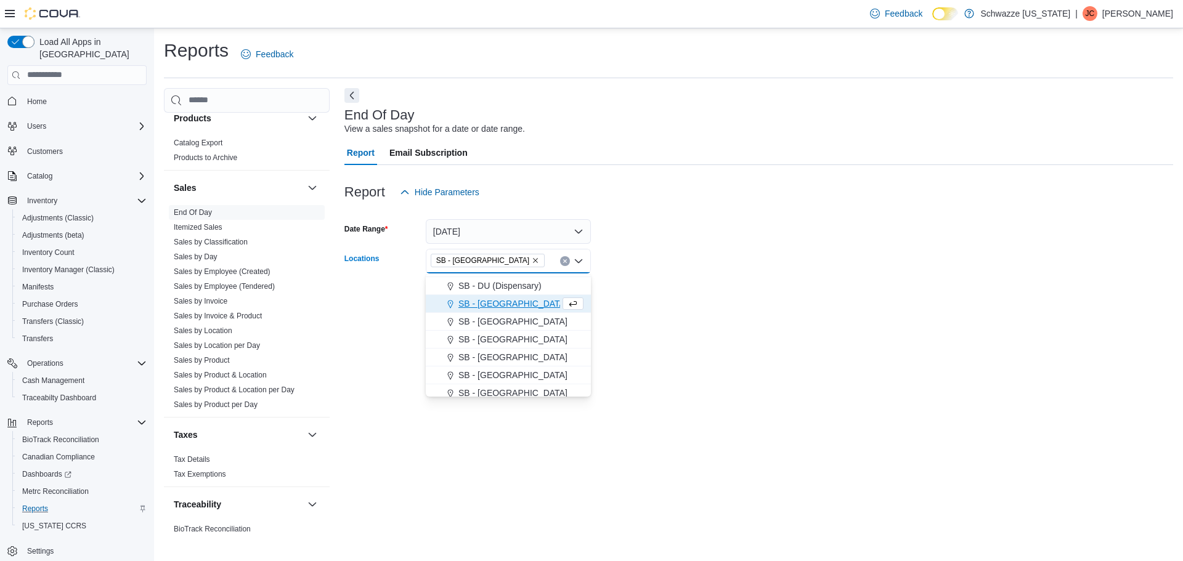
click at [683, 267] on form "Date Range [DATE] Locations SB - [GEOGRAPHIC_DATA] Combo box. Selected. SB - [G…" at bounding box center [758, 257] width 829 height 104
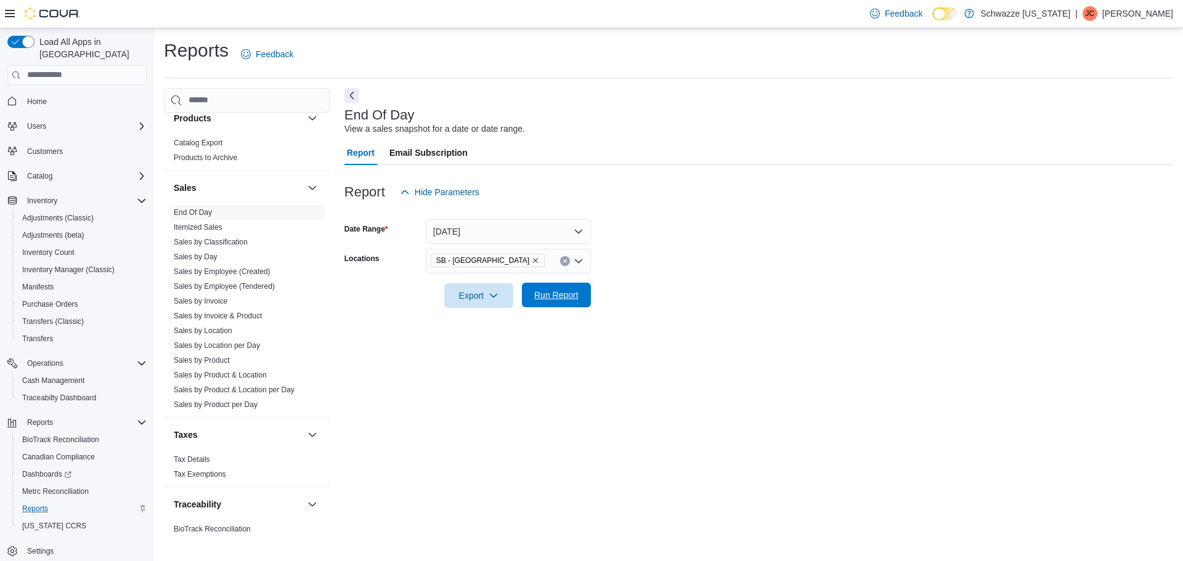
click at [551, 301] on span "Run Report" at bounding box center [556, 295] width 44 height 12
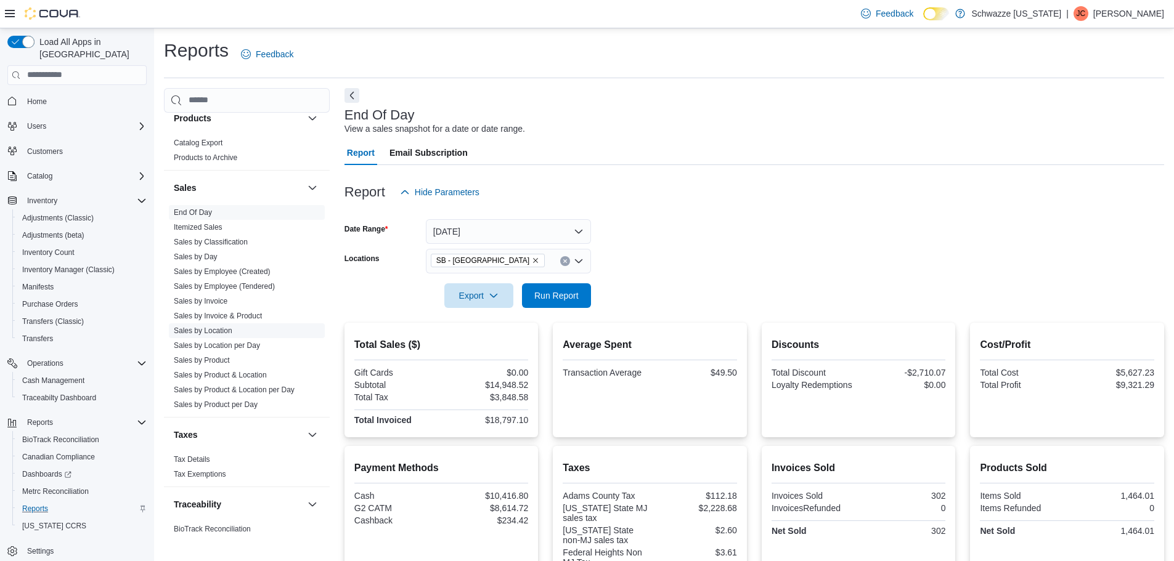
click at [219, 331] on link "Sales by Location" at bounding box center [203, 331] width 59 height 9
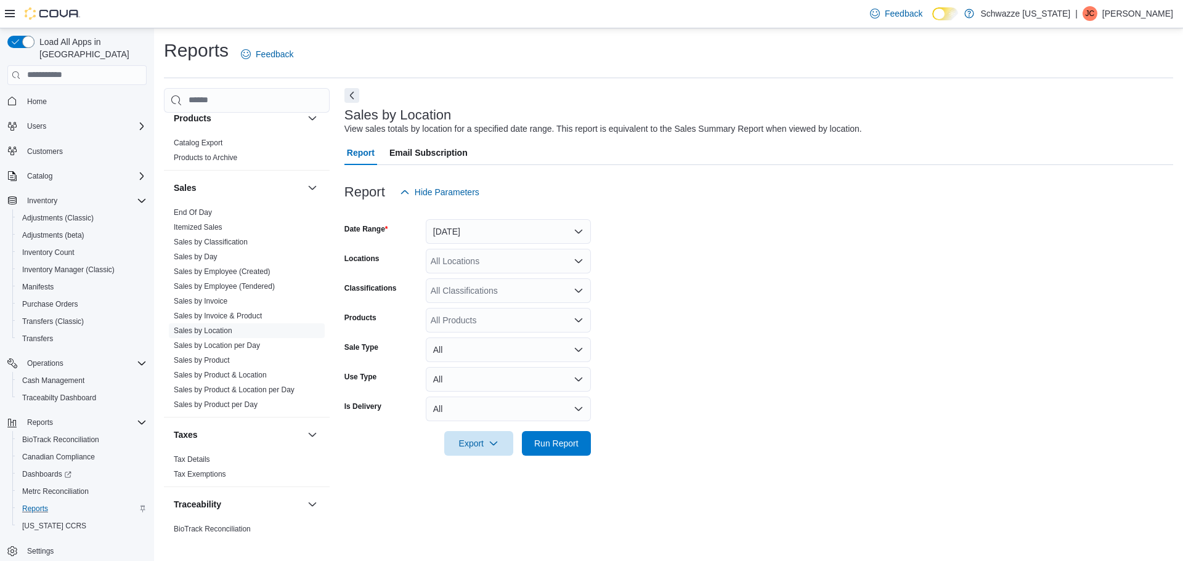
click at [475, 261] on div "All Locations" at bounding box center [508, 261] width 165 height 25
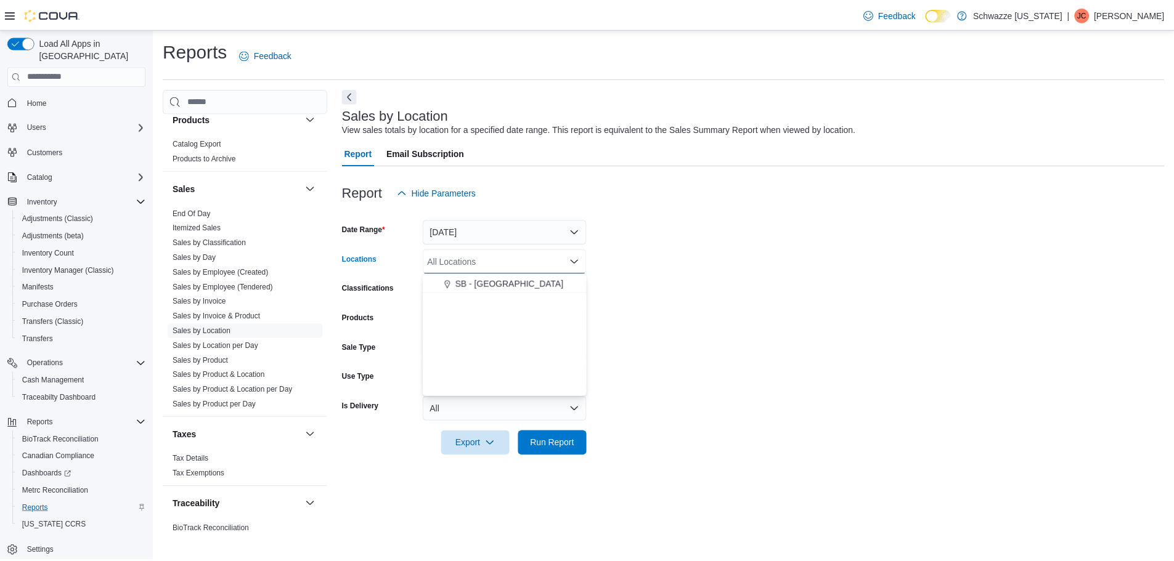
scroll to position [185, 0]
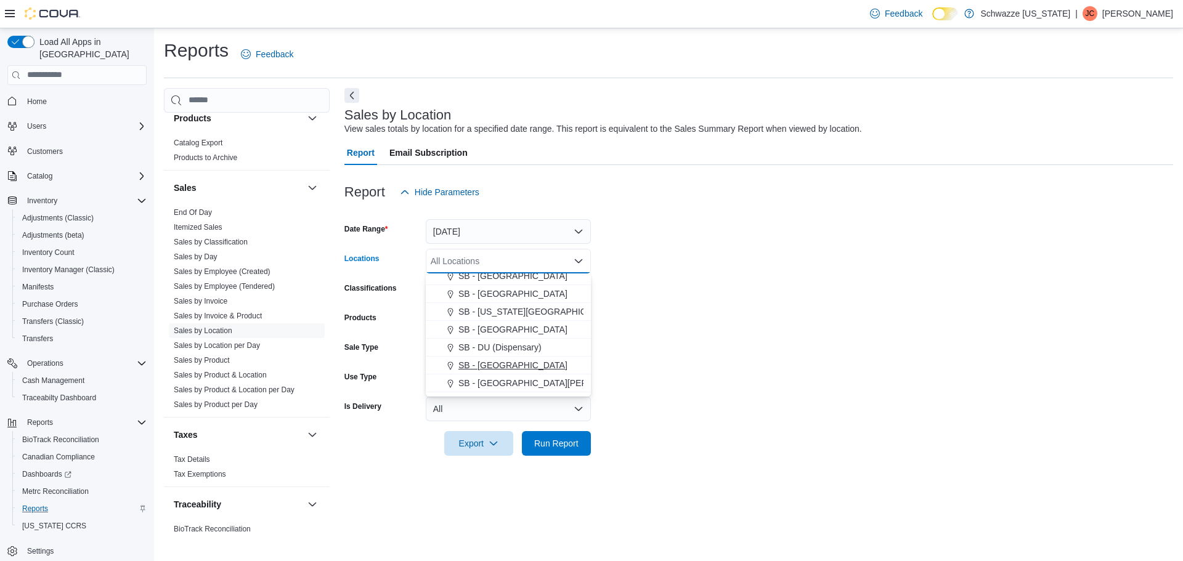
click at [500, 364] on span "SB - [GEOGRAPHIC_DATA]" at bounding box center [512, 365] width 109 height 12
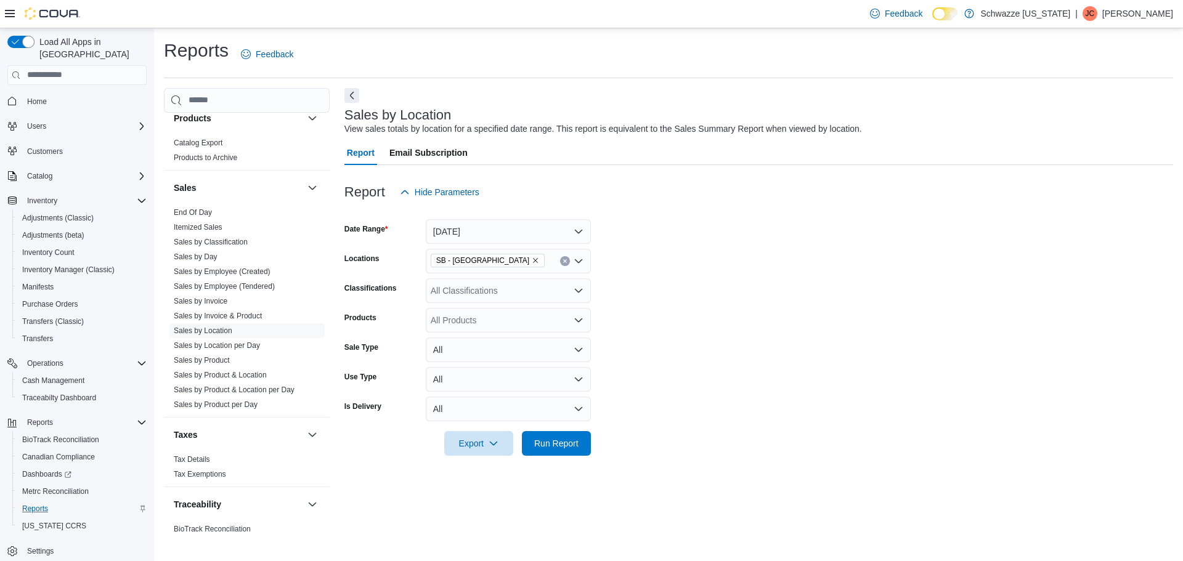
click at [679, 316] on form "Date Range [DATE] Locations SB - Federal Heights Classifications All Classifica…" at bounding box center [758, 330] width 829 height 251
click at [566, 444] on span "Run Report" at bounding box center [556, 443] width 44 height 12
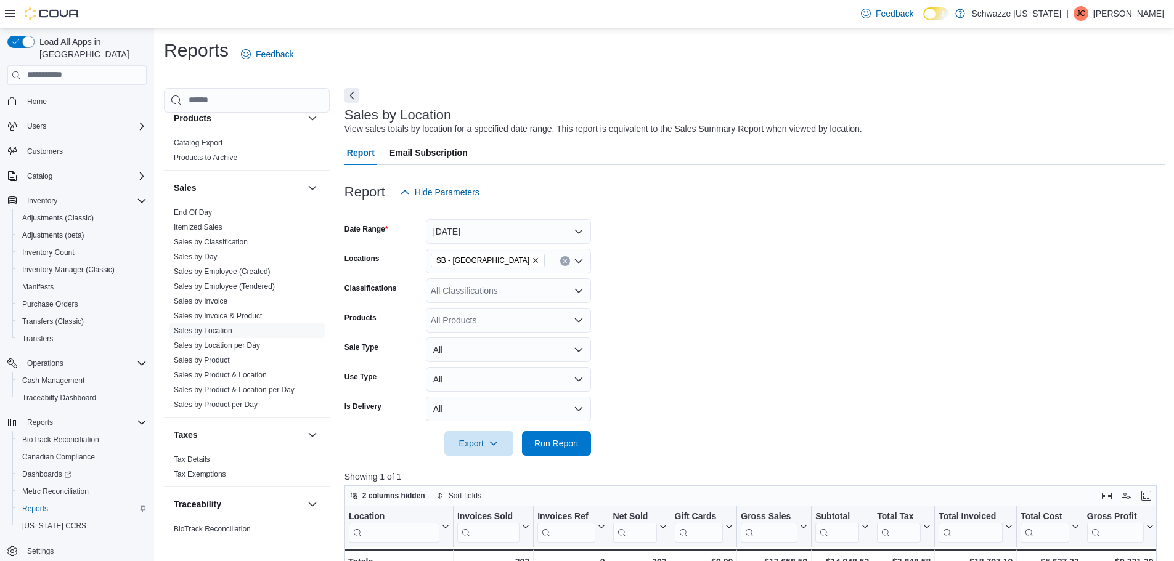
click at [353, 91] on button "Next" at bounding box center [351, 95] width 15 height 15
